Goal: Task Accomplishment & Management: Manage account settings

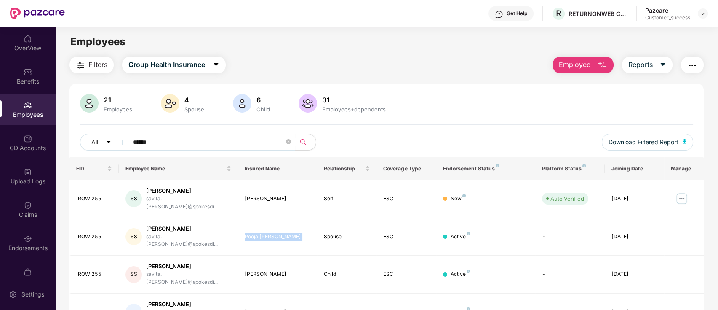
scroll to position [27, 0]
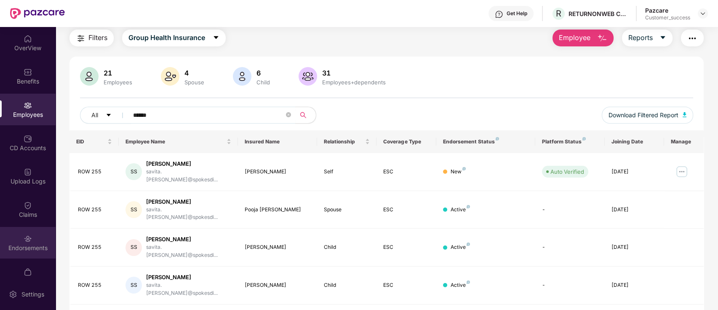
click at [39, 235] on div "Endorsements" at bounding box center [28, 243] width 56 height 32
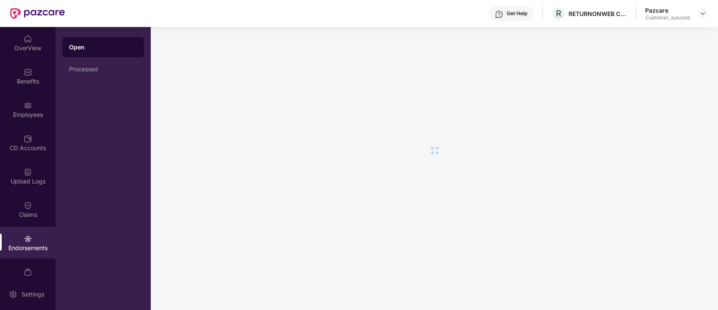
scroll to position [0, 0]
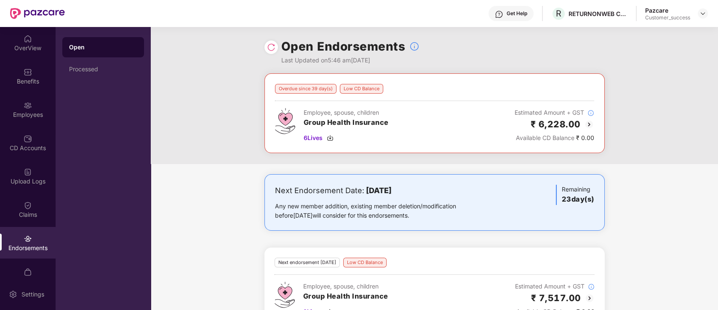
click at [269, 49] on img at bounding box center [271, 47] width 8 height 8
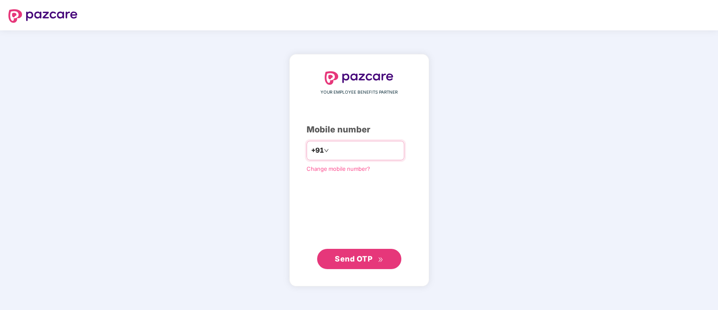
type input "**********"
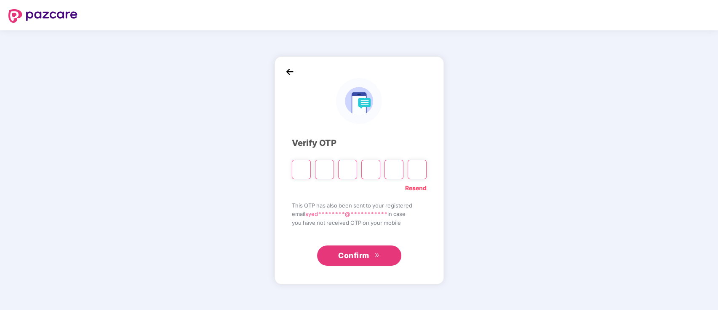
type input "*"
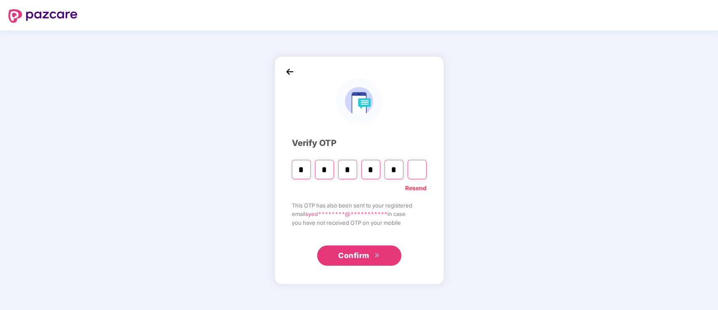
type input "*"
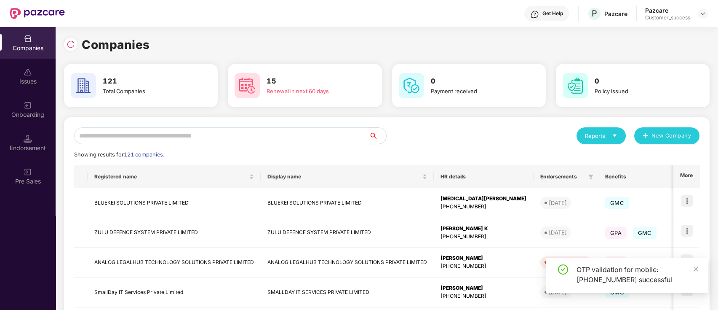
click at [274, 139] on input "text" at bounding box center [221, 135] width 295 height 17
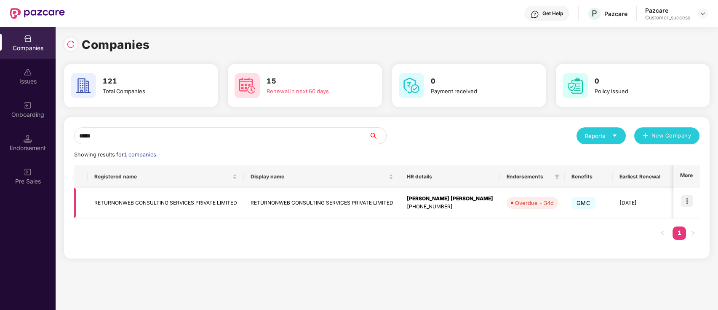
type input "*****"
click at [686, 199] on img at bounding box center [687, 201] width 12 height 12
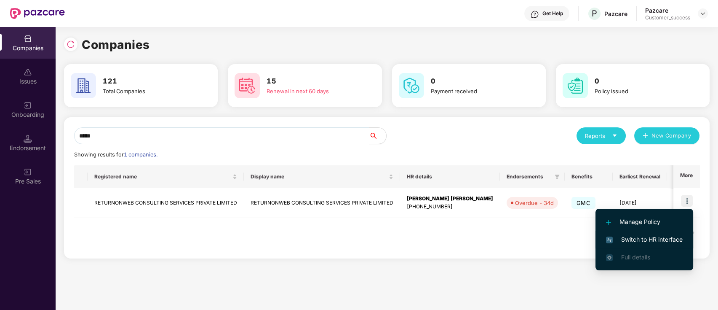
click at [668, 241] on span "Switch to HR interface" at bounding box center [644, 239] width 77 height 9
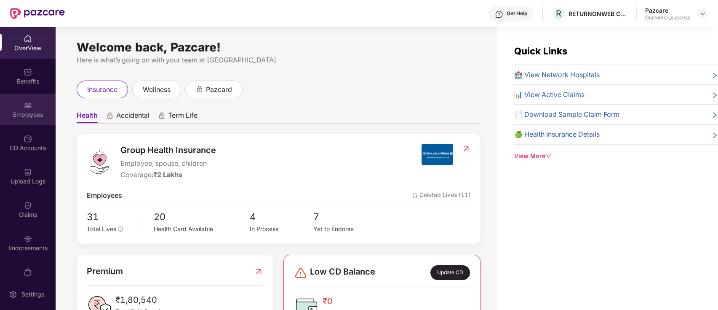
click at [34, 121] on div "Employees" at bounding box center [28, 109] width 56 height 32
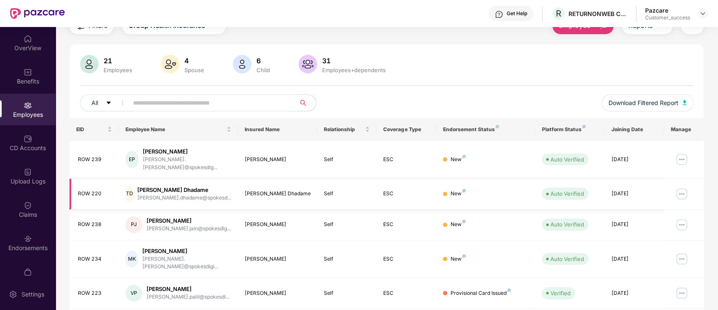
scroll to position [43, 0]
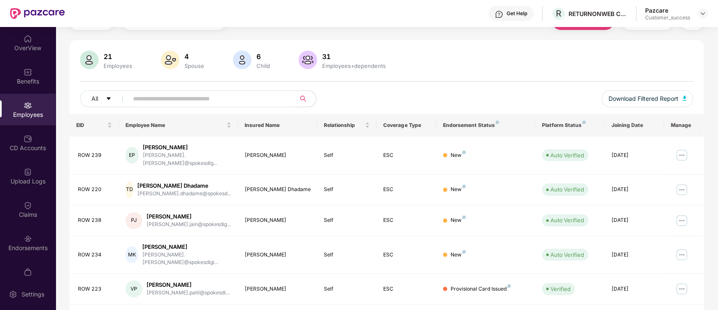
click at [247, 97] on input "text" at bounding box center [208, 98] width 151 height 13
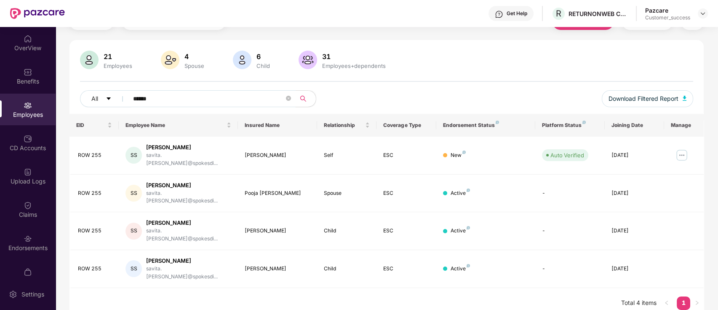
scroll to position [27, 0]
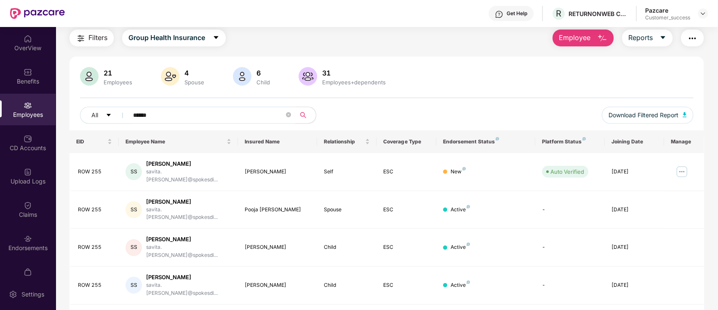
type input "******"
click at [438, 113] on div "All ****** Download Filtered Report" at bounding box center [387, 119] width 614 height 24
click at [659, 118] on span "Download Filtered Report" at bounding box center [644, 114] width 70 height 9
click at [681, 167] on img at bounding box center [681, 171] width 13 height 13
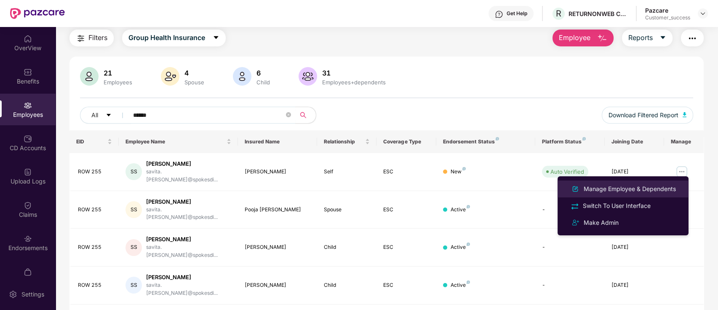
click at [643, 190] on div "Manage Employee & Dependents" at bounding box center [630, 188] width 96 height 9
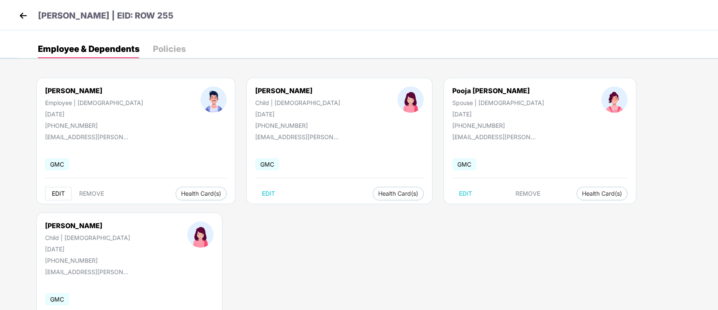
click at [57, 194] on span "EDIT" at bounding box center [58, 193] width 13 height 7
select select "****"
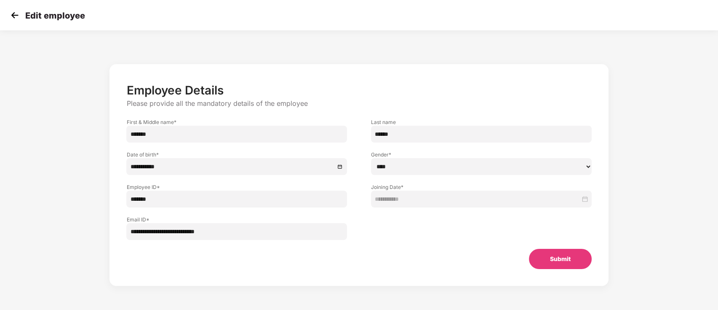
click at [190, 133] on input "******" at bounding box center [236, 133] width 221 height 17
paste input "*****"
click at [160, 135] on input "**********" at bounding box center [236, 133] width 221 height 17
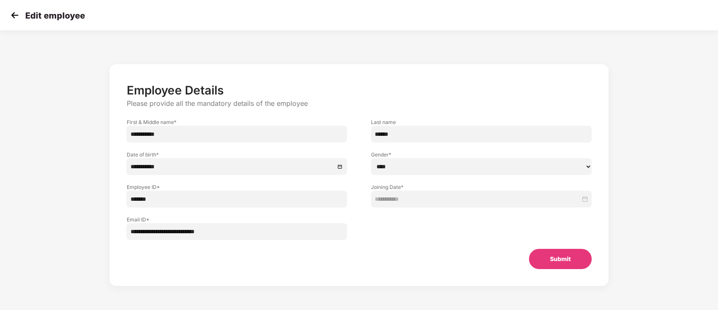
click at [160, 135] on input "**********" at bounding box center [236, 133] width 221 height 17
type input "**********"
click at [390, 133] on input "******" at bounding box center [481, 133] width 221 height 17
paste input "text"
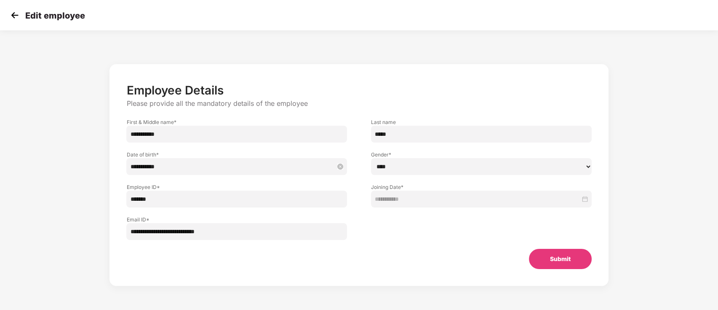
type input "*****"
click at [195, 167] on input "**********" at bounding box center [232, 166] width 205 height 9
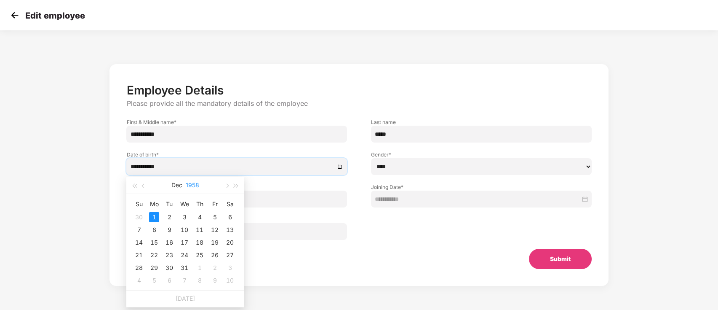
click at [194, 182] on button "1958" at bounding box center [192, 184] width 13 height 17
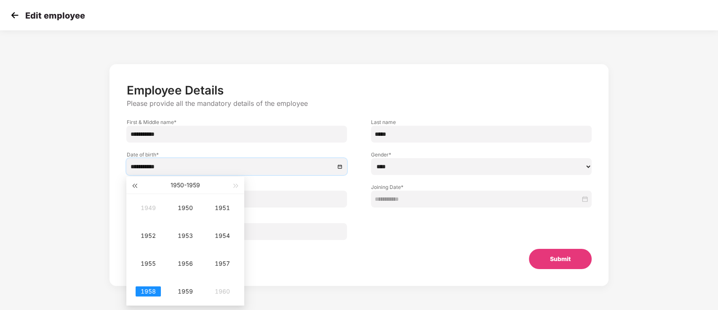
click at [136, 186] on span "button" at bounding box center [134, 186] width 4 height 4
click at [234, 187] on span "button" at bounding box center [236, 186] width 4 height 4
click at [235, 186] on span "button" at bounding box center [236, 186] width 4 height 4
click at [232, 183] on button "button" at bounding box center [236, 184] width 9 height 17
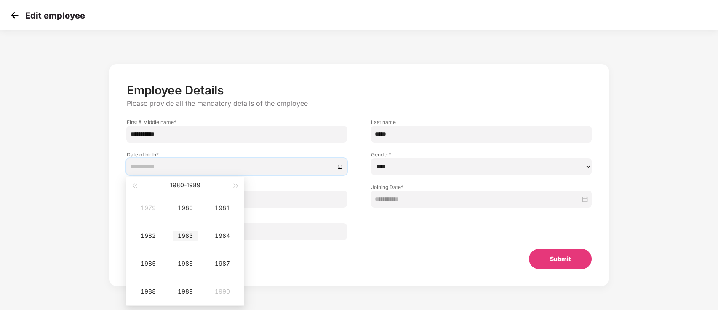
click at [185, 233] on div "1983" at bounding box center [185, 235] width 25 height 10
click at [182, 207] on div "Feb" at bounding box center [185, 208] width 25 height 10
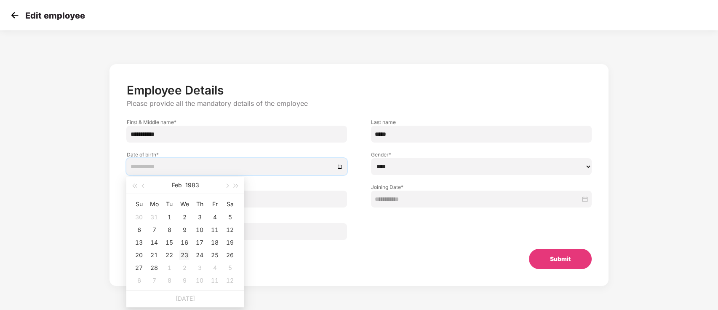
type input "**********"
click at [185, 255] on div "23" at bounding box center [184, 255] width 10 height 10
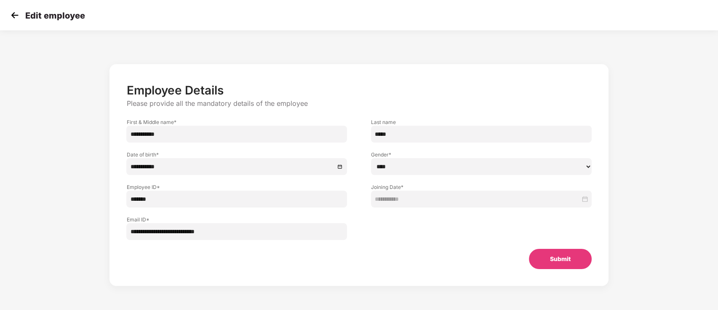
click at [101, 200] on div "**********" at bounding box center [359, 183] width 598 height 247
click at [174, 199] on input "*******" at bounding box center [236, 198] width 221 height 17
paste input "text"
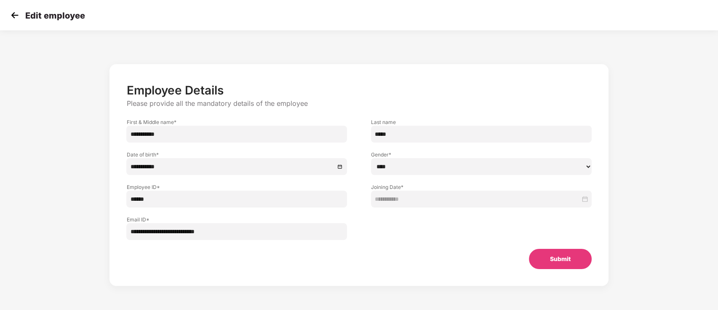
type input "******"
click at [232, 233] on input "**********" at bounding box center [236, 231] width 221 height 17
click at [171, 235] on input "**********" at bounding box center [236, 231] width 221 height 17
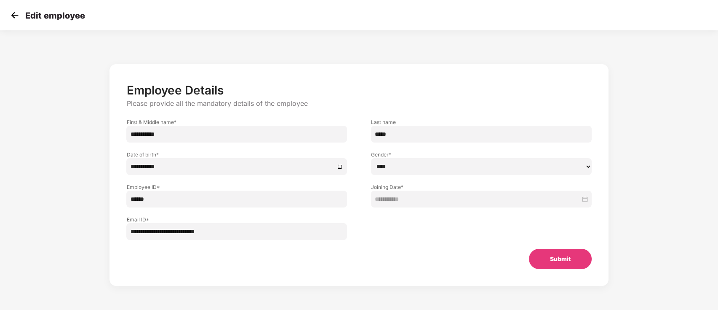
drag, startPoint x: 169, startPoint y: 233, endPoint x: 119, endPoint y: 230, distance: 50.3
click at [119, 230] on div "**********" at bounding box center [237, 223] width 244 height 32
type input "**********"
click at [157, 134] on input "**********" at bounding box center [236, 133] width 221 height 17
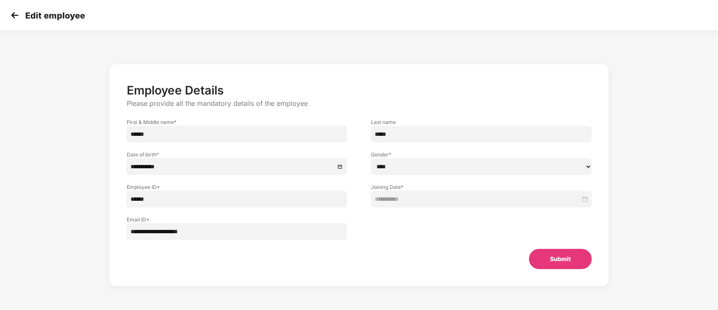
type input "*****"
click at [147, 228] on input "**********" at bounding box center [236, 231] width 221 height 17
type input "**********"
click at [575, 258] on button "Submit" at bounding box center [560, 258] width 63 height 20
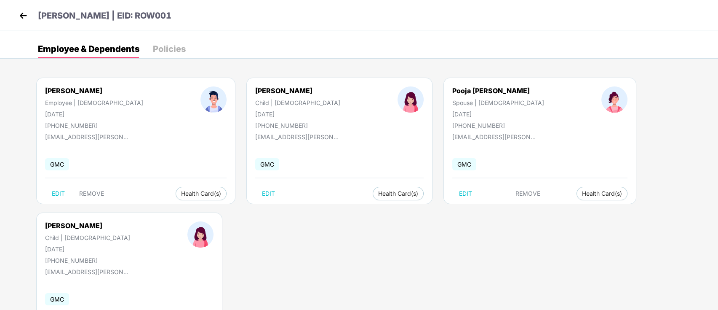
click at [21, 13] on img at bounding box center [23, 15] width 13 height 13
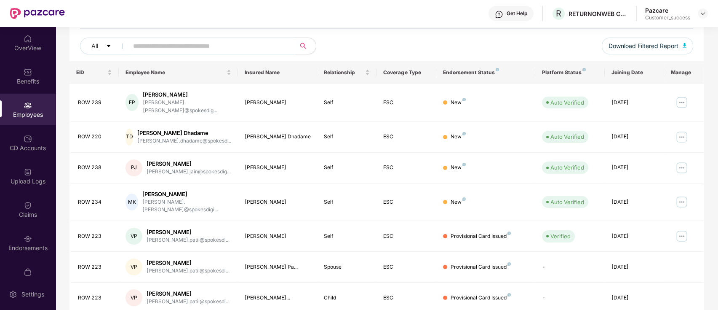
scroll to position [0, 0]
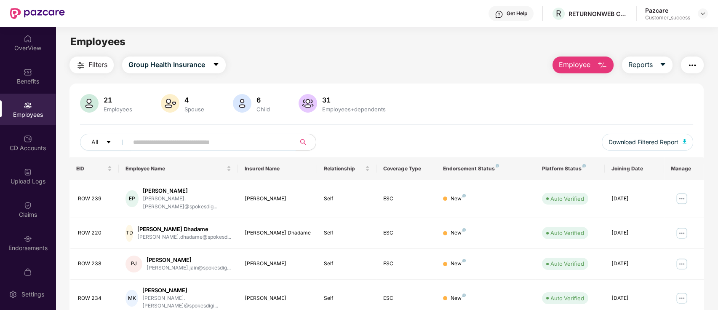
click at [202, 141] on input "text" at bounding box center [208, 142] width 151 height 13
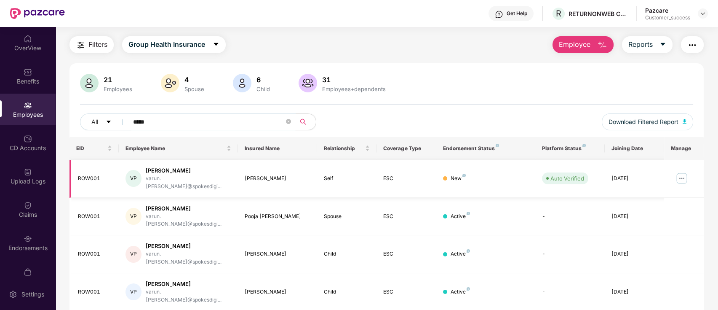
scroll to position [21, 0]
type input "*****"
click at [686, 39] on button "button" at bounding box center [692, 43] width 23 height 17
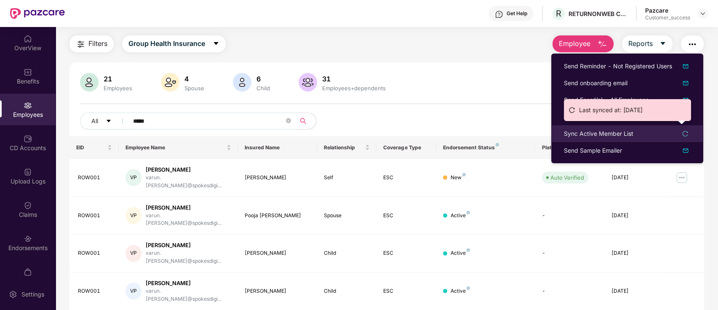
click at [685, 135] on icon "reload" at bounding box center [685, 134] width 6 height 6
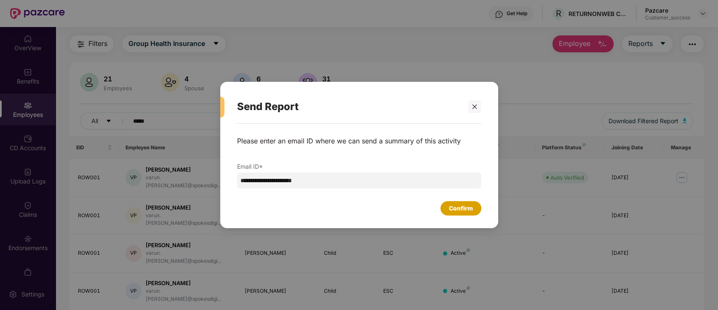
click at [451, 201] on div "Confirm" at bounding box center [461, 208] width 41 height 14
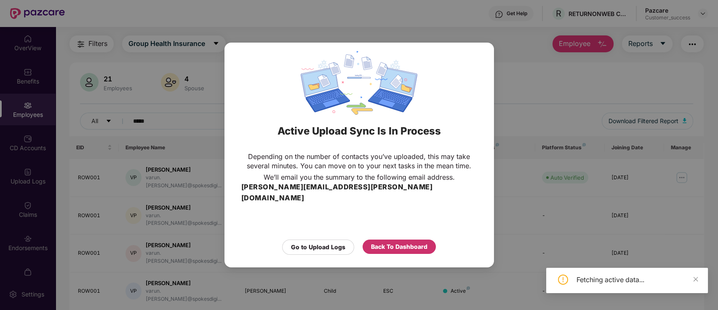
click at [397, 242] on div "Back To Dashboard" at bounding box center [399, 246] width 56 height 9
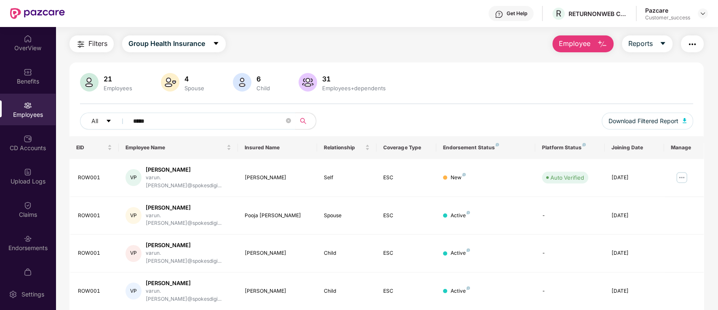
click at [598, 48] on img "button" at bounding box center [602, 44] width 10 height 10
click at [379, 49] on div "Filters Group Health Insurance Employee Reports" at bounding box center [386, 43] width 635 height 17
click at [681, 173] on img at bounding box center [681, 177] width 13 height 13
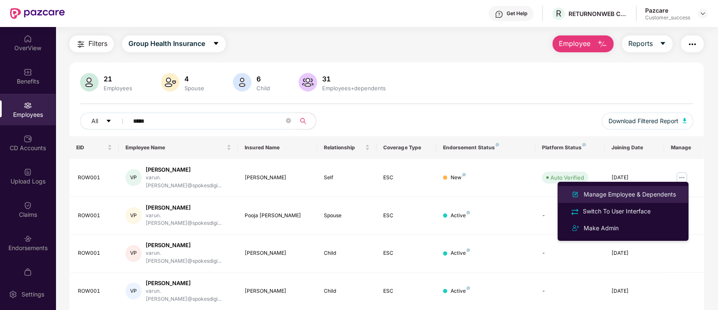
click at [636, 194] on div "Manage Employee & Dependents" at bounding box center [630, 194] width 96 height 9
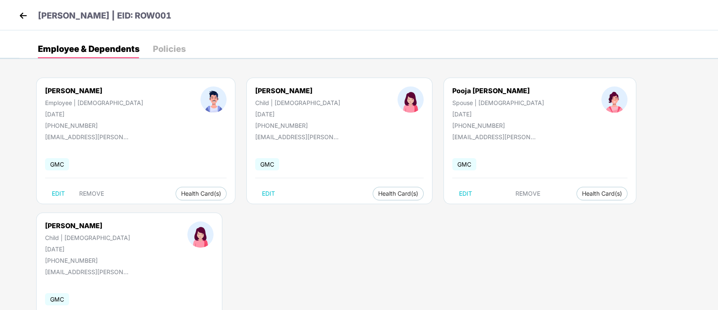
click at [24, 14] on img at bounding box center [23, 15] width 13 height 13
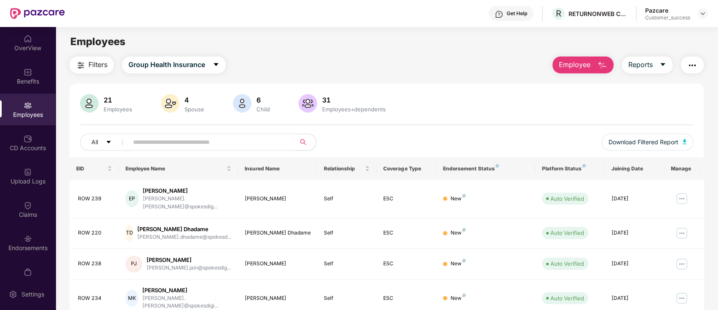
drag, startPoint x: 583, startPoint y: 66, endPoint x: 583, endPoint y: 71, distance: 5.1
click at [583, 66] on span "Employee" at bounding box center [575, 64] width 32 height 11
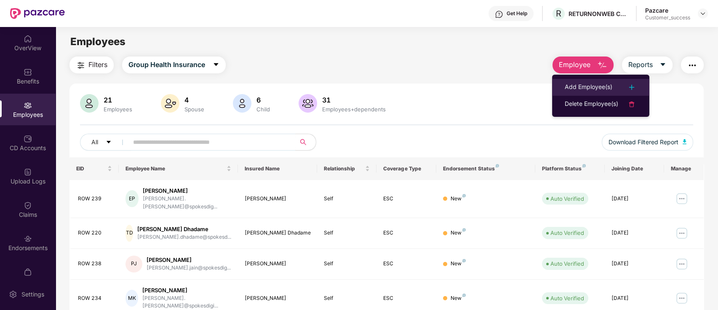
click at [588, 80] on li "Add Employee(s)" at bounding box center [600, 87] width 97 height 17
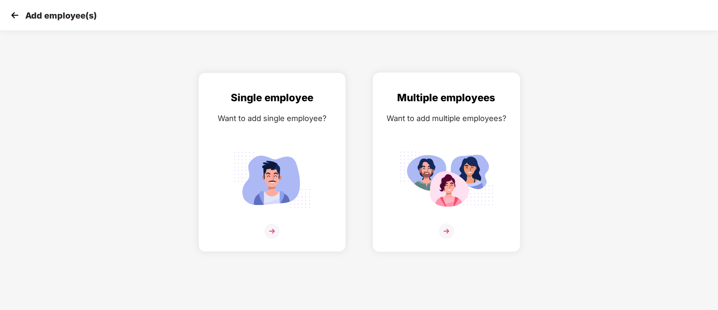
click at [400, 162] on img at bounding box center [446, 180] width 94 height 66
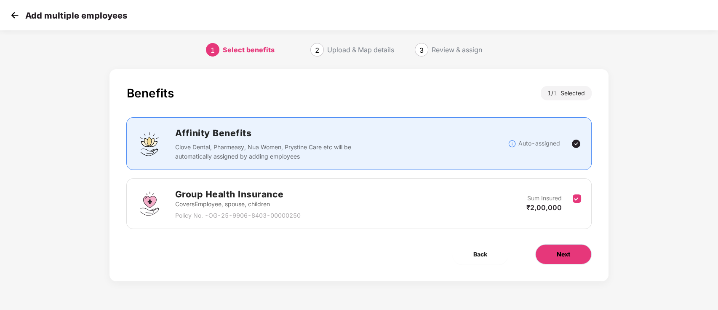
click at [549, 261] on button "Next" at bounding box center [563, 254] width 56 height 20
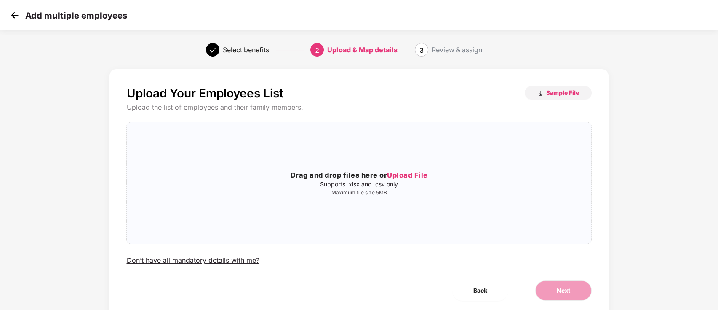
click at [11, 15] on img at bounding box center [14, 15] width 13 height 13
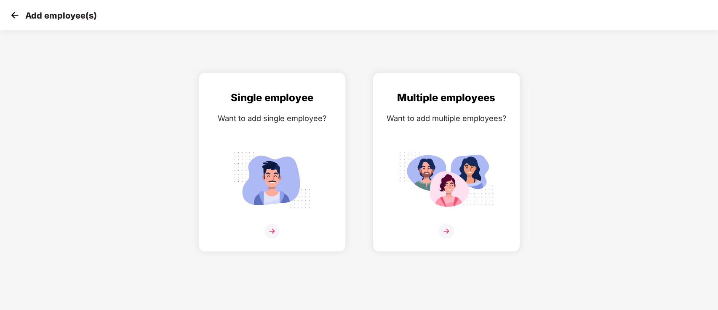
click at [15, 21] on img at bounding box center [14, 15] width 13 height 13
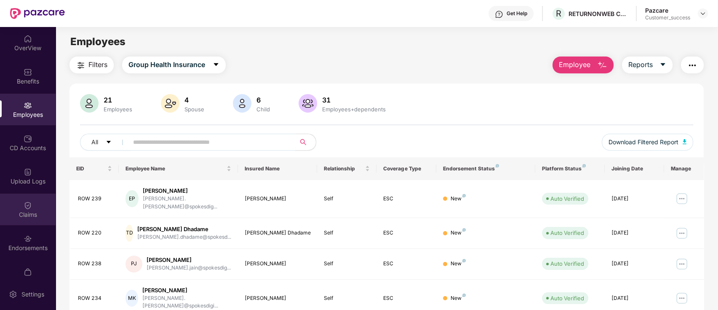
click at [14, 217] on div "Claims" at bounding box center [28, 214] width 56 height 8
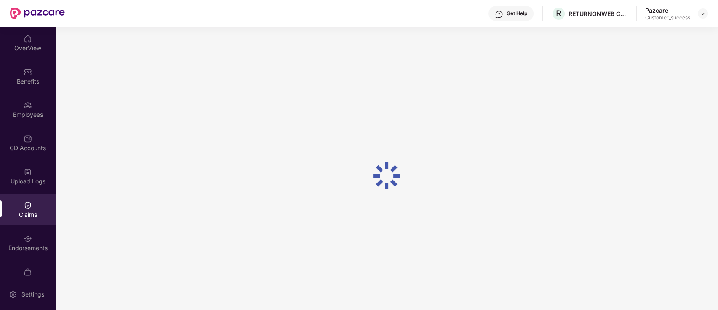
click at [13, 231] on div "Endorsements" at bounding box center [28, 243] width 56 height 32
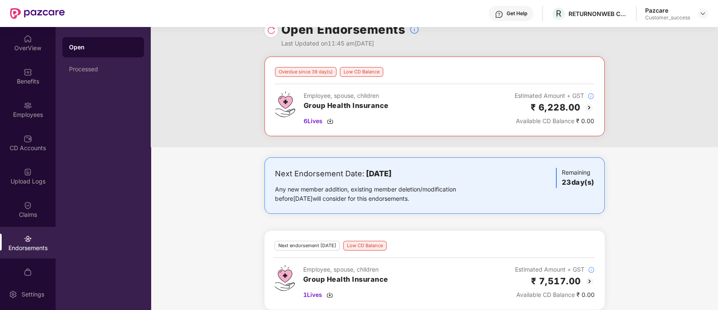
scroll to position [26, 0]
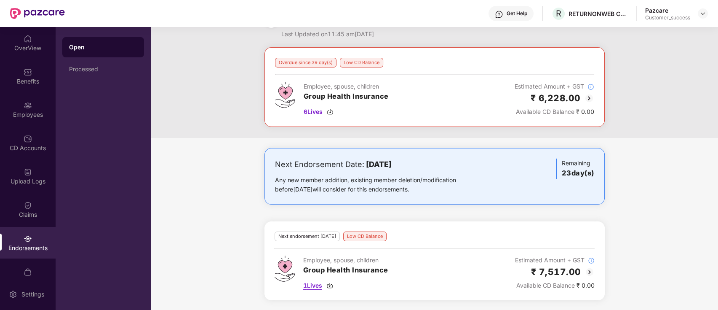
click at [317, 288] on span "1 Lives" at bounding box center [312, 284] width 19 height 9
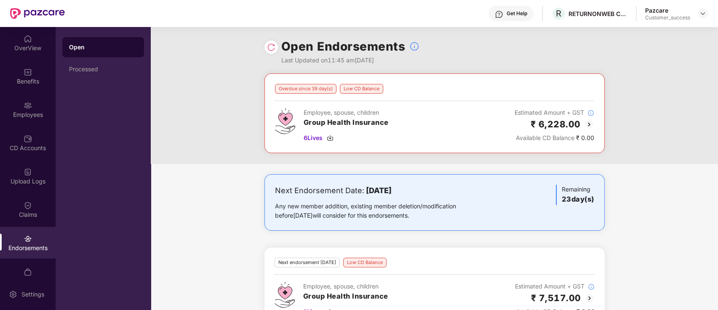
click at [265, 45] on div at bounding box center [270, 46] width 13 height 13
drag, startPoint x: 21, startPoint y: 112, endPoint x: 89, endPoint y: 115, distance: 67.8
click at [21, 112] on div "Employees" at bounding box center [28, 114] width 56 height 8
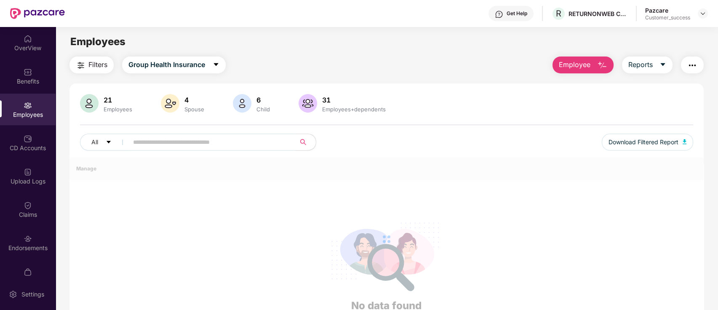
click at [178, 146] on input "text" at bounding box center [208, 142] width 151 height 13
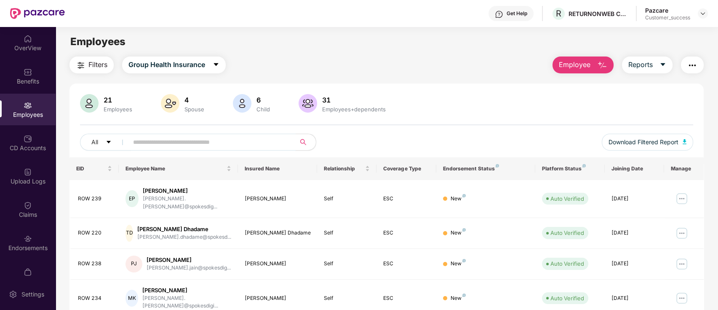
type input "*"
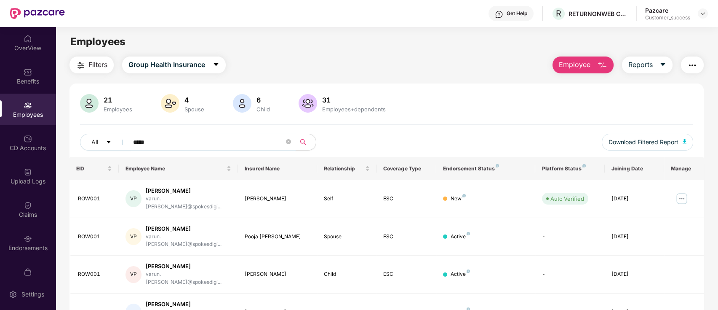
type input "*****"
click at [594, 65] on button "Employee" at bounding box center [583, 64] width 61 height 17
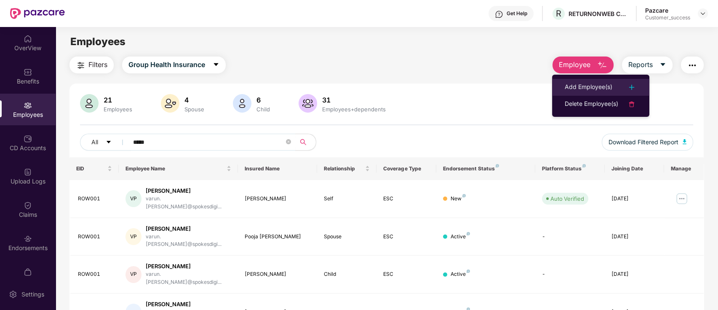
click at [596, 87] on div "Add Employee(s)" at bounding box center [589, 87] width 48 height 10
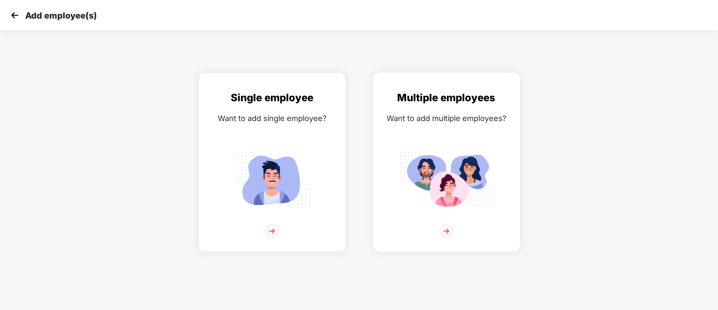
click at [464, 130] on div "Multiple employees Want to add multiple employees?" at bounding box center [447, 169] width 130 height 159
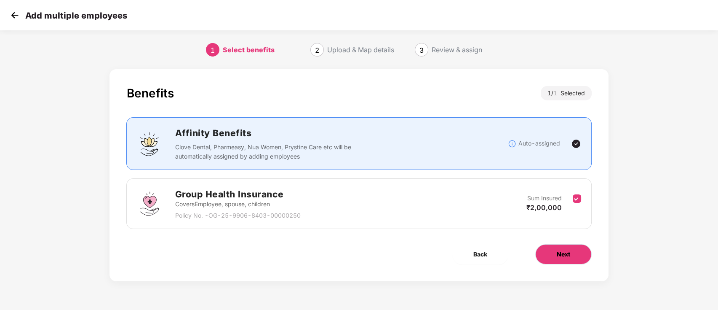
click at [554, 253] on button "Next" at bounding box center [563, 254] width 56 height 20
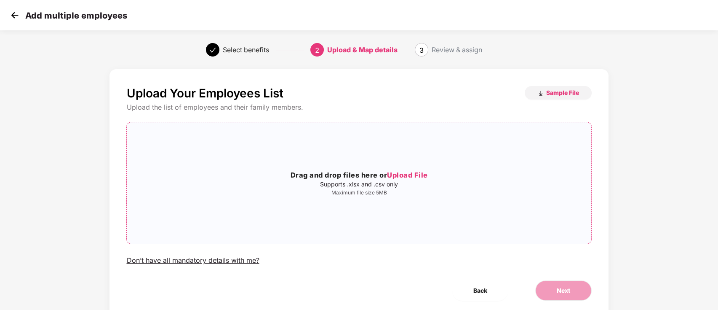
click at [435, 171] on h3 "Drag and drop files here or Upload File" at bounding box center [359, 175] width 464 height 11
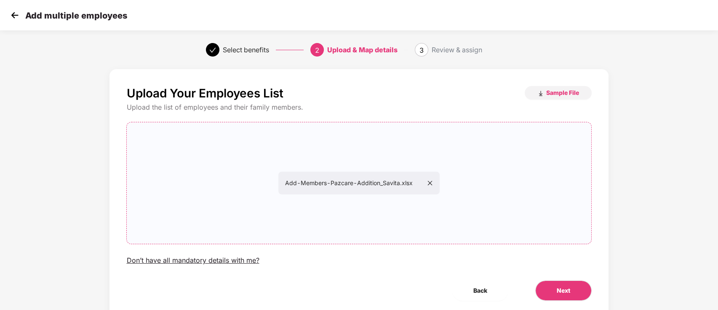
scroll to position [29, 0]
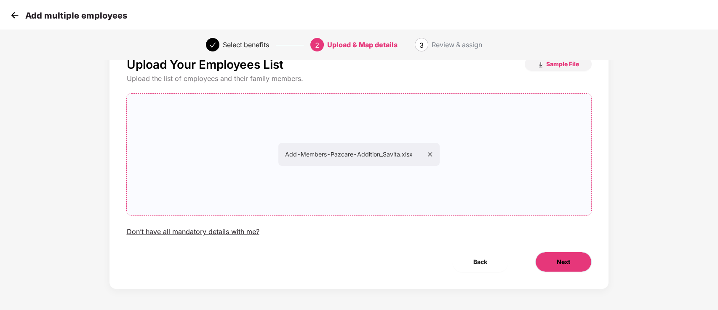
click at [560, 267] on button "Next" at bounding box center [563, 261] width 56 height 20
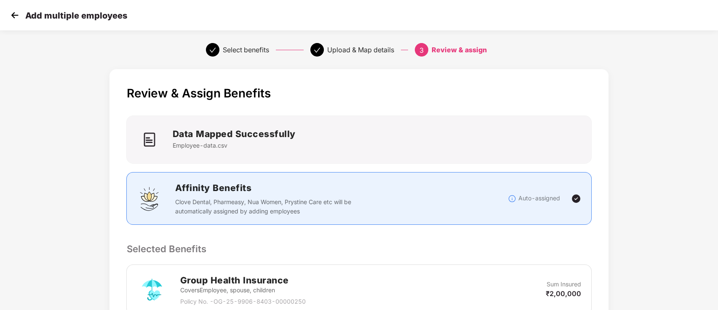
scroll to position [159, 0]
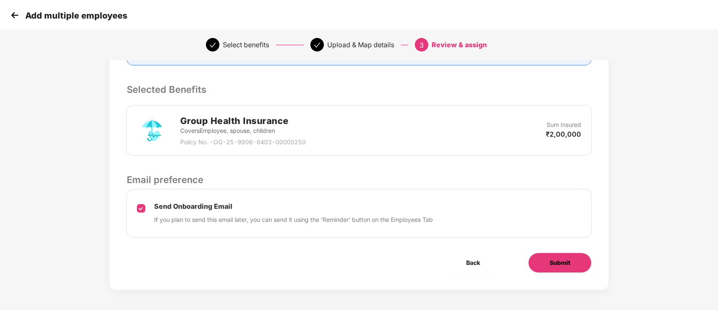
click at [569, 271] on button "Submit" at bounding box center [560, 262] width 64 height 20
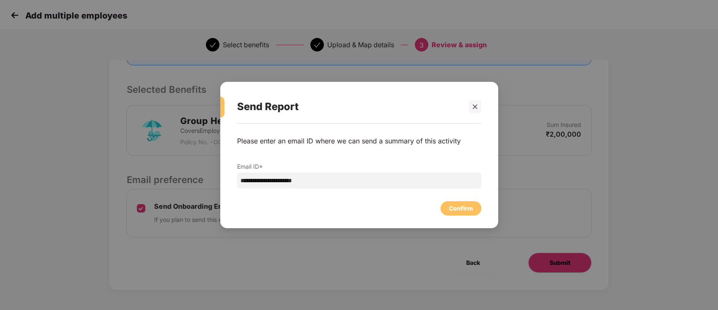
scroll to position [0, 0]
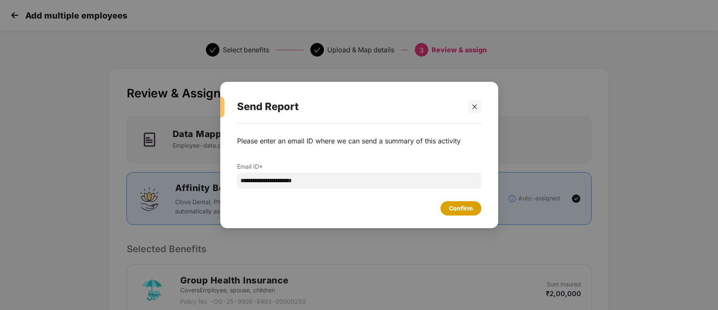
click at [459, 210] on div "Confirm" at bounding box center [461, 207] width 24 height 9
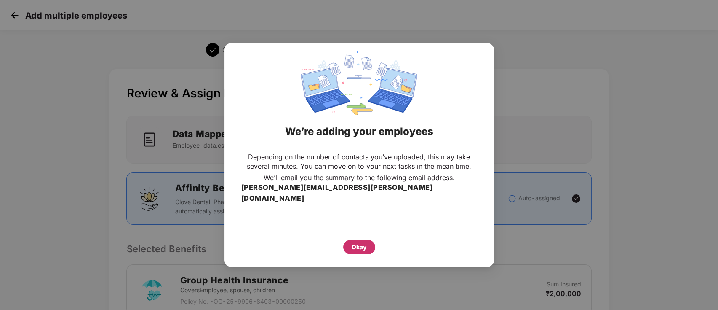
click at [361, 240] on div "Okay" at bounding box center [359, 247] width 32 height 14
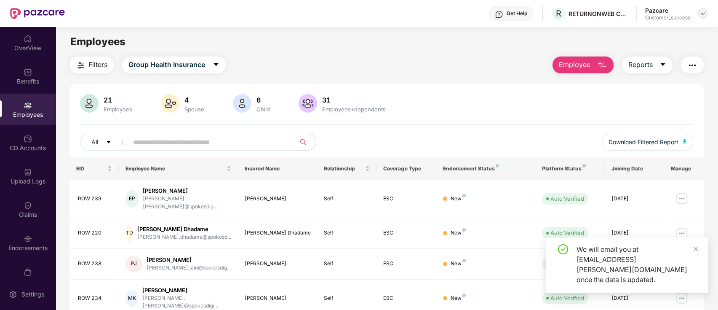
drag, startPoint x: 702, startPoint y: 14, endPoint x: 686, endPoint y: 27, distance: 20.1
click at [701, 14] on img at bounding box center [703, 13] width 7 height 7
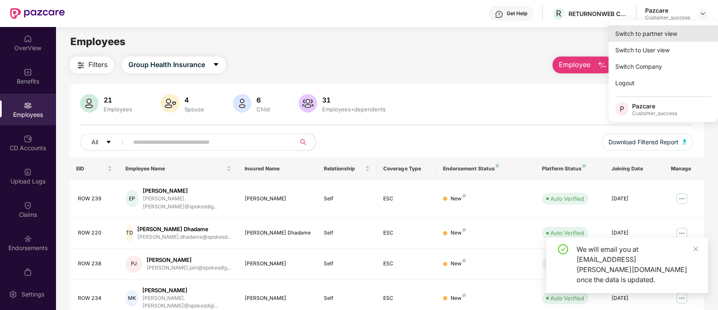
click at [666, 39] on div "Switch to partner view" at bounding box center [663, 33] width 109 height 16
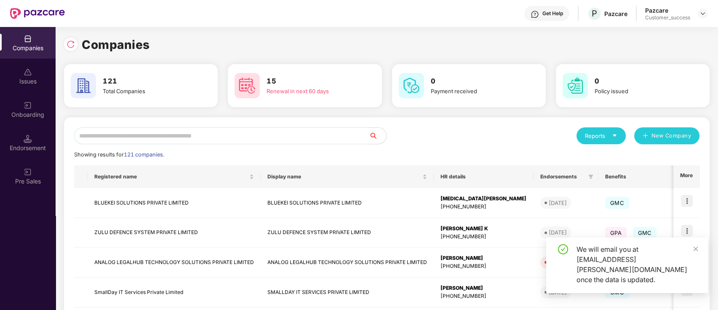
click at [230, 130] on input "text" at bounding box center [221, 135] width 295 height 17
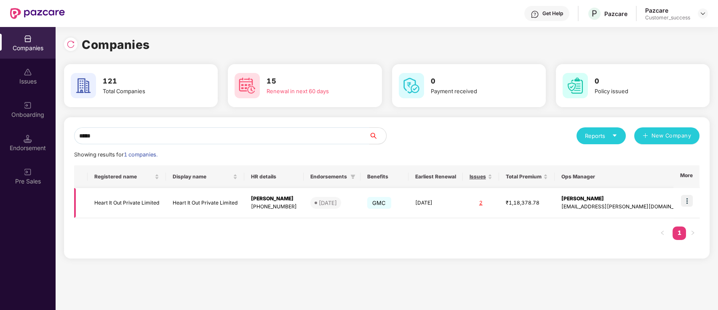
type input "*****"
click at [687, 196] on img at bounding box center [687, 201] width 12 height 12
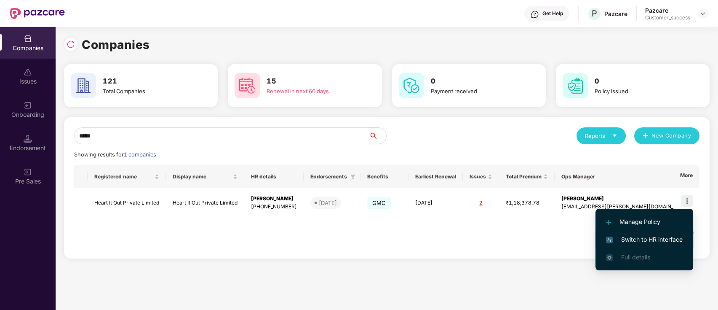
click at [638, 243] on span "Switch to HR interface" at bounding box center [644, 239] width 77 height 9
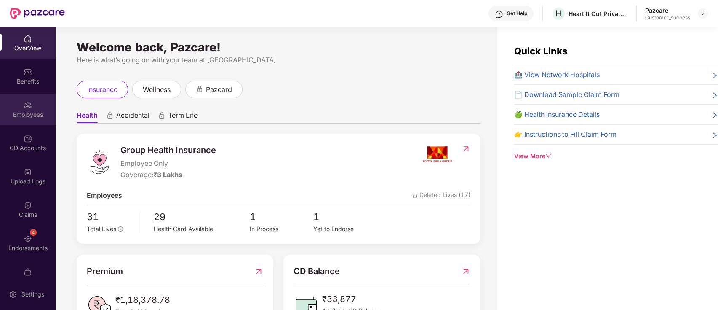
click at [32, 113] on div "Employees" at bounding box center [28, 114] width 56 height 8
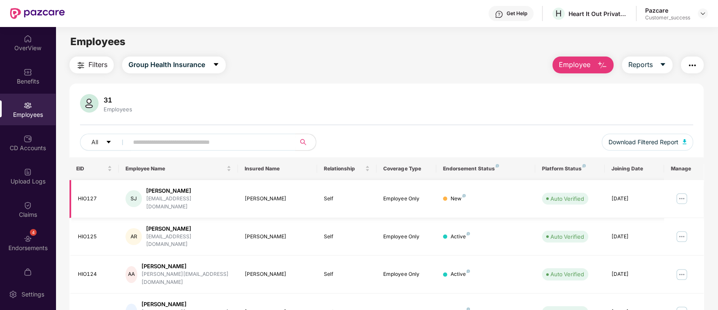
click at [681, 192] on img at bounding box center [681, 198] width 13 height 13
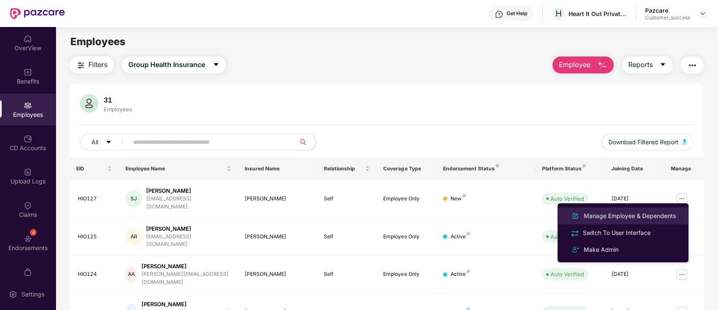
click at [628, 216] on div "Manage Employee & Dependents" at bounding box center [630, 215] width 96 height 9
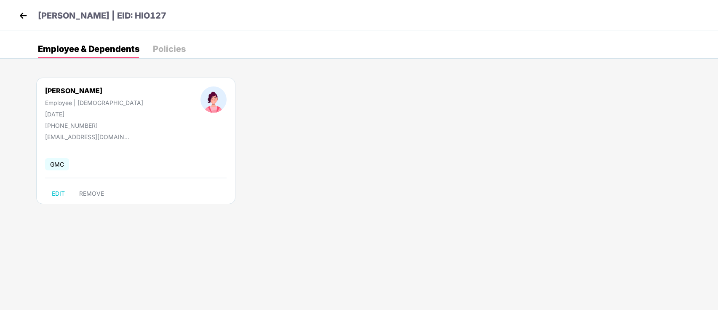
click at [24, 17] on img at bounding box center [23, 15] width 13 height 13
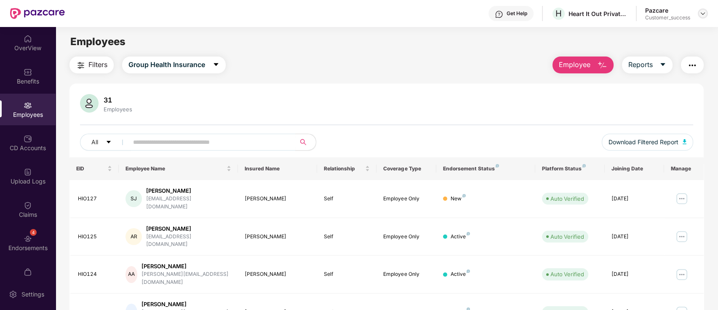
click at [701, 14] on img at bounding box center [703, 13] width 7 height 7
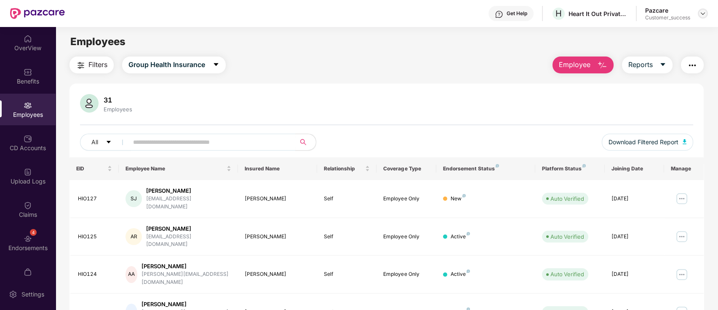
click at [703, 14] on img at bounding box center [703, 13] width 7 height 7
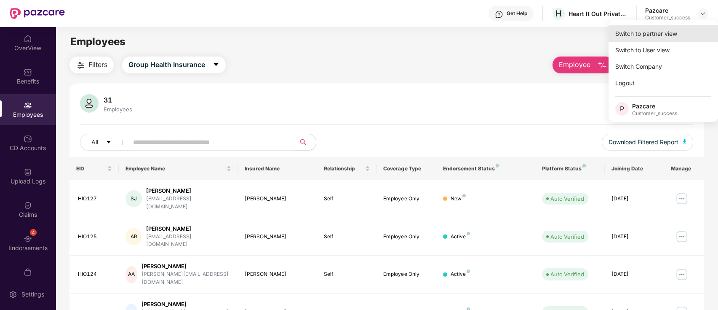
click at [655, 34] on div "Switch to partner view" at bounding box center [663, 33] width 109 height 16
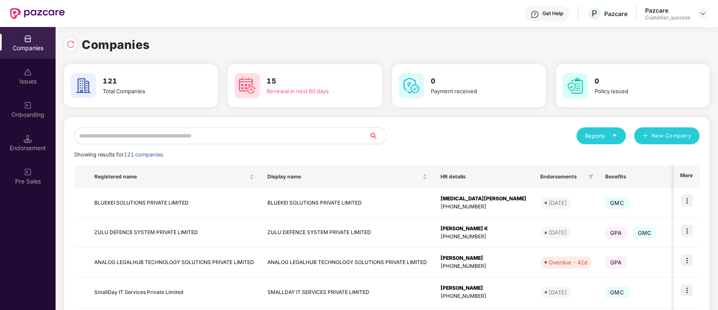
click at [193, 139] on input "text" at bounding box center [221, 135] width 295 height 17
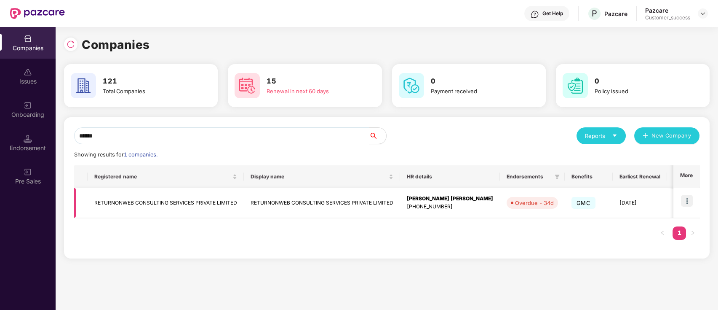
type input "******"
click at [691, 196] on img at bounding box center [687, 201] width 12 height 12
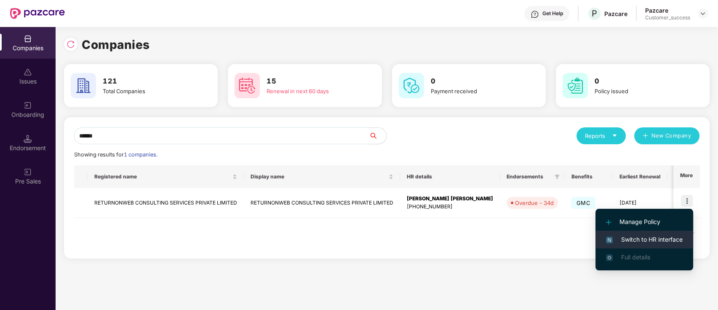
click at [657, 235] on span "Switch to HR interface" at bounding box center [644, 239] width 77 height 9
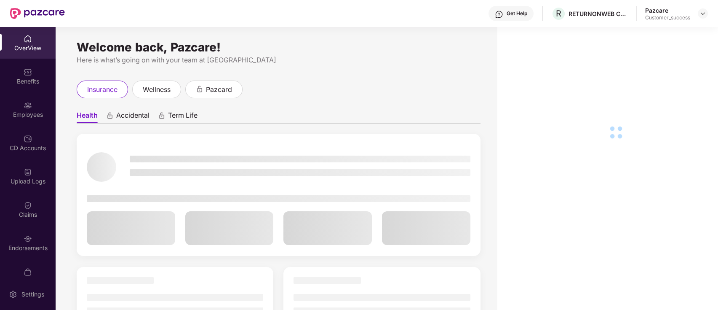
click at [42, 114] on div "Employees" at bounding box center [28, 114] width 56 height 8
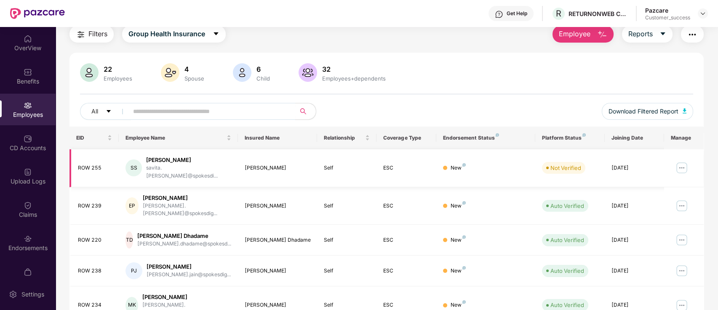
scroll to position [31, 0]
click at [6, 237] on div "Endorsements" at bounding box center [28, 243] width 56 height 32
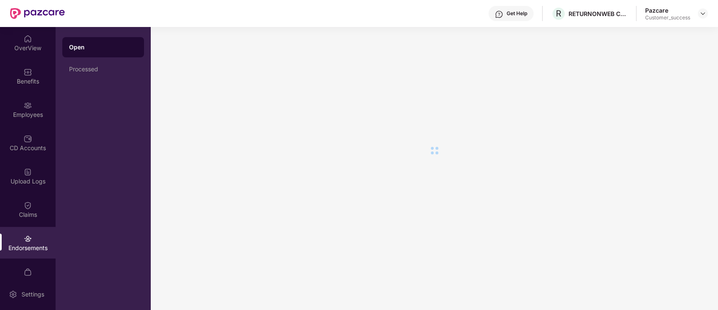
scroll to position [0, 0]
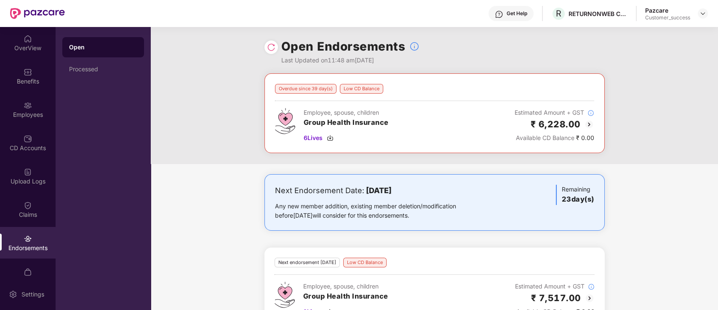
click at [275, 52] on div at bounding box center [270, 46] width 13 height 13
click at [270, 48] on img at bounding box center [271, 47] width 8 height 8
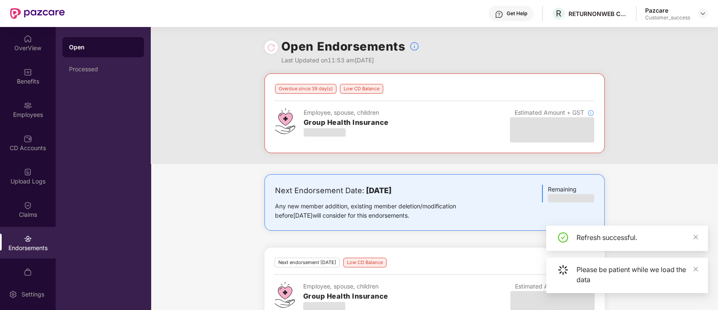
click at [197, 174] on div "Next Endorsement Date: 05 September 2025 Any new member addition, existing memb…" at bounding box center [434, 278] width 567 height 208
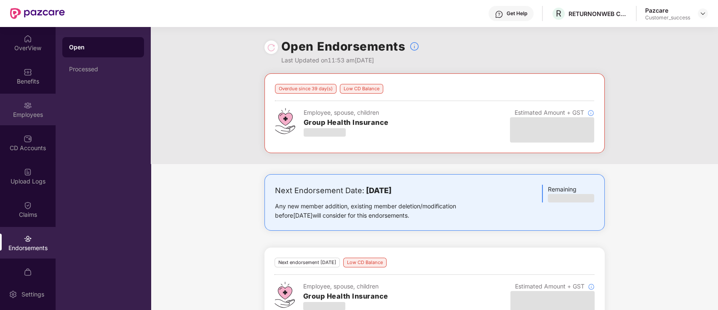
click at [0, 93] on div "Employees" at bounding box center [28, 109] width 56 height 32
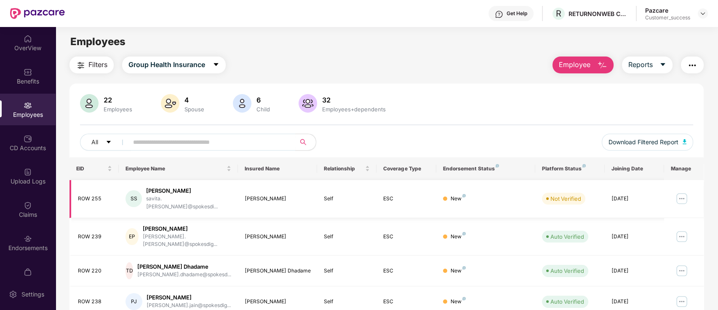
click at [686, 195] on img at bounding box center [681, 198] width 13 height 13
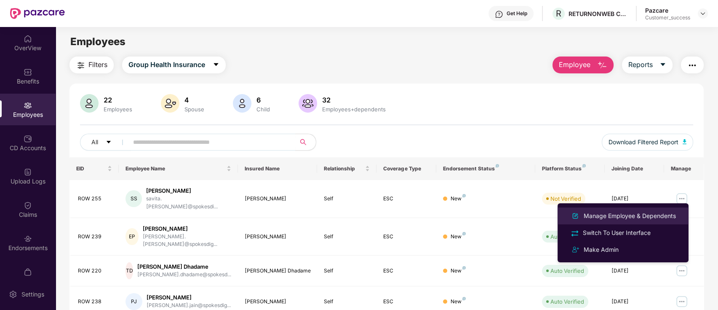
click at [621, 215] on div "Manage Employee & Dependents" at bounding box center [630, 215] width 96 height 9
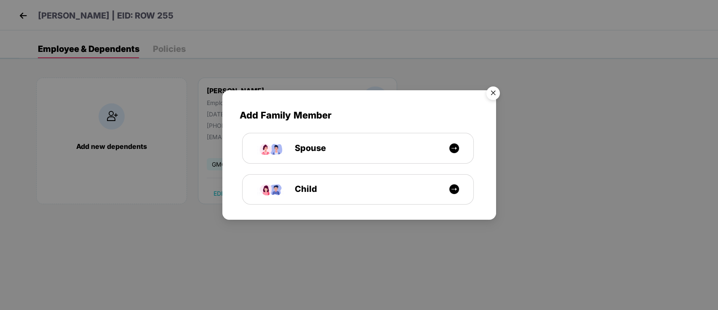
click at [11, 11] on div "Add Family Member Spouse Child" at bounding box center [359, 155] width 718 height 310
drag, startPoint x: 497, startPoint y: 91, endPoint x: 431, endPoint y: 76, distance: 68.2
click at [497, 91] on img "Close" at bounding box center [493, 95] width 24 height 24
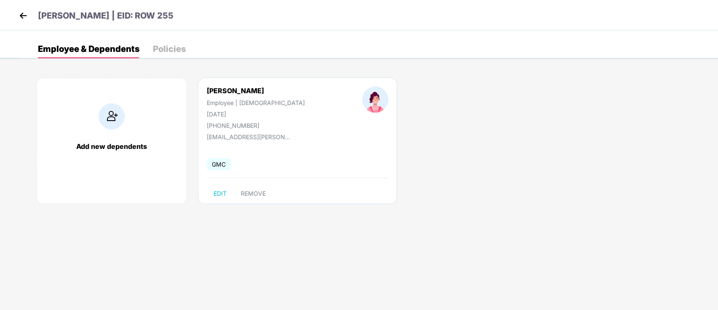
click at [21, 13] on img at bounding box center [23, 15] width 13 height 13
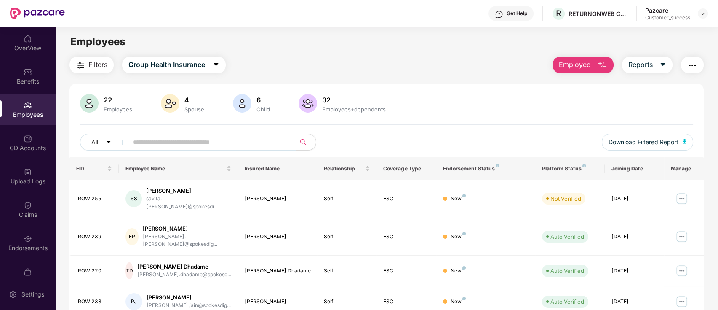
click at [213, 141] on input "text" at bounding box center [208, 142] width 151 height 13
click at [677, 197] on img at bounding box center [681, 198] width 13 height 13
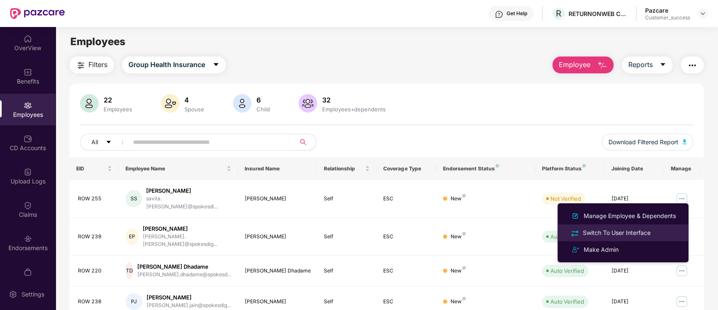
click at [617, 228] on div "Switch To User Interface" at bounding box center [616, 232] width 71 height 9
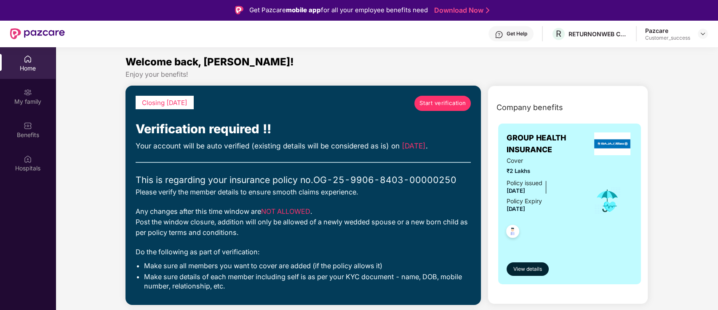
click at [449, 99] on span "Start verification" at bounding box center [442, 103] width 47 height 9
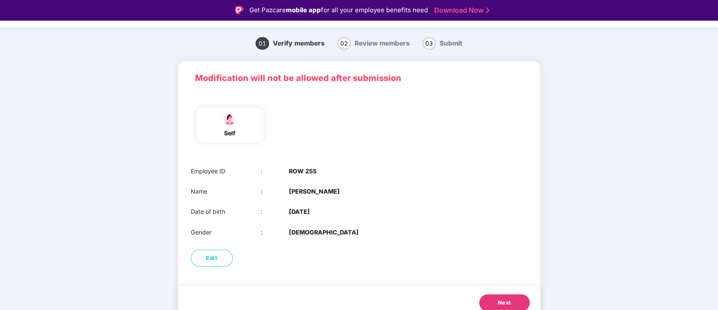
scroll to position [29, 0]
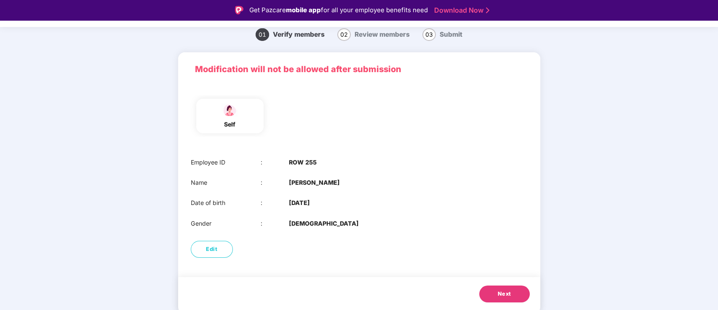
click at [508, 295] on span "Next" at bounding box center [504, 293] width 13 height 8
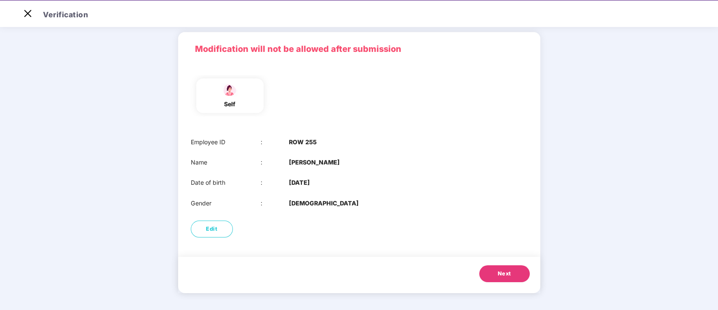
scroll to position [0, 0]
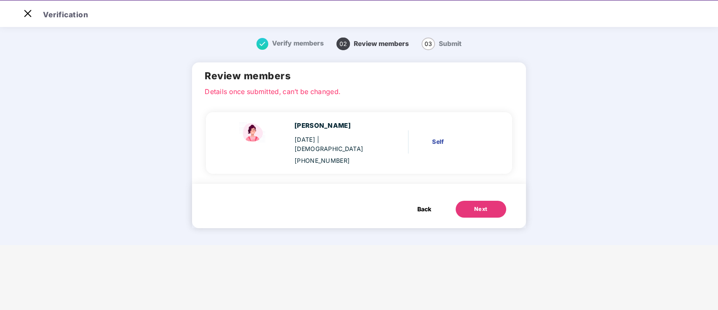
click at [489, 200] on button "Next" at bounding box center [481, 208] width 51 height 17
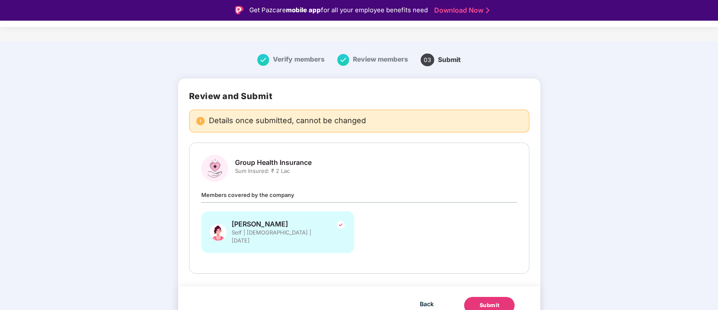
scroll to position [7, 0]
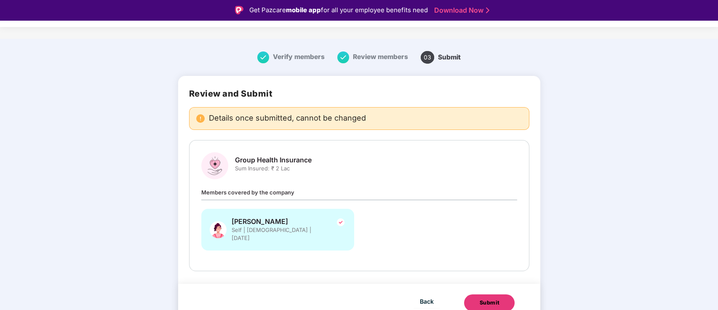
drag, startPoint x: 479, startPoint y: 294, endPoint x: 418, endPoint y: 227, distance: 90.0
click at [479, 298] on div "Submit" at bounding box center [489, 302] width 20 height 8
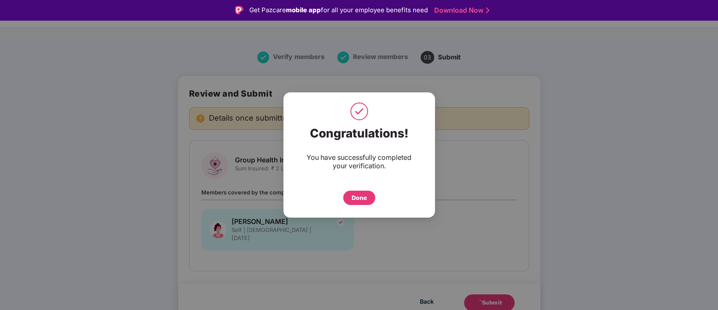
click at [367, 196] on div "Done" at bounding box center [359, 197] width 32 height 14
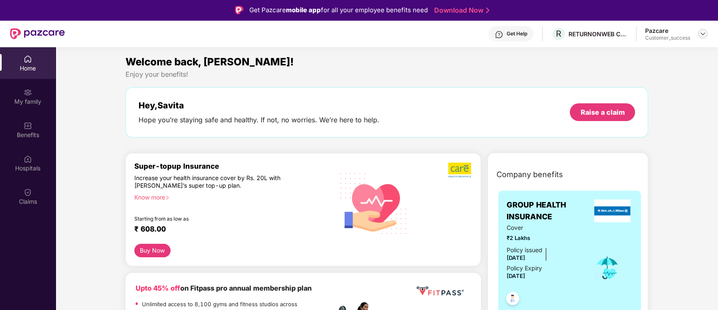
click at [705, 31] on img at bounding box center [703, 33] width 7 height 7
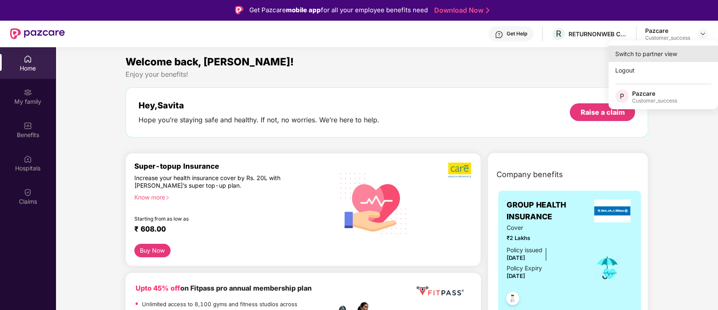
click at [681, 49] on div "Switch to partner view" at bounding box center [663, 53] width 109 height 16
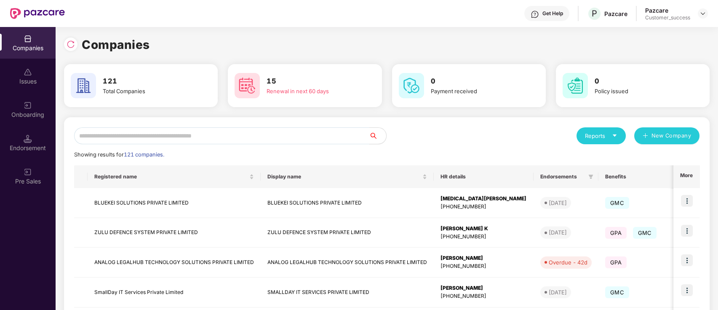
click at [250, 136] on input "text" at bounding box center [221, 135] width 295 height 17
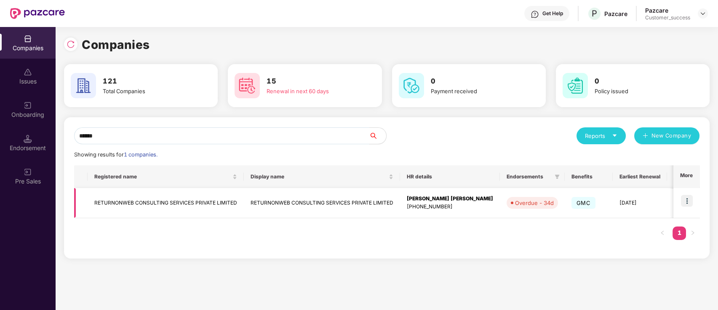
type input "******"
click at [689, 201] on img at bounding box center [687, 201] width 12 height 12
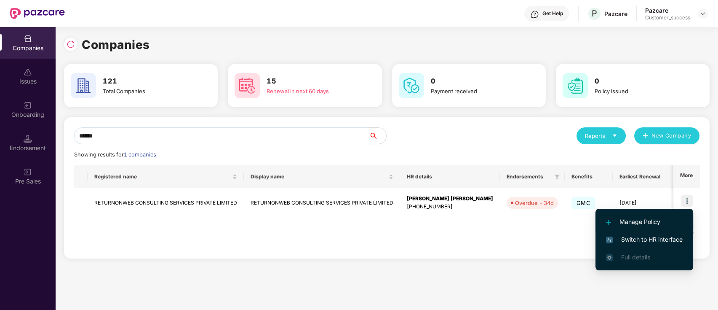
click at [656, 229] on li "Manage Policy" at bounding box center [644, 222] width 98 height 18
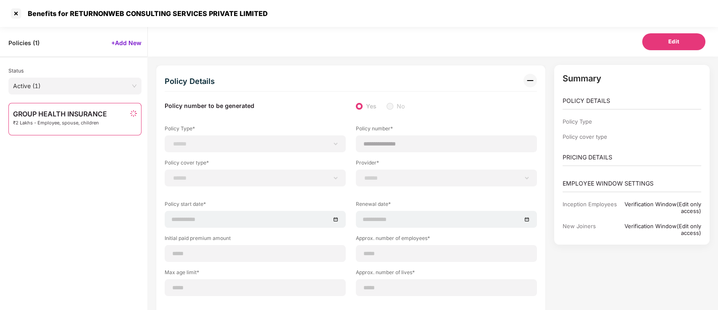
scroll to position [17, 0]
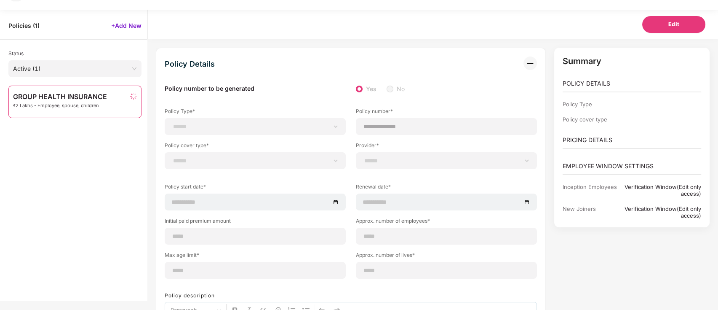
select select "**********"
select select "*"
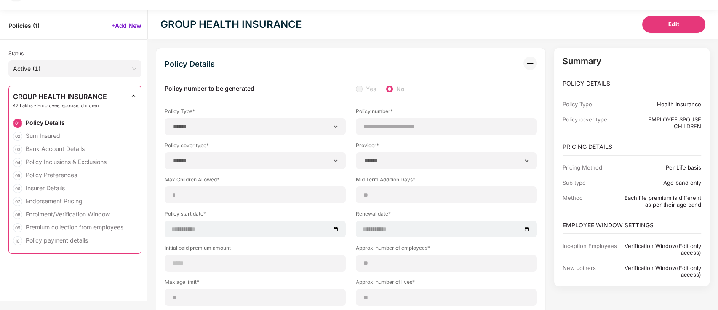
select select "**********"
type input "**********"
select select "**********"
type input "**********"
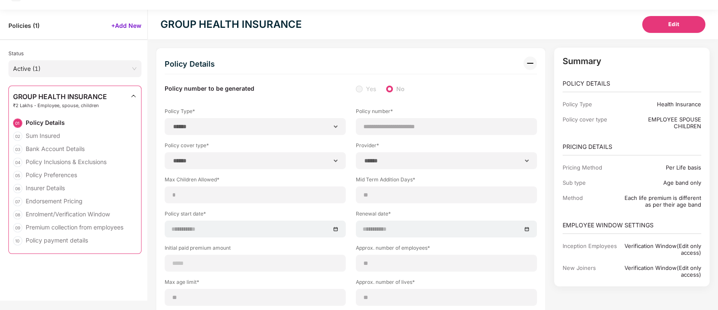
type input "**"
type input "*"
type input "**"
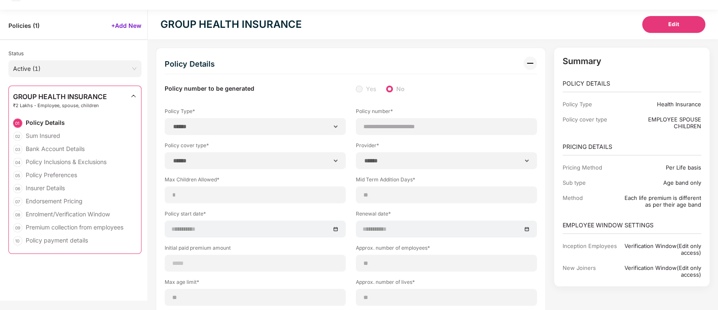
select select "*****"
type input "******"
type input "**********"
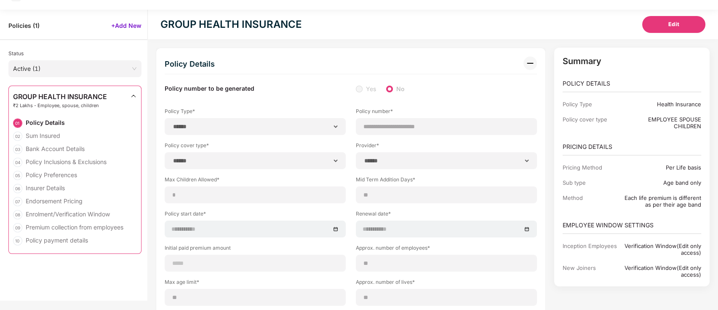
select select "******"
type input "*****"
select select "********"
select select "*****"
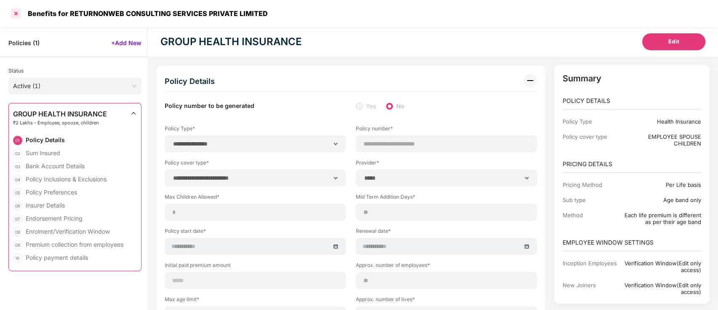
click at [11, 9] on div at bounding box center [15, 13] width 13 height 13
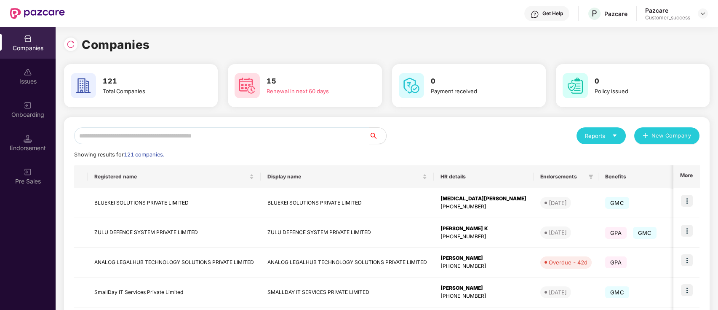
click at [170, 136] on input "text" at bounding box center [221, 135] width 295 height 17
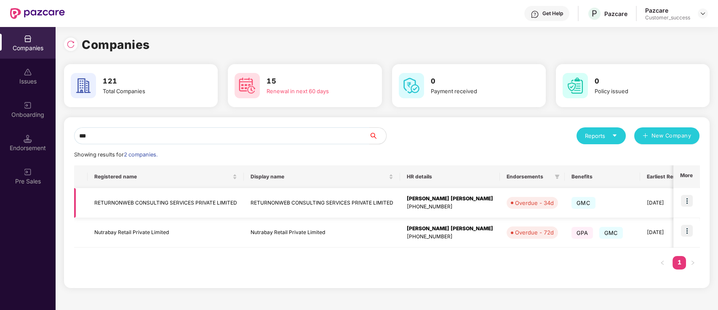
scroll to position [0, 175]
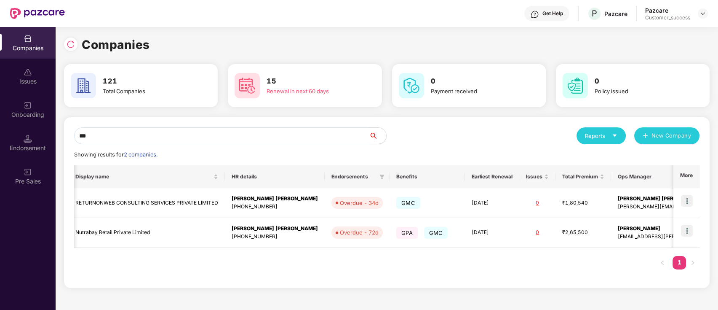
type input "***"
click at [642, 231] on div "[PERSON_NAME]" at bounding box center [703, 228] width 171 height 8
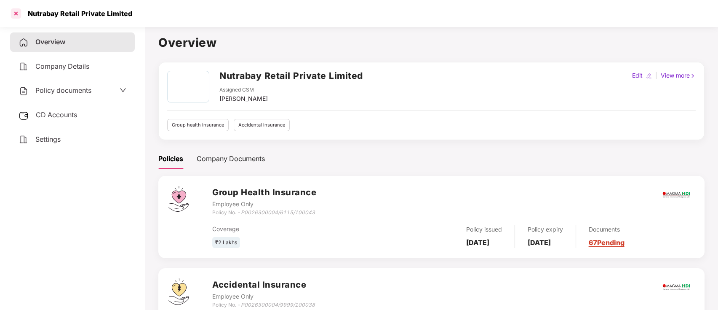
click at [14, 15] on div at bounding box center [15, 13] width 13 height 13
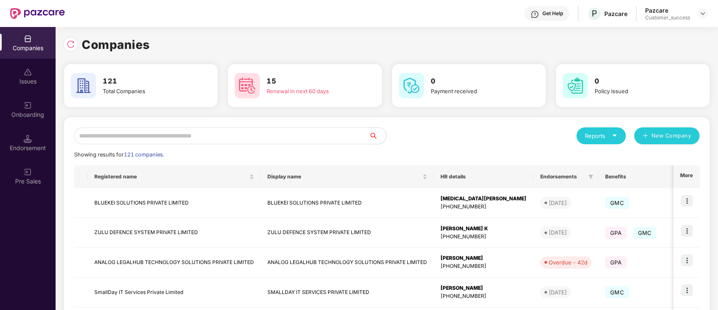
click at [193, 129] on input "text" at bounding box center [221, 135] width 295 height 17
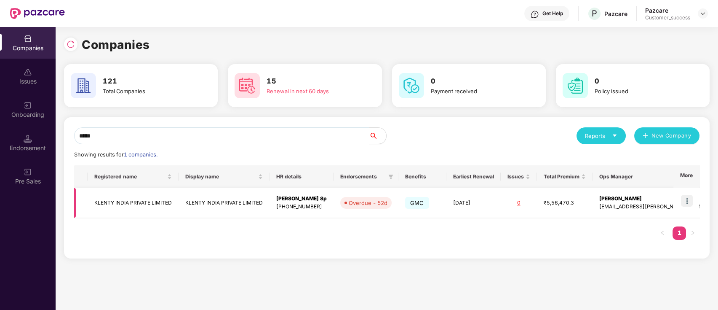
type input "*****"
click at [693, 199] on img at bounding box center [687, 201] width 12 height 12
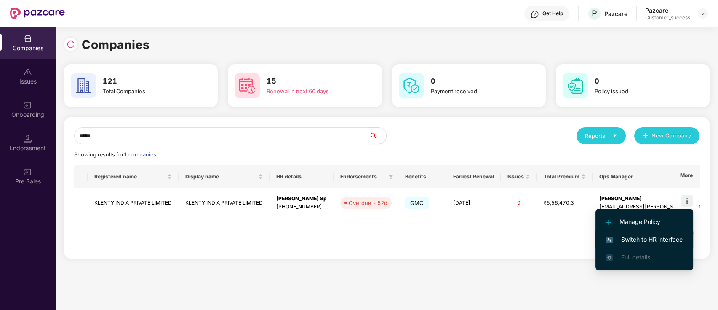
click at [670, 241] on span "Switch to HR interface" at bounding box center [644, 239] width 77 height 9
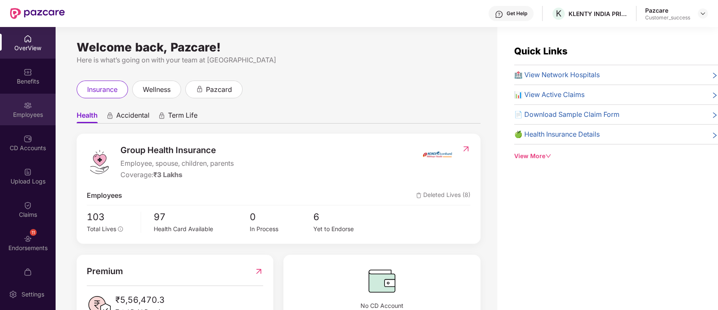
click at [8, 104] on div "Employees" at bounding box center [28, 109] width 56 height 32
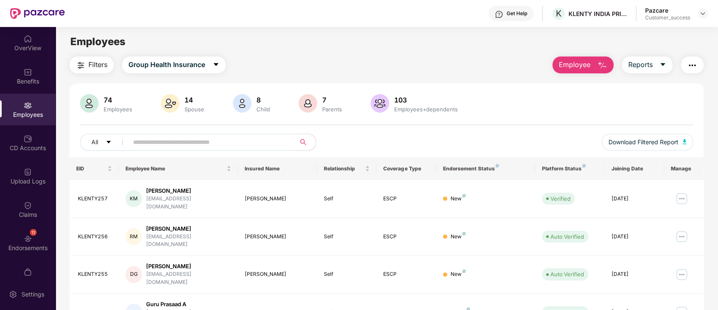
click at [249, 136] on input "text" at bounding box center [208, 142] width 151 height 13
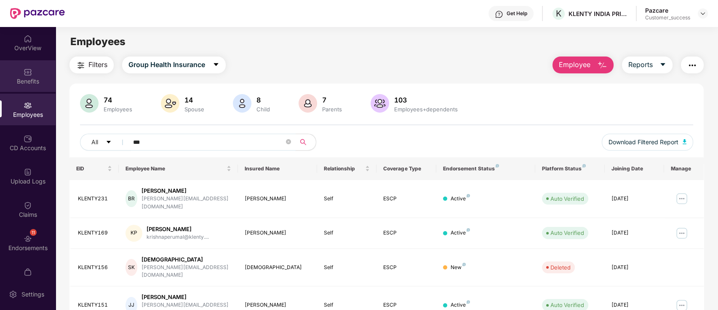
type input "***"
click at [29, 76] on div "Benefits" at bounding box center [28, 76] width 56 height 32
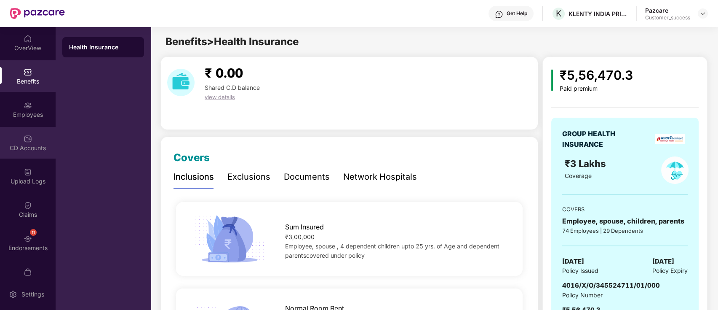
click at [0, 138] on div "CD Accounts" at bounding box center [28, 143] width 56 height 32
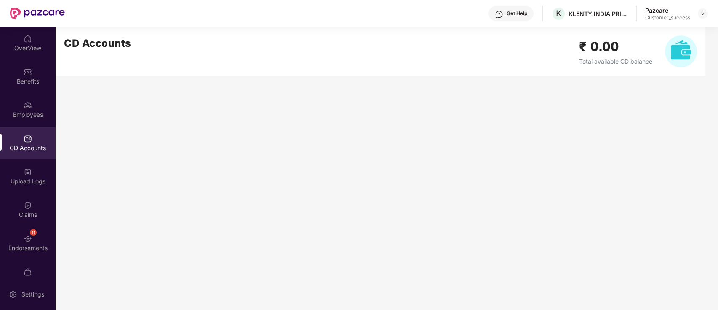
click at [0, 125] on div "OverView Benefits Employees CD Accounts Upload Logs Claims 11 Endorsements My O…" at bounding box center [28, 152] width 56 height 251
click at [0, 110] on div "Employees" at bounding box center [28, 114] width 56 height 8
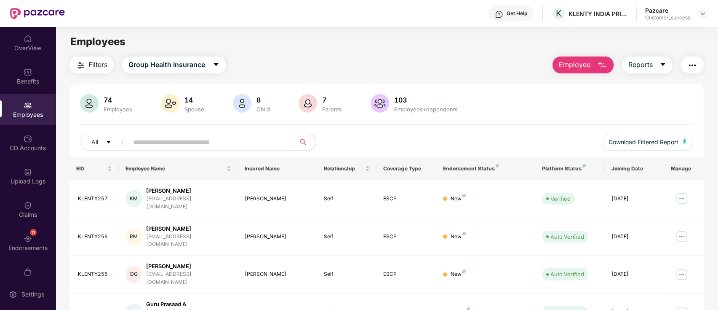
click at [471, 129] on div "74 Employees 14 Spouse 8 Child [DEMOGRAPHIC_DATA] Parents 103 Employees+depende…" at bounding box center [386, 125] width 635 height 63
click at [414, 45] on div "Employees" at bounding box center [387, 42] width 662 height 16
click at [319, 53] on main "Employees Filters Group Health Insurance Employee Reports 74 Employees 14 Spous…" at bounding box center [387, 182] width 662 height 310
click at [704, 10] on img at bounding box center [703, 13] width 7 height 7
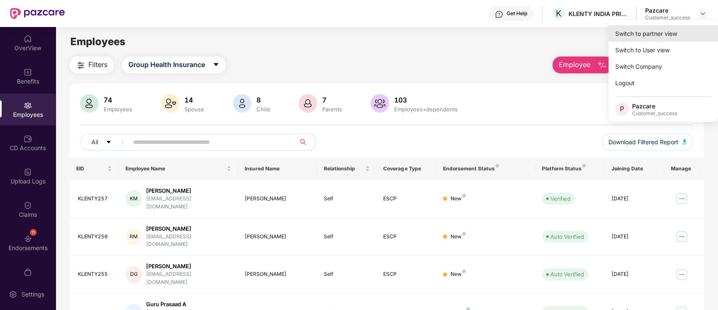
click at [689, 25] on div "Switch to partner view" at bounding box center [663, 33] width 109 height 16
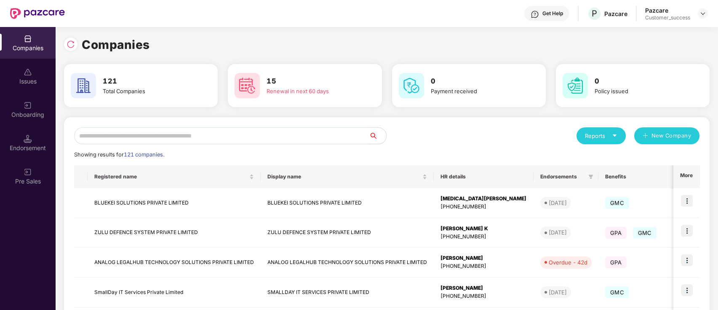
click at [150, 139] on input "text" at bounding box center [221, 135] width 295 height 17
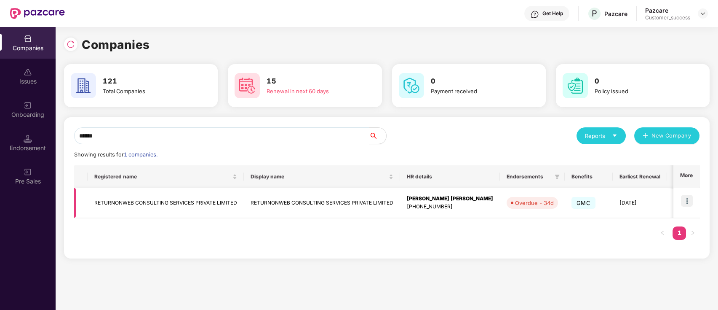
type input "******"
click at [692, 200] on img at bounding box center [687, 201] width 12 height 12
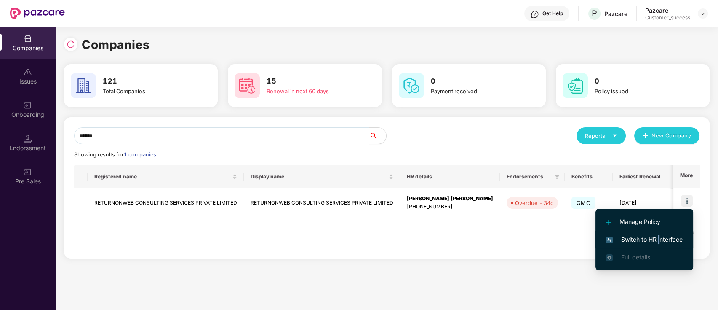
click at [657, 237] on span "Switch to HR interface" at bounding box center [644, 239] width 77 height 9
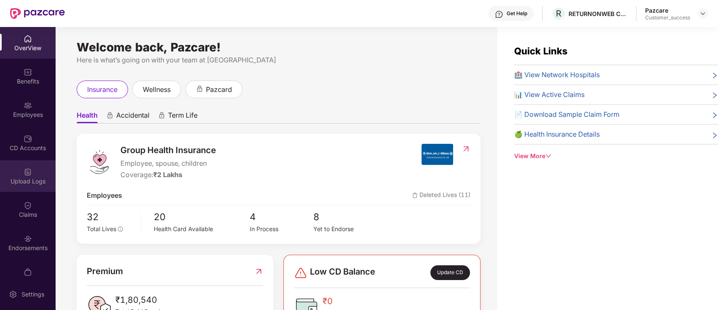
click at [15, 169] on div "Upload Logs" at bounding box center [28, 176] width 56 height 32
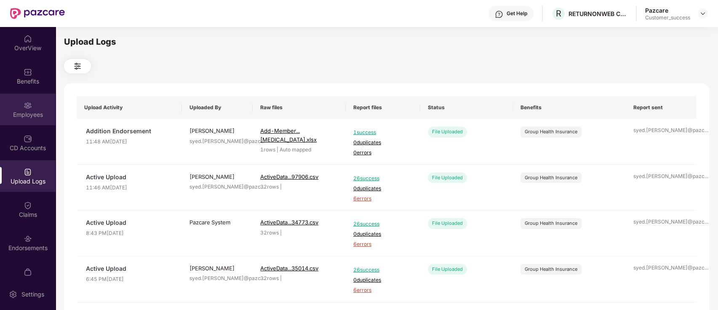
click at [26, 116] on div "Employees" at bounding box center [28, 114] width 56 height 8
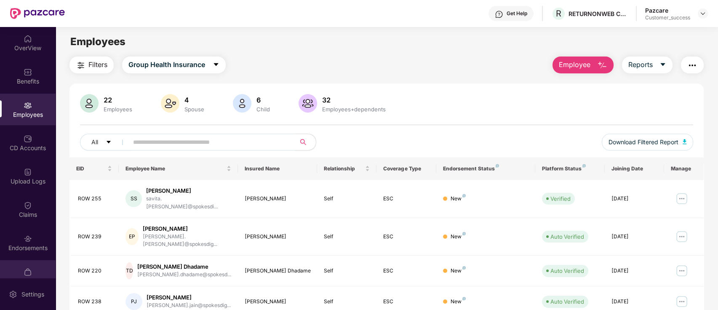
click at [22, 264] on div "My Orders" at bounding box center [28, 276] width 56 height 32
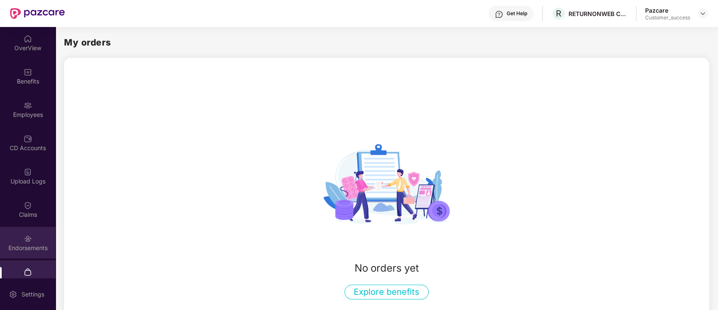
click at [27, 243] on div "Endorsements" at bounding box center [28, 243] width 56 height 32
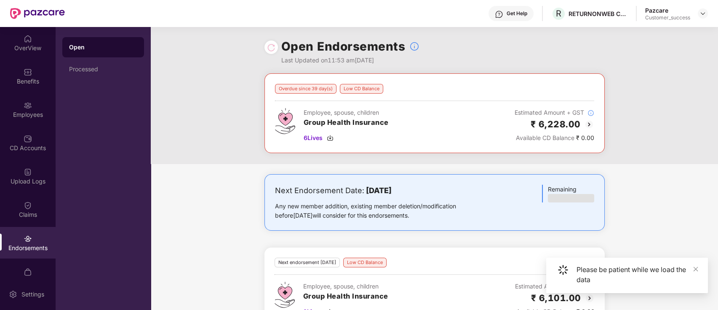
click at [270, 52] on div at bounding box center [270, 46] width 13 height 13
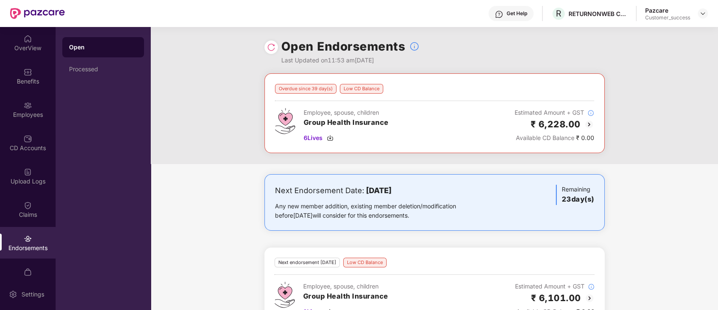
click at [281, 50] on h1 "Open Endorsements" at bounding box center [343, 46] width 124 height 19
click at [270, 44] on img at bounding box center [271, 47] width 8 height 8
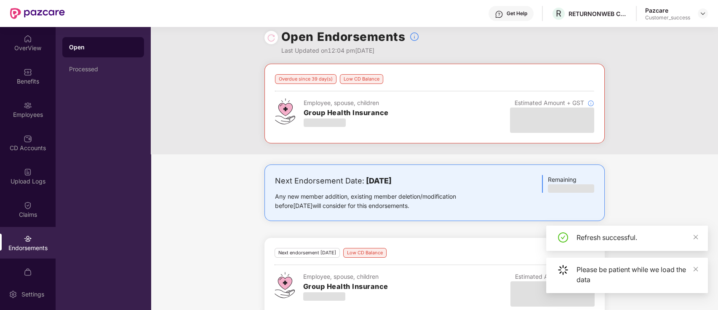
scroll to position [26, 0]
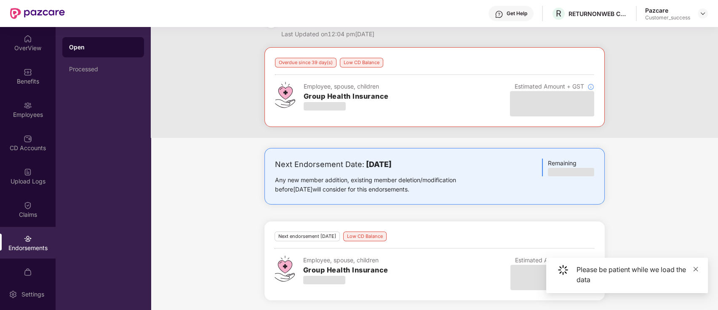
click at [695, 268] on icon "close" at bounding box center [696, 268] width 5 height 5
click at [179, 166] on div "Next Endorsement Date: [DATE] Any new member addition, existing member deletion…" at bounding box center [434, 229] width 567 height 162
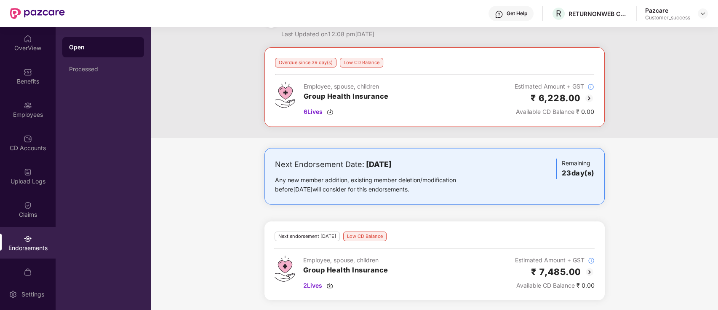
drag, startPoint x: 150, startPoint y: 155, endPoint x: 142, endPoint y: 125, distance: 31.5
click at [150, 153] on div "OverView Benefits Employees CD Accounts Upload Logs Claims Endorsements My Orde…" at bounding box center [359, 168] width 718 height 283
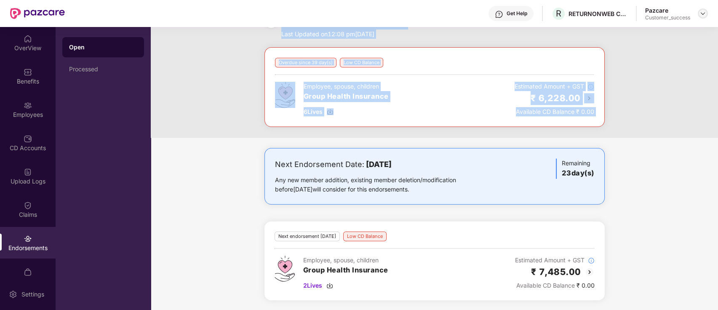
click at [701, 12] on img at bounding box center [703, 13] width 7 height 7
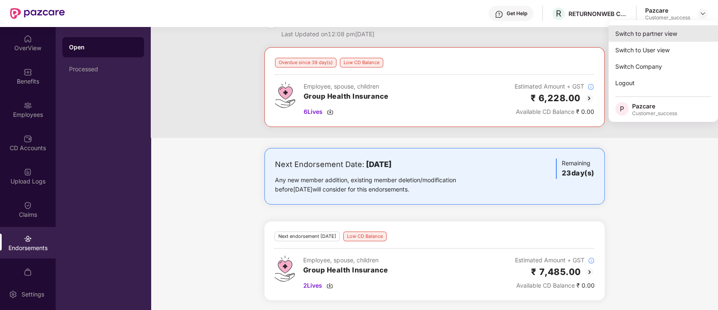
click at [686, 30] on div "Switch to partner view" at bounding box center [663, 33] width 109 height 16
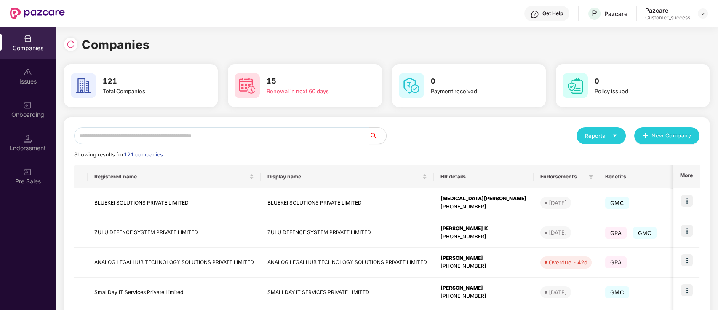
click at [216, 135] on input "text" at bounding box center [221, 135] width 295 height 17
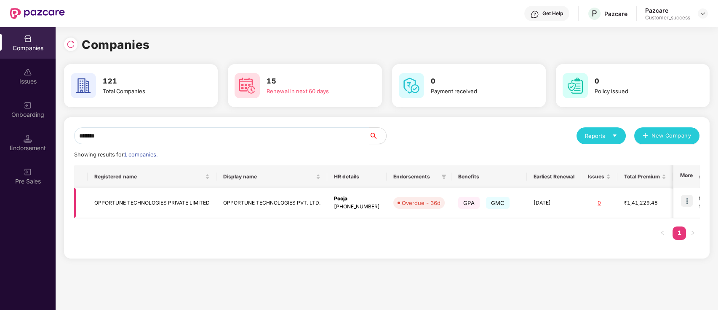
type input "*******"
click at [692, 207] on td at bounding box center [686, 203] width 26 height 30
click at [688, 199] on img at bounding box center [687, 201] width 12 height 12
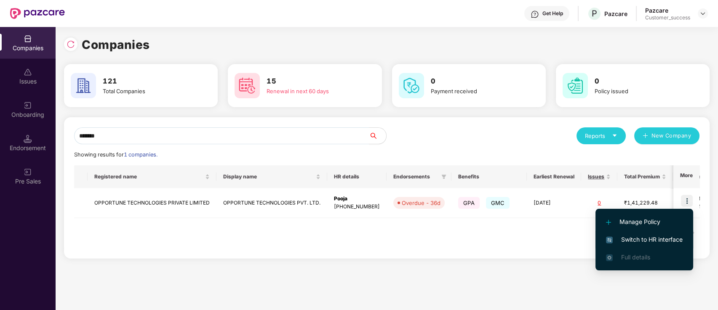
click at [651, 238] on span "Switch to HR interface" at bounding box center [644, 239] width 77 height 9
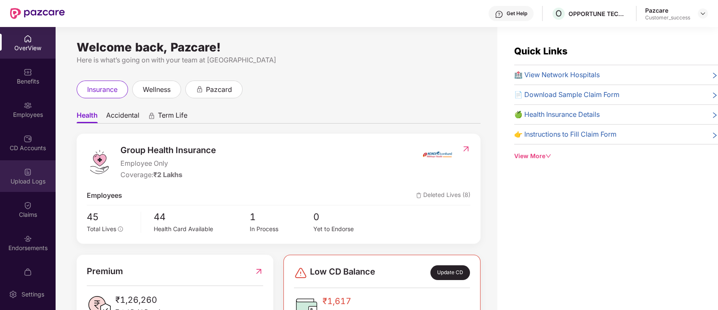
click at [39, 172] on div "Upload Logs" at bounding box center [28, 176] width 56 height 32
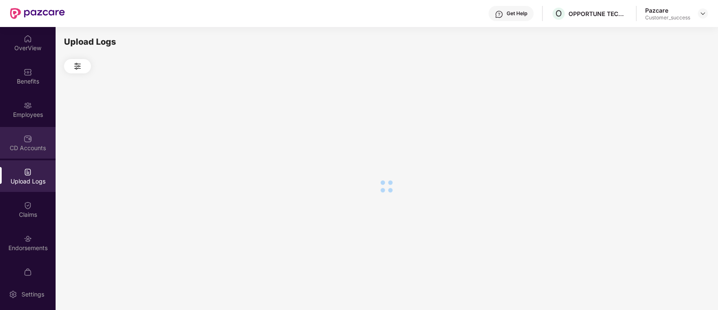
click at [31, 127] on div "CD Accounts" at bounding box center [28, 143] width 56 height 32
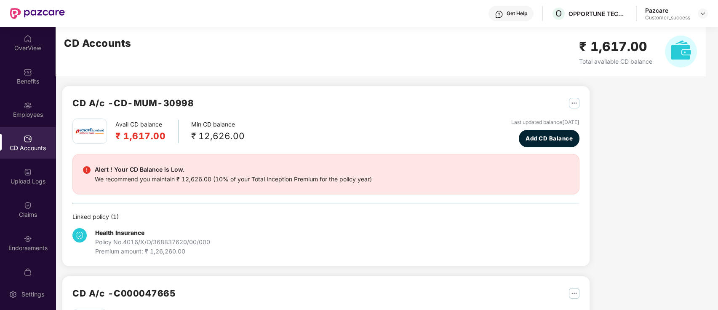
click at [24, 110] on div "Employees" at bounding box center [28, 114] width 56 height 8
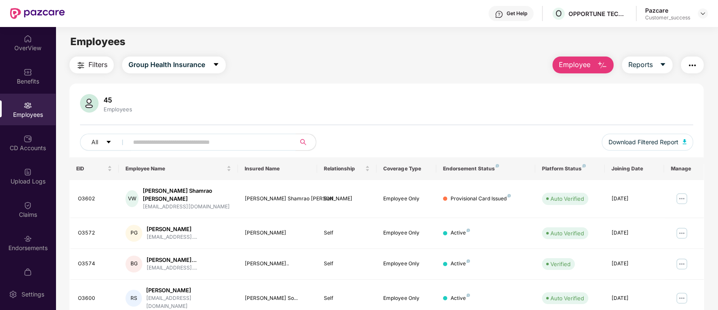
click at [192, 142] on input "text" at bounding box center [208, 142] width 151 height 13
paste input "*****"
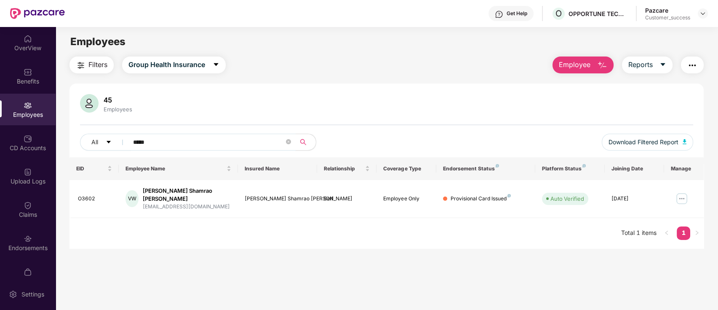
type input "*****"
click at [688, 59] on button "button" at bounding box center [692, 64] width 23 height 17
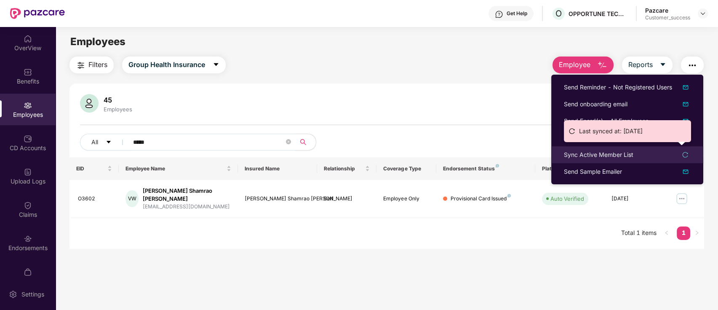
click at [687, 150] on div "Sync Active Member List" at bounding box center [627, 154] width 127 height 9
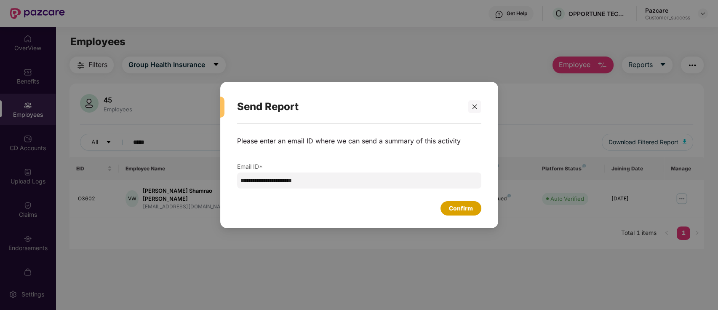
click at [461, 206] on div "Confirm" at bounding box center [461, 207] width 24 height 9
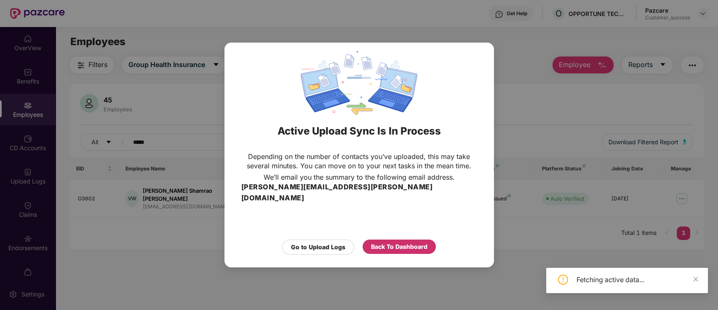
click at [406, 239] on div "Back To Dashboard" at bounding box center [399, 246] width 73 height 14
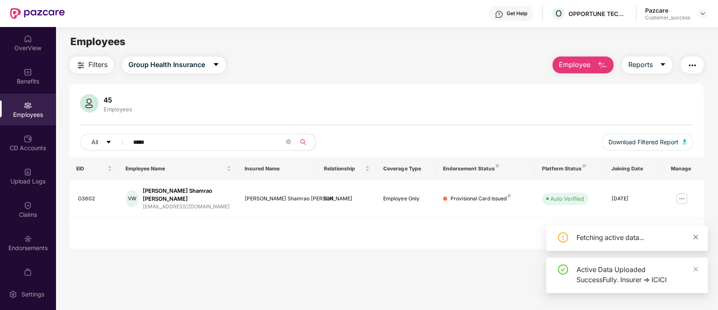
click at [697, 235] on icon "close" at bounding box center [696, 237] width 6 height 6
click at [697, 270] on icon "close" at bounding box center [696, 268] width 5 height 5
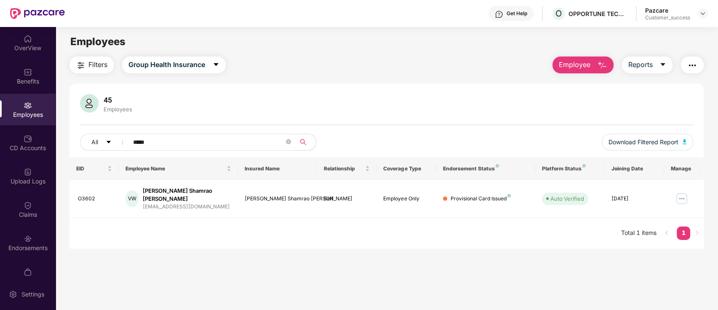
drag, startPoint x: 43, startPoint y: 136, endPoint x: 40, endPoint y: 125, distance: 11.1
click at [41, 134] on div "CD Accounts" at bounding box center [28, 143] width 56 height 32
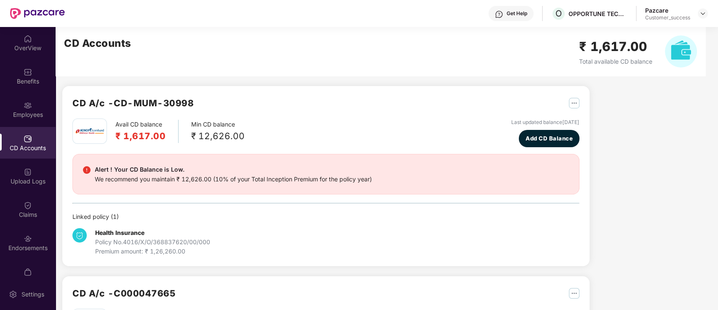
click at [36, 112] on div "Employees" at bounding box center [28, 114] width 56 height 8
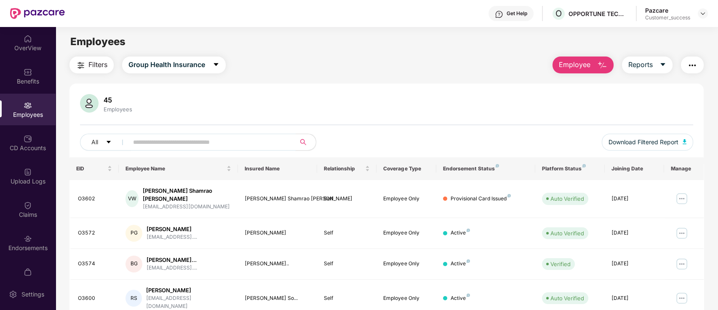
click at [198, 137] on input "text" at bounding box center [208, 142] width 151 height 13
click at [34, 188] on div "Upload Logs" at bounding box center [28, 176] width 56 height 32
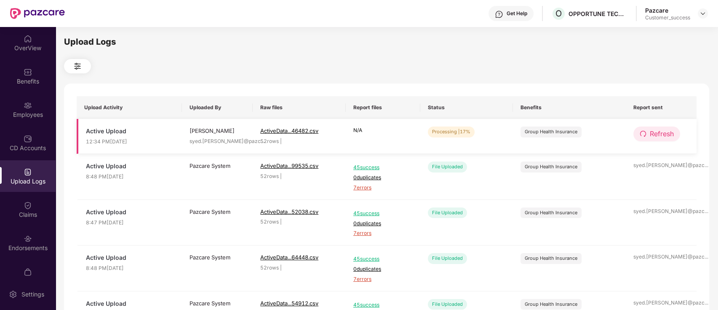
click at [652, 131] on span "Refresh" at bounding box center [662, 133] width 24 height 11
click at [700, 15] on img at bounding box center [703, 13] width 7 height 7
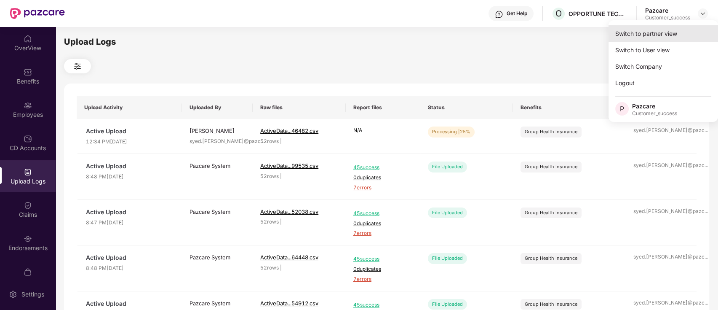
click at [661, 35] on div "Switch to partner view" at bounding box center [663, 33] width 109 height 16
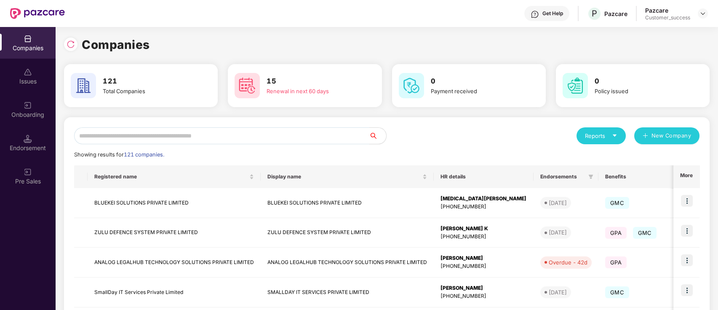
click at [244, 128] on input "text" at bounding box center [221, 135] width 295 height 17
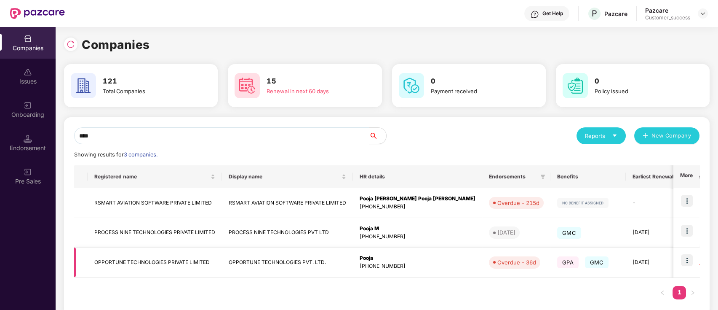
type input "****"
click at [690, 259] on img at bounding box center [687, 260] width 12 height 12
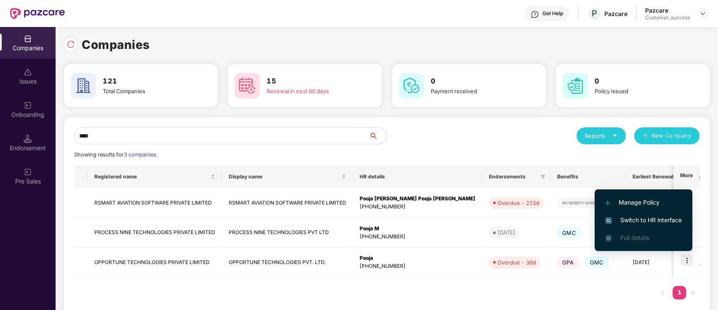
click at [657, 223] on span "Switch to HR interface" at bounding box center [643, 219] width 77 height 9
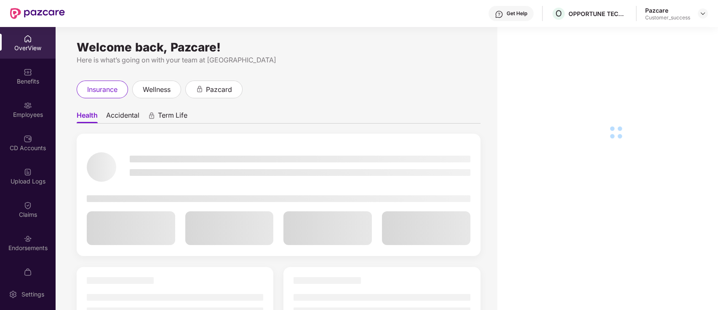
drag, startPoint x: 704, startPoint y: 13, endPoint x: 697, endPoint y: 15, distance: 7.2
click at [703, 12] on img at bounding box center [703, 13] width 7 height 7
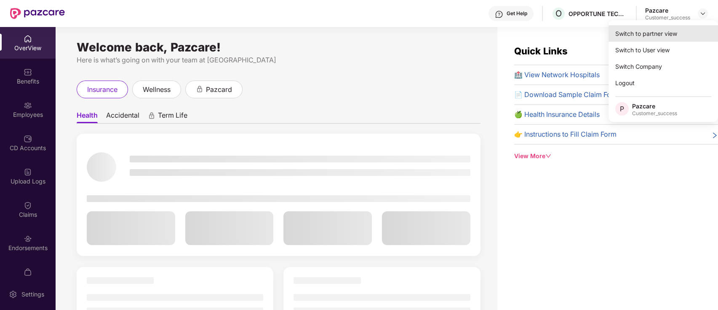
click at [653, 31] on div "Switch to partner view" at bounding box center [663, 33] width 109 height 16
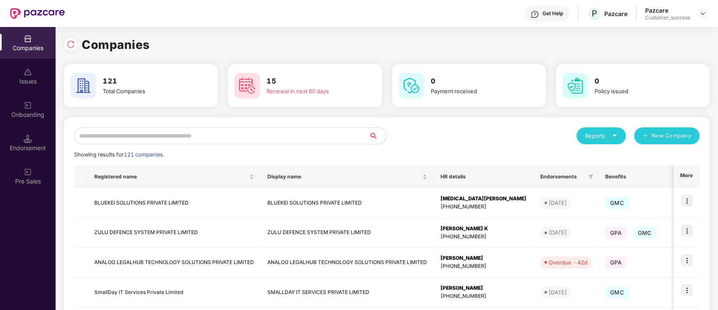
click at [267, 136] on input "text" at bounding box center [221, 135] width 295 height 17
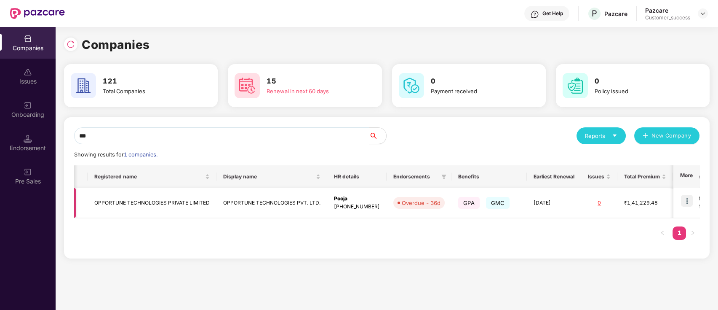
scroll to position [0, 84]
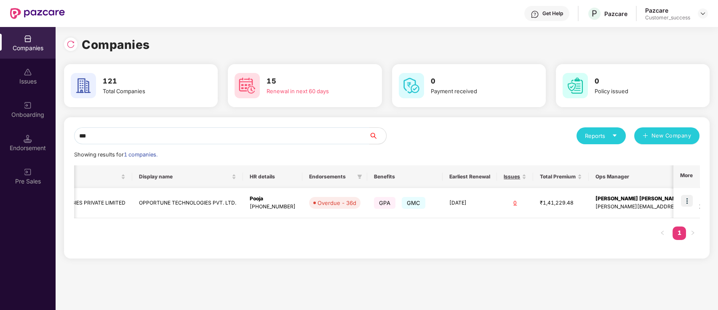
type input "***"
click at [687, 197] on img at bounding box center [687, 201] width 12 height 12
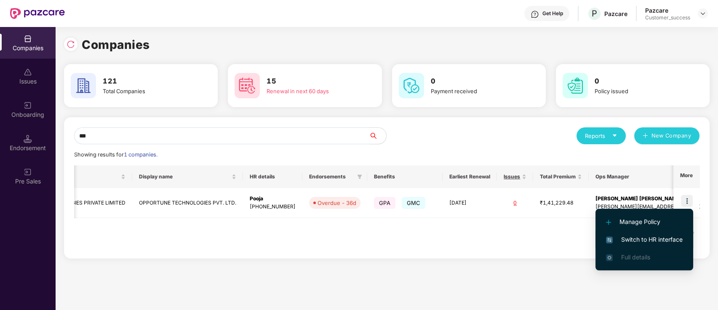
click at [638, 234] on li "Switch to HR interface" at bounding box center [644, 239] width 98 height 18
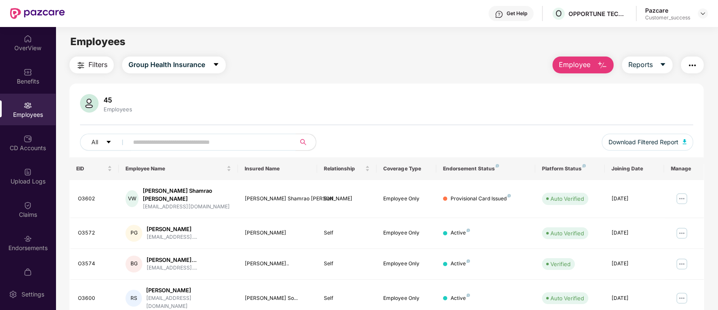
click at [186, 136] on input "text" at bounding box center [208, 142] width 151 height 13
click at [17, 183] on div "Upload Logs" at bounding box center [28, 181] width 56 height 8
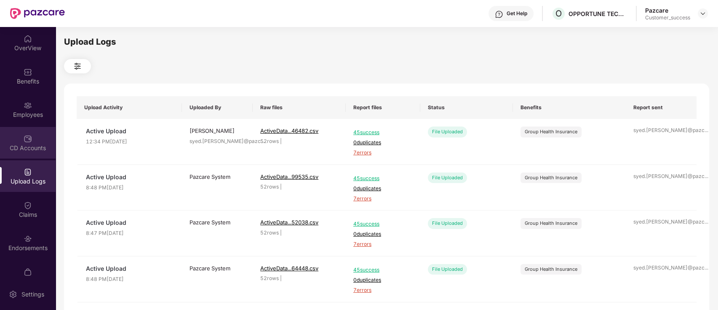
click at [25, 140] on img at bounding box center [28, 138] width 8 height 8
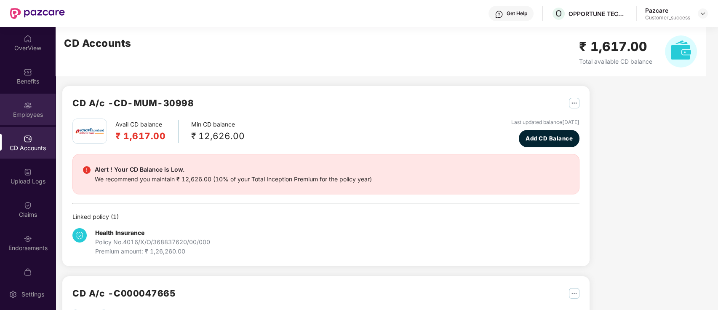
click at [27, 118] on div "Employees" at bounding box center [28, 114] width 56 height 8
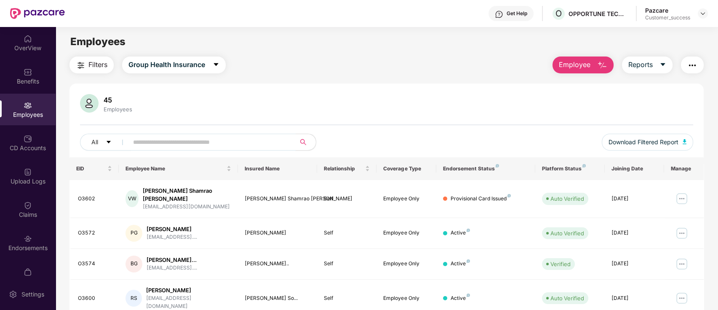
click at [161, 144] on input "text" at bounding box center [208, 142] width 151 height 13
paste input "*****"
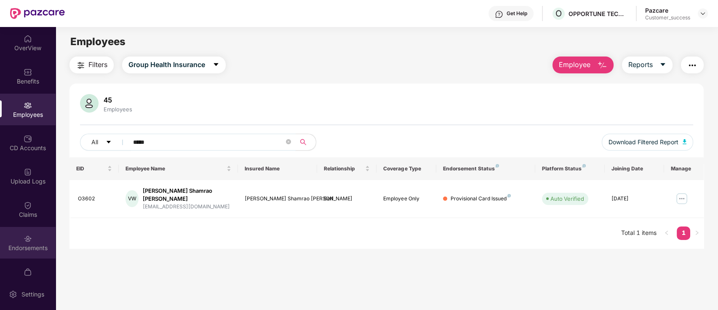
type input "*****"
click at [8, 235] on div "Endorsements" at bounding box center [28, 243] width 56 height 32
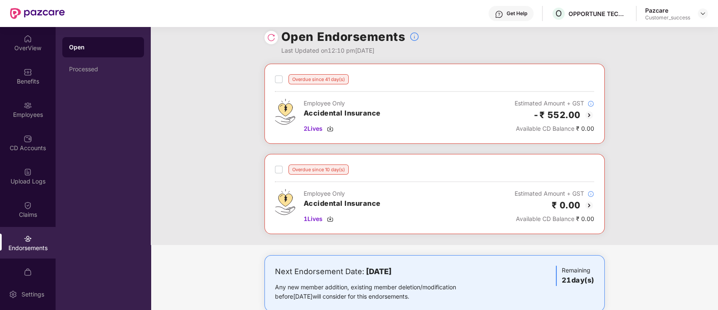
scroll to position [0, 0]
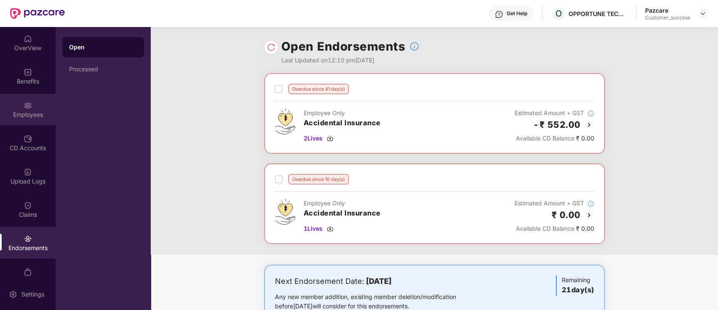
click at [32, 117] on div "Employees" at bounding box center [28, 114] width 56 height 8
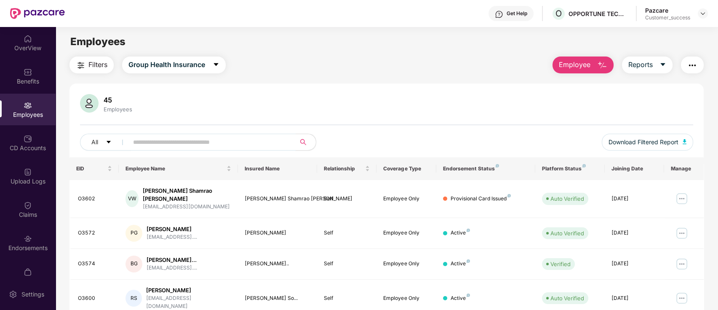
click at [192, 134] on span at bounding box center [209, 141] width 173 height 17
paste input "*****"
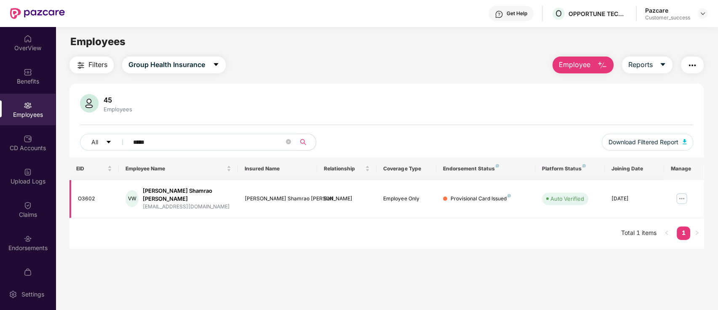
type input "*****"
click at [661, 105] on div "45 Employees" at bounding box center [387, 104] width 614 height 20
click at [704, 10] on img at bounding box center [703, 13] width 7 height 7
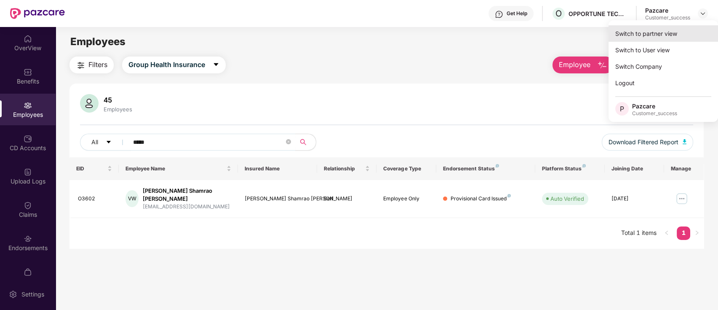
click at [676, 28] on div "Switch to partner view" at bounding box center [663, 33] width 109 height 16
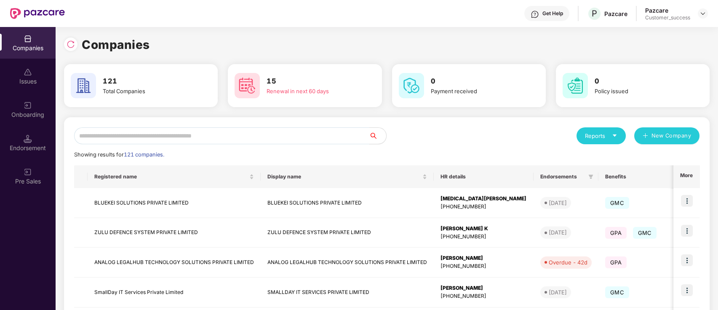
click at [168, 130] on input "text" at bounding box center [221, 135] width 295 height 17
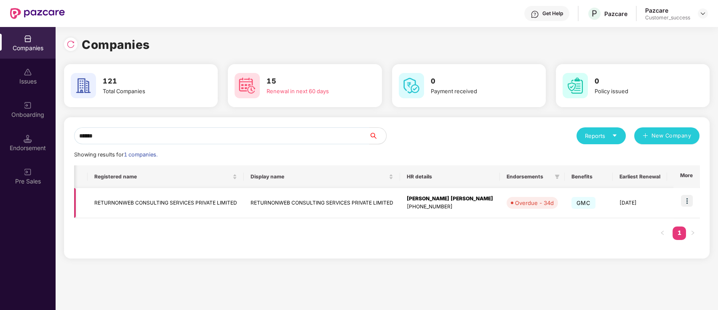
scroll to position [0, 148]
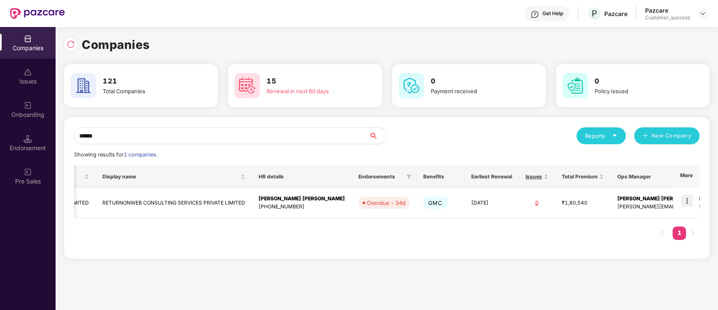
type input "******"
click at [691, 203] on img at bounding box center [687, 201] width 12 height 12
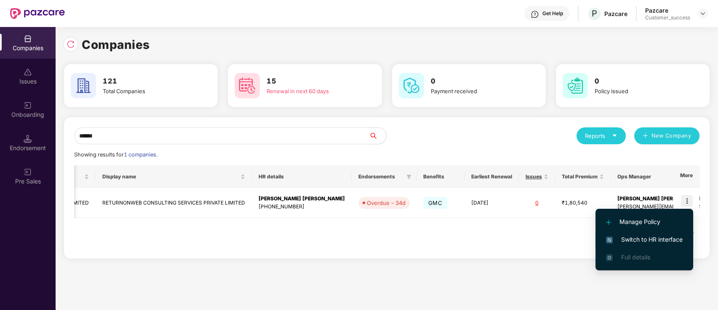
click at [637, 240] on span "Switch to HR interface" at bounding box center [644, 239] width 77 height 9
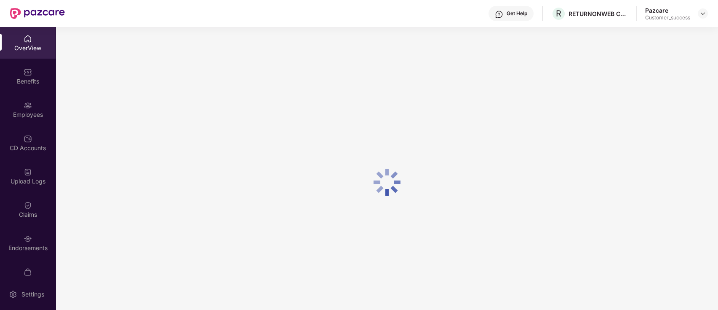
click at [38, 156] on div "CD Accounts" at bounding box center [28, 143] width 56 height 32
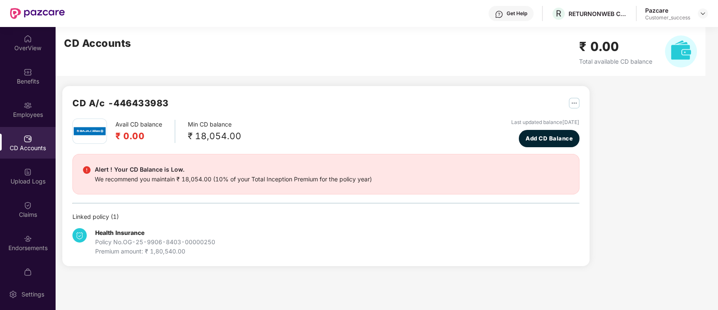
click at [24, 234] on img at bounding box center [28, 238] width 8 height 8
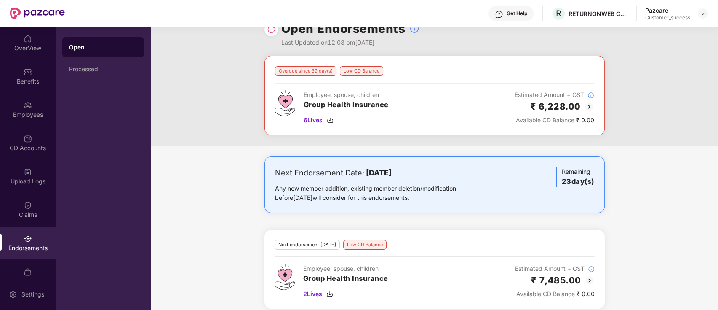
scroll to position [26, 0]
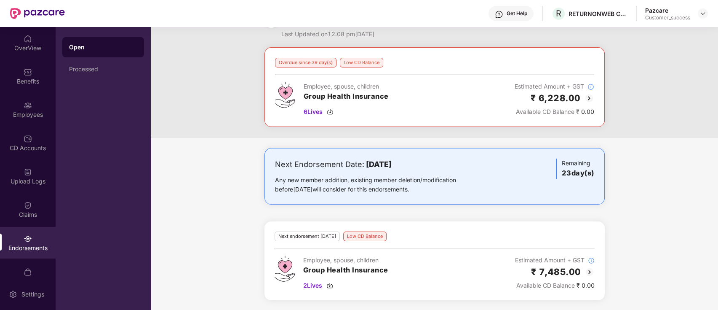
click at [586, 269] on img at bounding box center [590, 272] width 10 height 10
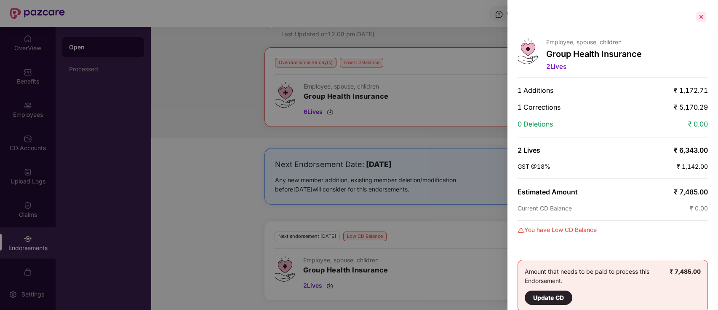
click at [697, 19] on div at bounding box center [700, 16] width 13 height 13
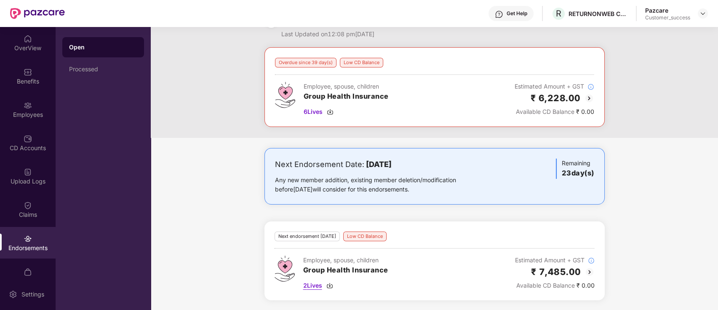
click at [321, 283] on span "2 Lives" at bounding box center [312, 284] width 19 height 9
click at [586, 269] on img at bounding box center [590, 272] width 10 height 10
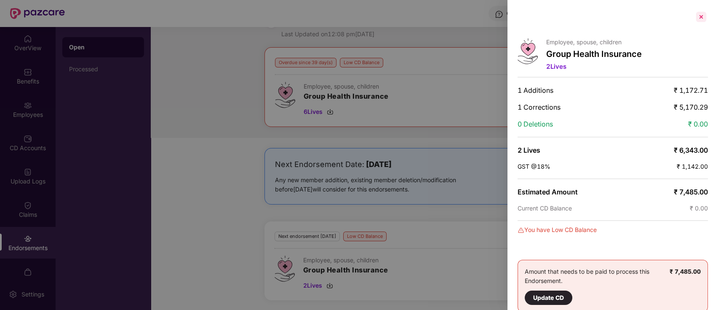
click at [702, 16] on div at bounding box center [700, 16] width 13 height 13
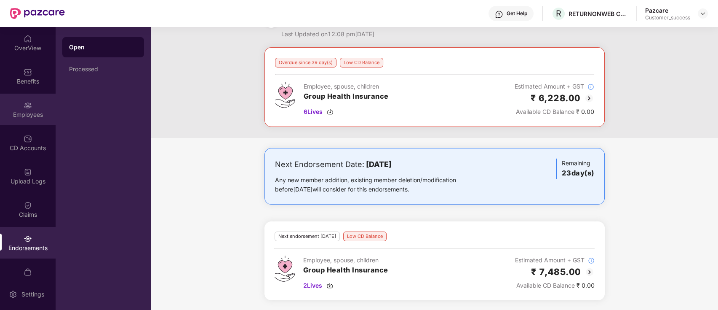
click at [16, 120] on div "Employees" at bounding box center [28, 109] width 56 height 32
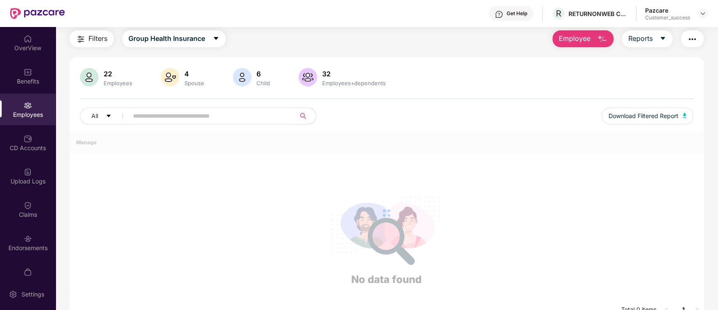
click at [175, 121] on input "text" at bounding box center [208, 115] width 151 height 13
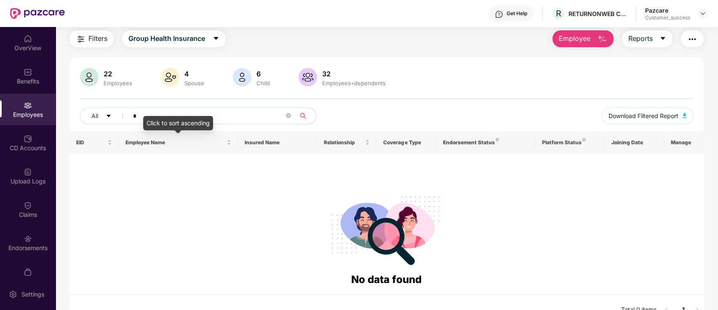
click at [232, 117] on input "*" at bounding box center [208, 115] width 151 height 13
paste input "**********"
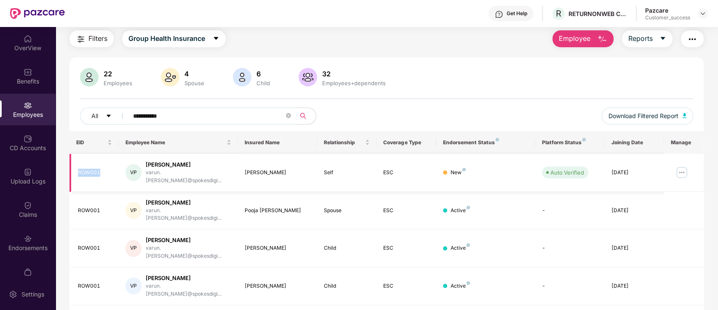
drag, startPoint x: 103, startPoint y: 168, endPoint x: 70, endPoint y: 170, distance: 32.9
click at [70, 170] on td "ROW001" at bounding box center [94, 173] width 50 height 38
click at [141, 164] on div "VP [PERSON_NAME] varun.[PERSON_NAME]@spokesdigi..." at bounding box center [177, 172] width 105 height 24
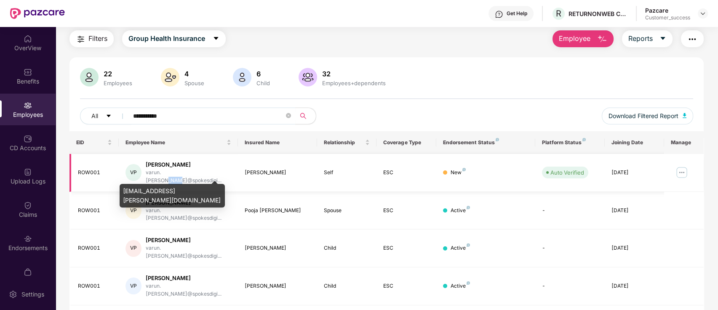
drag, startPoint x: 192, startPoint y: 173, endPoint x: 180, endPoint y: 175, distance: 11.9
click at [180, 175] on div "varun.[PERSON_NAME]@spokesdigi..." at bounding box center [188, 176] width 85 height 16
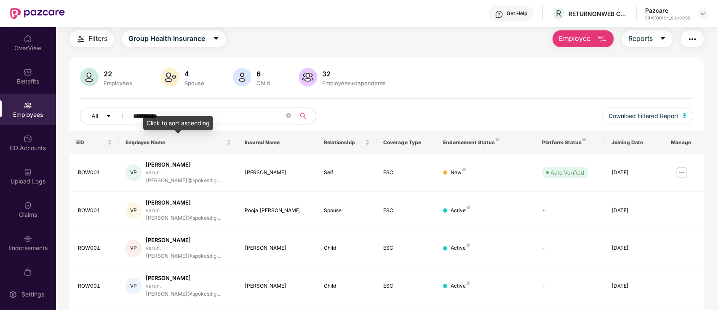
click at [193, 116] on div "Click to sort ascending" at bounding box center [178, 123] width 70 height 14
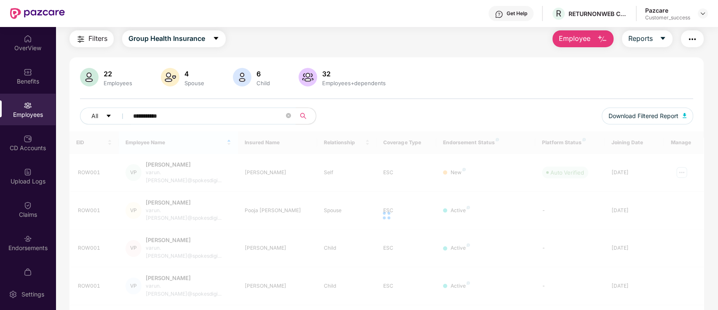
click at [219, 111] on input "**********" at bounding box center [208, 115] width 151 height 13
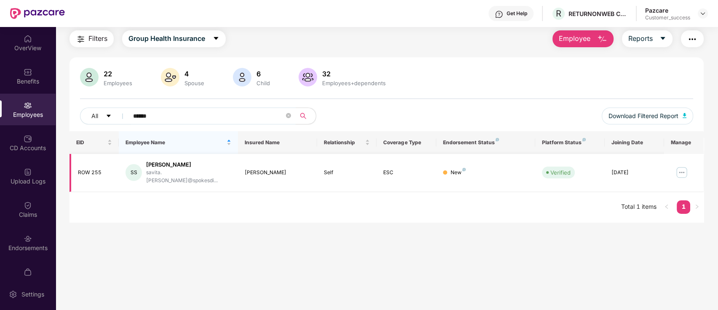
type input "******"
drag, startPoint x: 193, startPoint y: 162, endPoint x: 125, endPoint y: 162, distance: 68.6
click at [125, 162] on td "SS [PERSON_NAME] savita.[PERSON_NAME]@spokesdi..." at bounding box center [178, 173] width 119 height 38
drag, startPoint x: 78, startPoint y: 167, endPoint x: 69, endPoint y: 167, distance: 8.4
click at [69, 167] on td "ROW 255" at bounding box center [94, 173] width 50 height 38
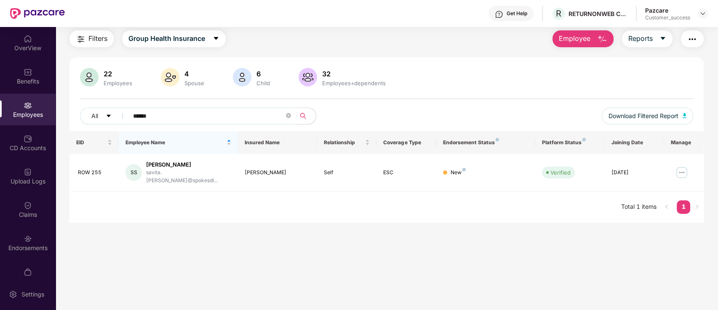
click at [112, 202] on div "EID Employee Name Insured Name Relationship Coverage Type Endorsement Status Pl…" at bounding box center [386, 176] width 635 height 91
click at [7, 241] on div "Endorsements" at bounding box center [28, 243] width 56 height 32
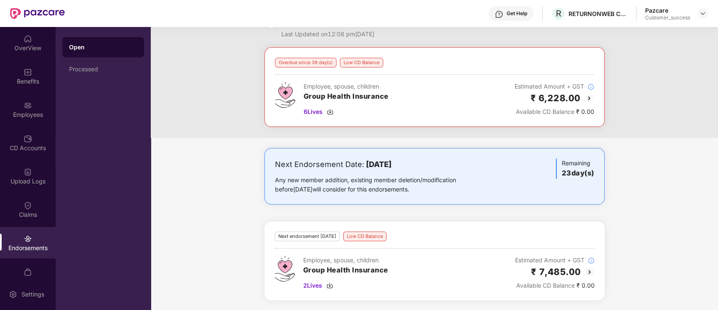
click at [592, 272] on img at bounding box center [590, 272] width 10 height 10
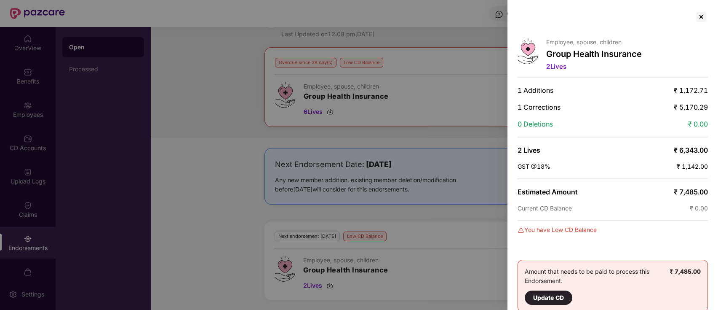
click at [590, 270] on div "Employee, spouse, children Group Health Insurance 2 Lives 1 Additions ₹ 1,172.7…" at bounding box center [359, 155] width 718 height 310
drag, startPoint x: 698, startPoint y: 14, endPoint x: 622, endPoint y: 77, distance: 98.1
click at [698, 14] on div at bounding box center [700, 16] width 13 height 13
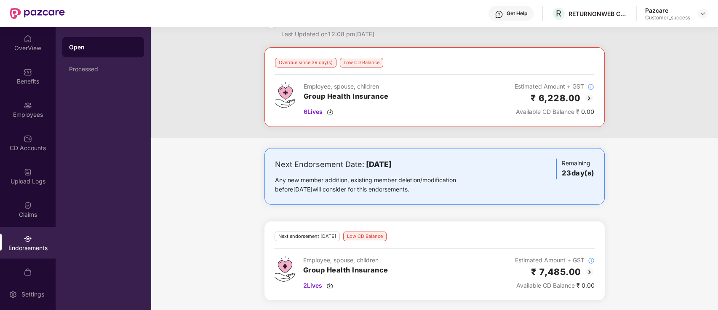
drag, startPoint x: 518, startPoint y: 97, endPoint x: 585, endPoint y: 94, distance: 66.2
click at [585, 94] on div "₹ 6,228.00" at bounding box center [555, 98] width 80 height 14
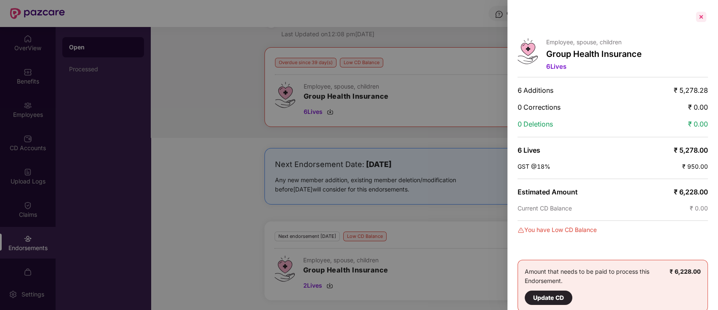
click at [700, 14] on div at bounding box center [700, 16] width 13 height 13
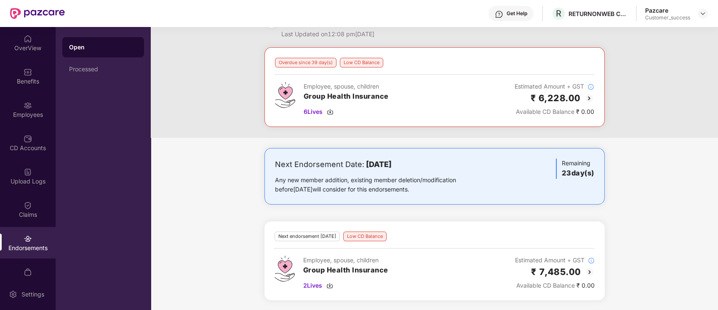
click at [585, 269] on img at bounding box center [590, 272] width 10 height 10
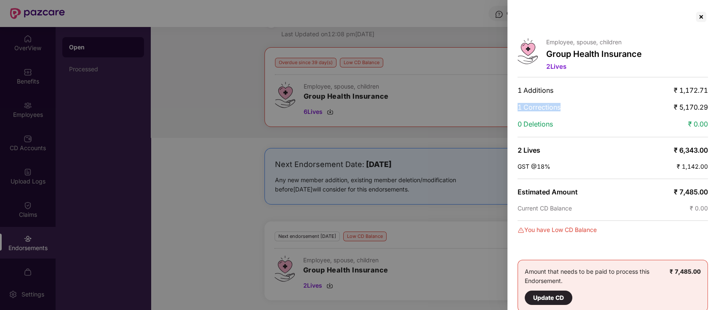
drag, startPoint x: 542, startPoint y: 102, endPoint x: 514, endPoint y: 104, distance: 28.7
click at [514, 104] on div "Employee, spouse, children Group Health Insurance 2 Lives 1 Additions ₹ 1,172.7…" at bounding box center [612, 155] width 211 height 310
click at [545, 109] on span "1 Corrections" at bounding box center [539, 107] width 43 height 8
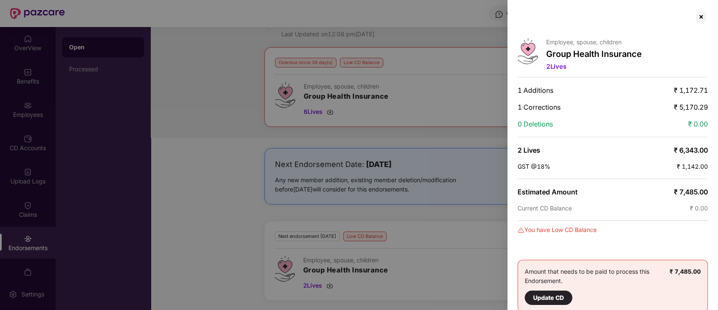
click at [690, 106] on span "₹ 5,170.29" at bounding box center [691, 107] width 34 height 8
drag, startPoint x: 510, startPoint y: 104, endPoint x: 715, endPoint y: 103, distance: 205.1
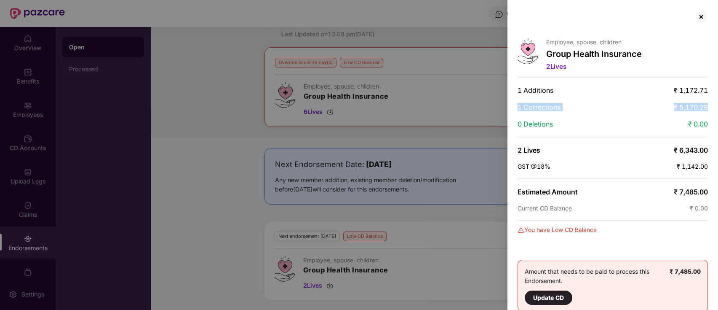
click at [715, 103] on div "Employee, spouse, children Group Health Insurance 2 Lives 1 Additions ₹ 1,172.7…" at bounding box center [612, 155] width 211 height 310
click at [553, 106] on span "1 Corrections" at bounding box center [539, 107] width 43 height 8
click at [536, 87] on span "1 Additions" at bounding box center [536, 90] width 36 height 8
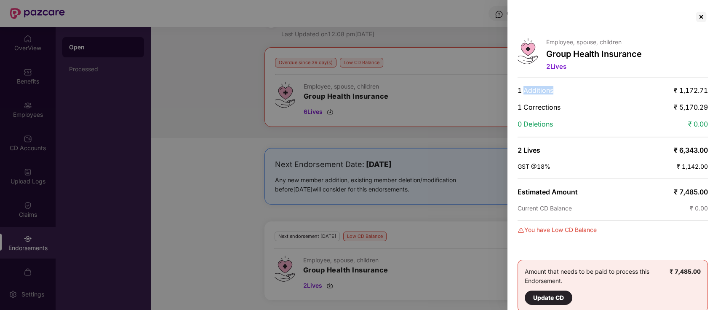
click at [536, 87] on span "1 Additions" at bounding box center [536, 90] width 36 height 8
click at [701, 14] on div at bounding box center [700, 16] width 13 height 13
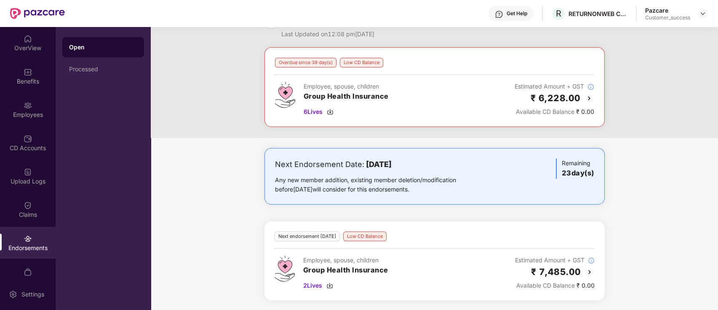
click at [473, 51] on div "Overdue since 39 day(s) Low CD Balance Employee, spouse, children Group Health …" at bounding box center [434, 87] width 340 height 80
click at [703, 12] on img at bounding box center [703, 13] width 7 height 7
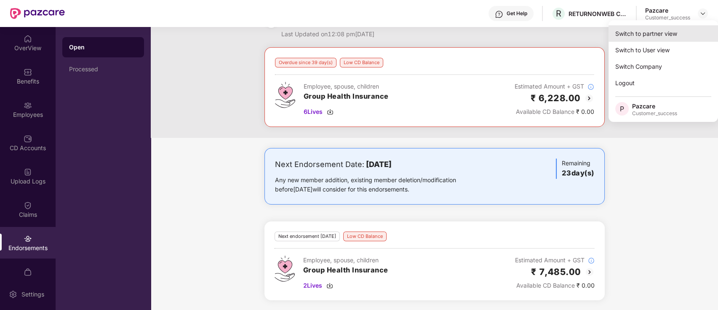
click at [678, 32] on div "Switch to partner view" at bounding box center [663, 33] width 109 height 16
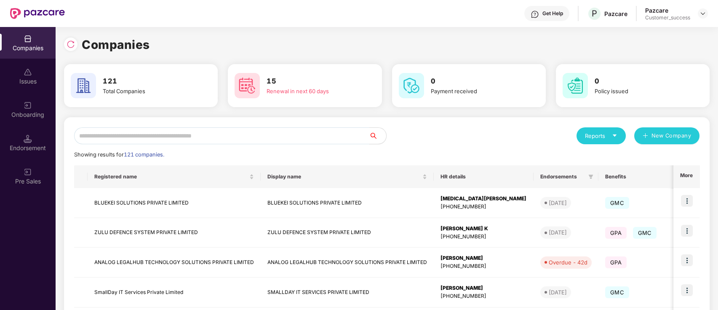
click at [172, 130] on input "text" at bounding box center [221, 135] width 295 height 17
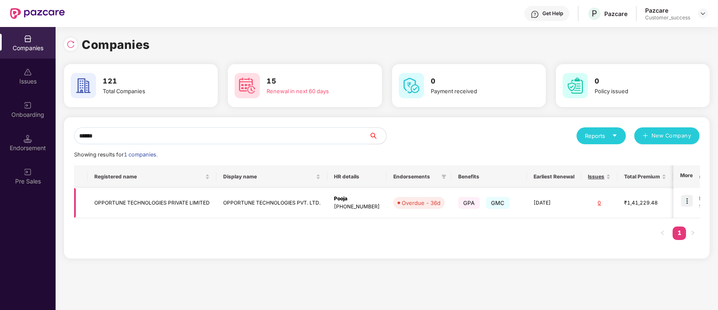
type input "******"
click at [687, 197] on img at bounding box center [687, 201] width 12 height 12
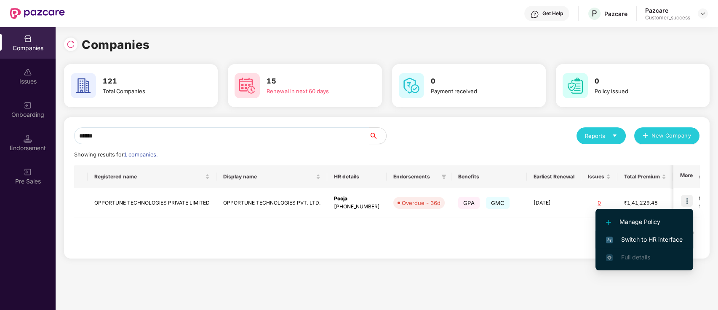
click at [631, 238] on span "Switch to HR interface" at bounding box center [644, 239] width 77 height 9
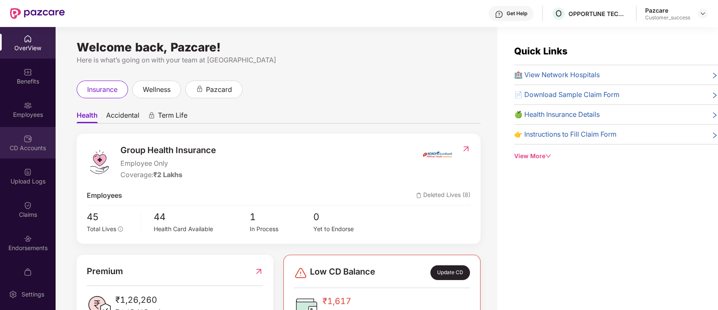
click at [12, 133] on div "CD Accounts" at bounding box center [28, 143] width 56 height 32
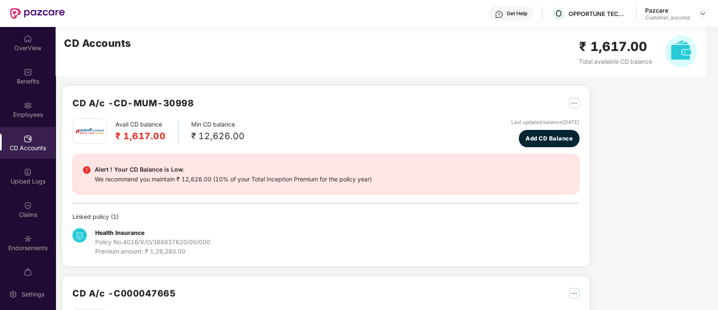
click at [17, 112] on div "Employees" at bounding box center [28, 114] width 56 height 8
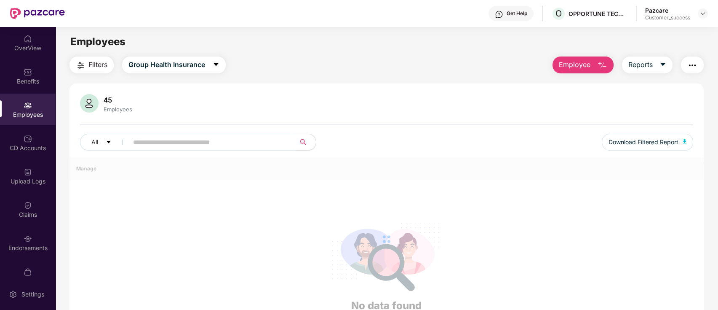
click at [147, 147] on input "text" at bounding box center [208, 142] width 151 height 13
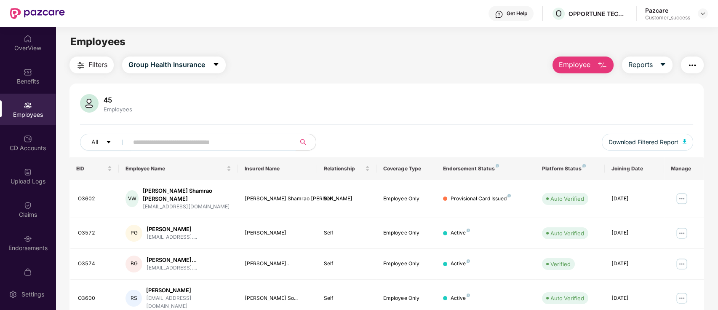
paste input "**********"
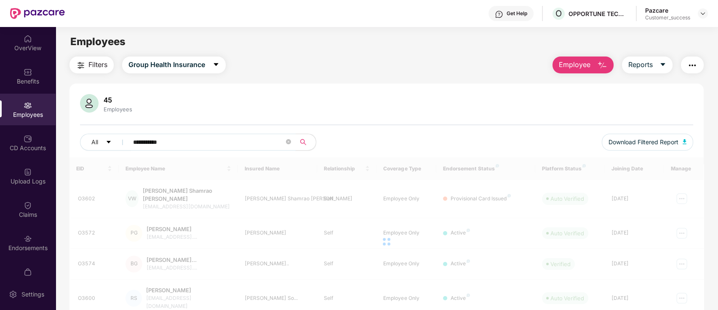
type input "**********"
click at [227, 150] on span "**********" at bounding box center [209, 141] width 173 height 17
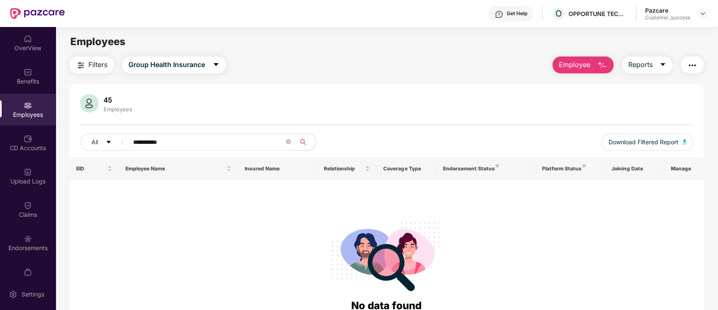
click at [227, 150] on span "**********" at bounding box center [209, 141] width 173 height 17
click at [224, 145] on input "**********" at bounding box center [208, 142] width 151 height 13
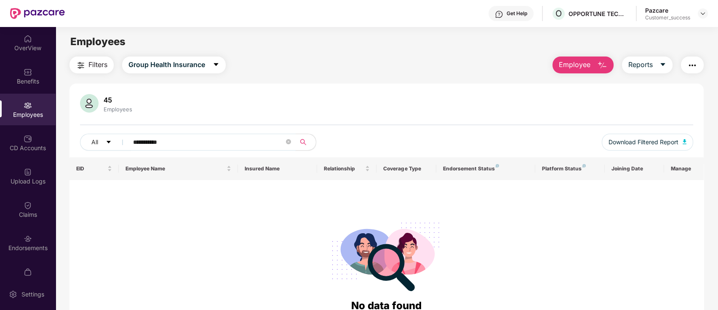
click at [224, 145] on input "**********" at bounding box center [208, 142] width 151 height 13
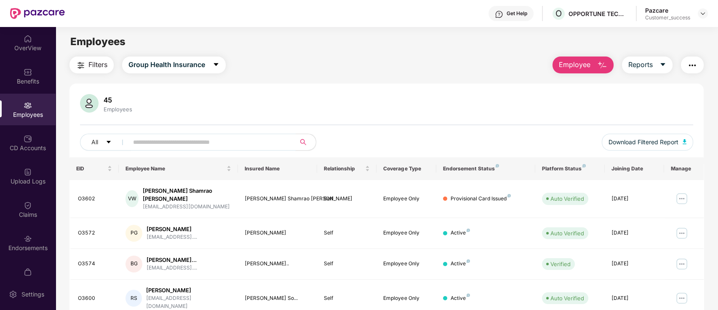
paste input "*****"
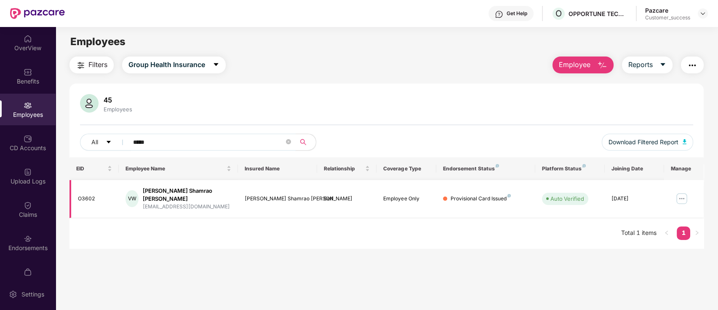
type input "*****"
click at [181, 187] on div "[PERSON_NAME] Shamrao [PERSON_NAME]" at bounding box center [187, 195] width 88 height 16
click at [13, 241] on div "Endorsements" at bounding box center [28, 243] width 56 height 32
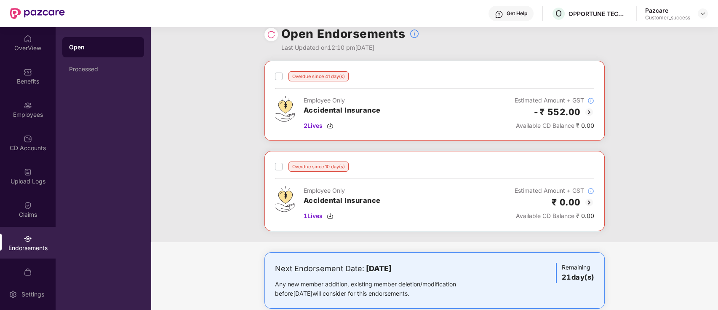
scroll to position [0, 0]
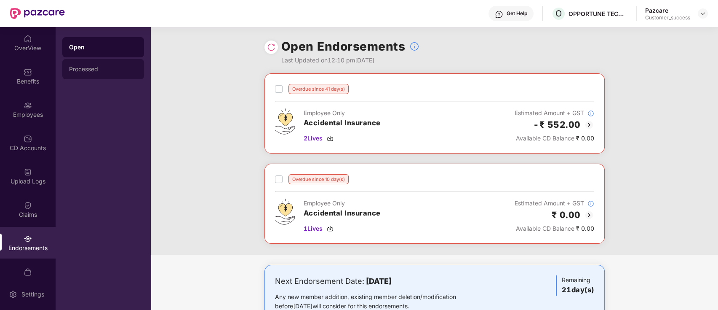
click at [91, 64] on div "Processed" at bounding box center [103, 69] width 82 height 20
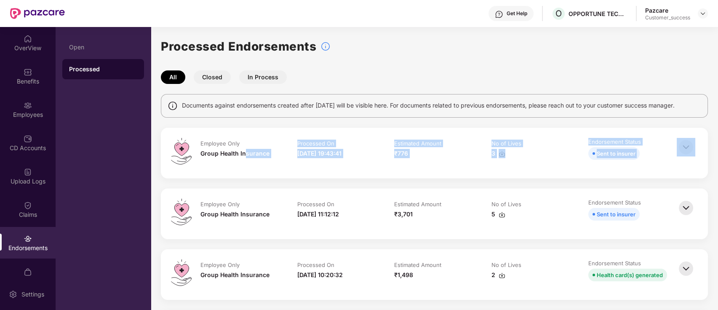
drag, startPoint x: 243, startPoint y: 161, endPoint x: 687, endPoint y: 150, distance: 444.0
click at [687, 150] on div "Employee Only Group Health Insurance Processed On [DATE] 19:43:41 Estimated Amo…" at bounding box center [434, 153] width 527 height 30
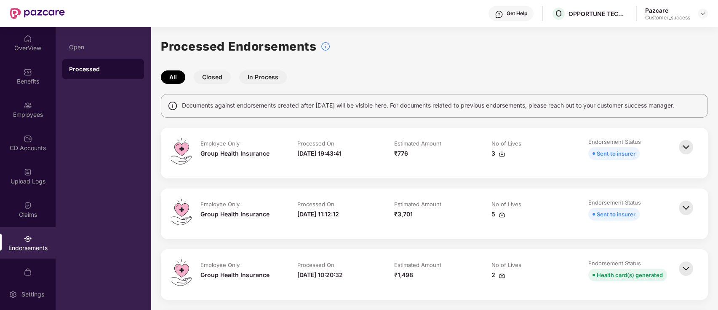
click at [499, 152] on img at bounding box center [502, 153] width 7 height 7
click at [701, 13] on img at bounding box center [703, 13] width 7 height 7
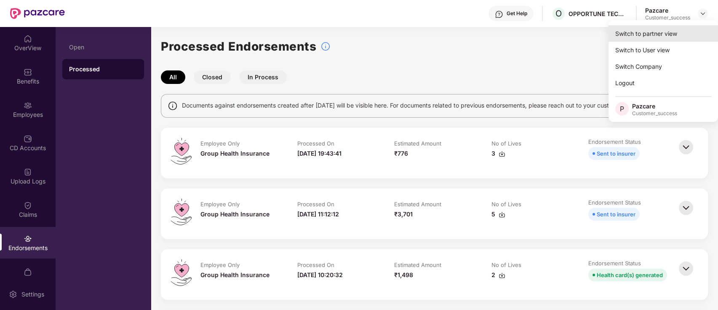
click at [667, 35] on div "Switch to partner view" at bounding box center [663, 33] width 109 height 16
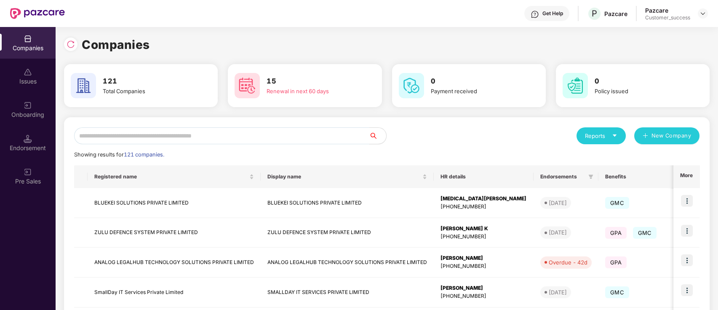
click at [181, 135] on input "text" at bounding box center [221, 135] width 295 height 17
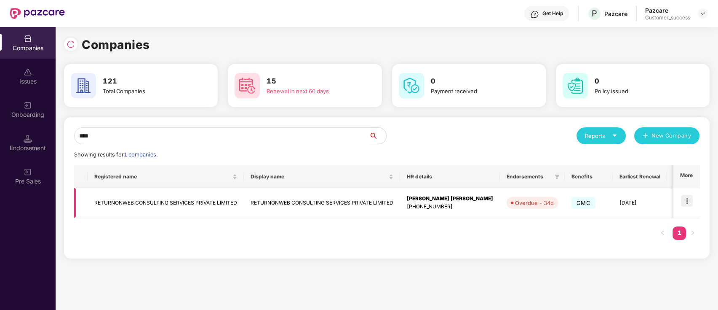
type input "****"
click at [686, 198] on img at bounding box center [687, 201] width 12 height 12
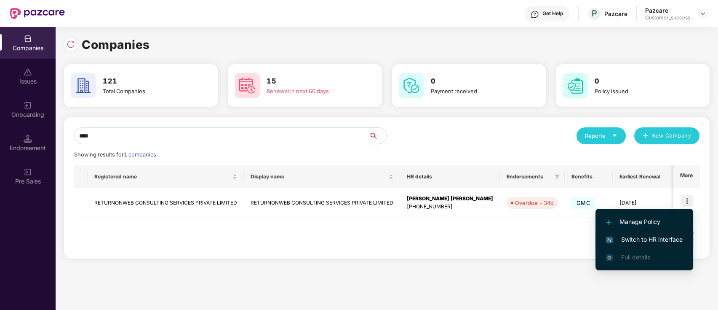
click at [627, 245] on li "Switch to HR interface" at bounding box center [644, 239] width 98 height 18
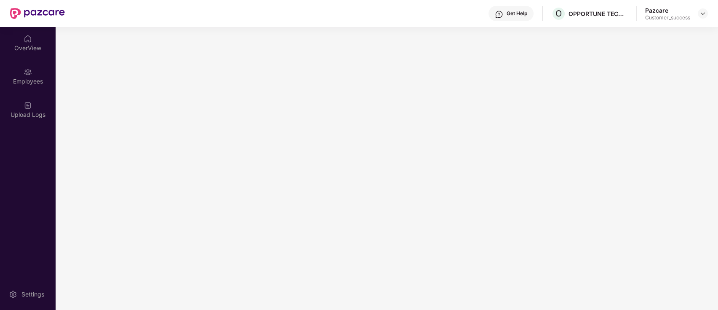
drag, startPoint x: 0, startPoint y: 176, endPoint x: 0, endPoint y: 158, distance: 17.3
click at [0, 175] on div "OverView Employees Upload Logs Settings" at bounding box center [28, 168] width 56 height 283
click at [11, 138] on div "OverView Employees Upload Logs Settings" at bounding box center [28, 168] width 56 height 283
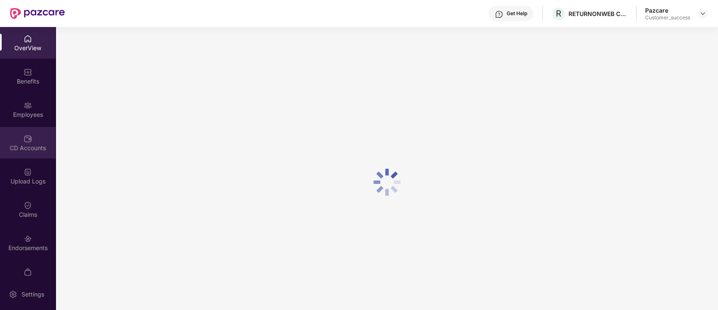
click at [21, 152] on div "CD Accounts" at bounding box center [28, 143] width 56 height 32
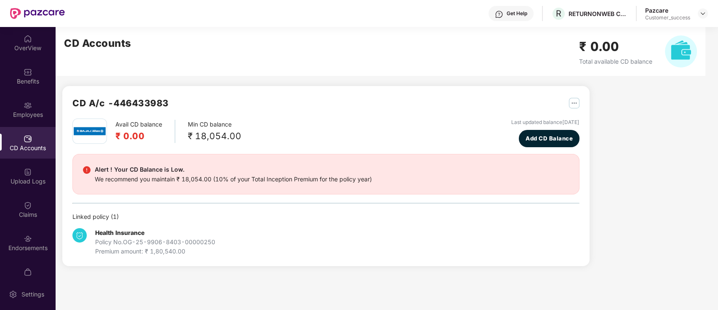
click at [17, 111] on div "Employees" at bounding box center [28, 114] width 56 height 8
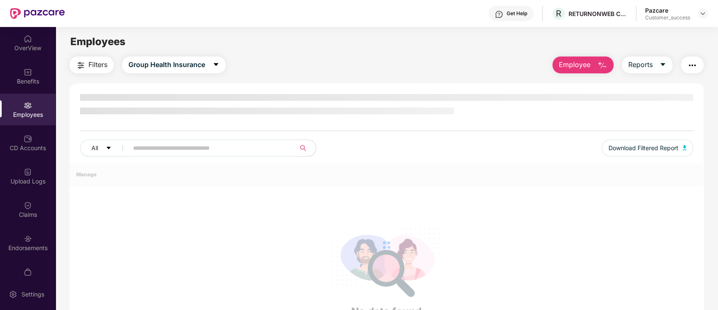
click at [24, 93] on div "Employees" at bounding box center [28, 109] width 56 height 32
click at [21, 74] on div "Benefits" at bounding box center [28, 76] width 56 height 32
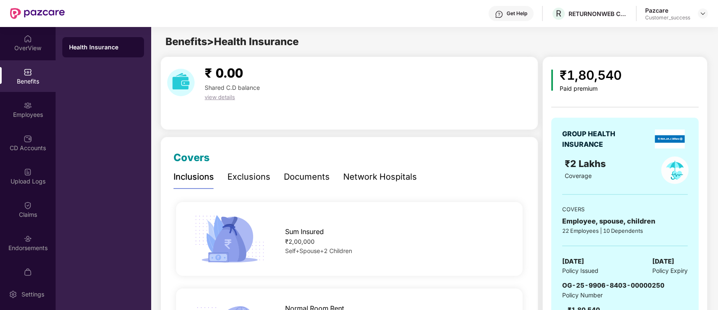
click at [578, 291] on span "Policy Number" at bounding box center [582, 294] width 40 height 7
click at [585, 284] on span "OG-25-9906-8403-00000250" at bounding box center [613, 285] width 102 height 8
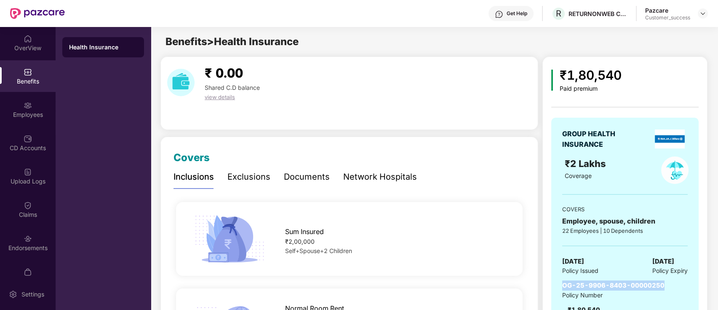
copy span "OG-25-9906-8403-00000250"
click at [703, 8] on div "Pazcare Customer_success" at bounding box center [676, 13] width 63 height 15
click at [702, 15] on img at bounding box center [703, 13] width 7 height 7
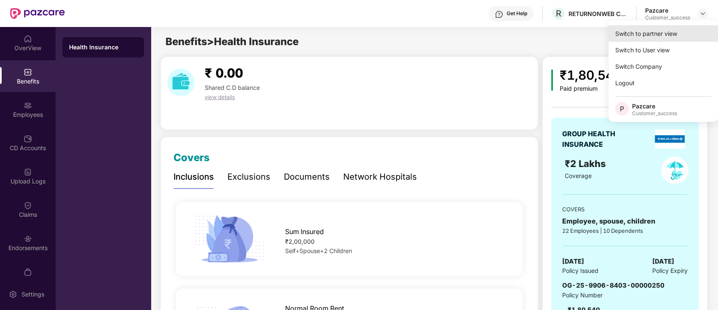
click at [664, 29] on div "Switch to partner view" at bounding box center [663, 33] width 109 height 16
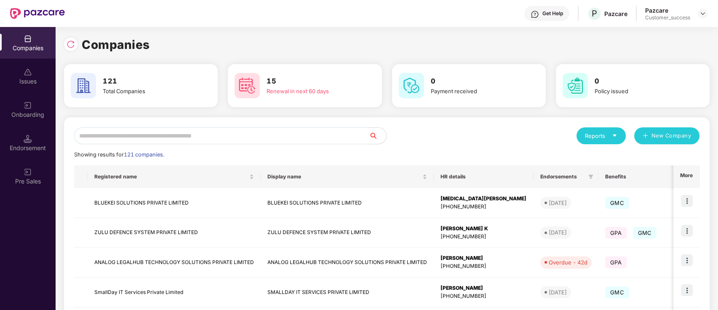
click at [218, 135] on input "text" at bounding box center [221, 135] width 295 height 17
type input "*"
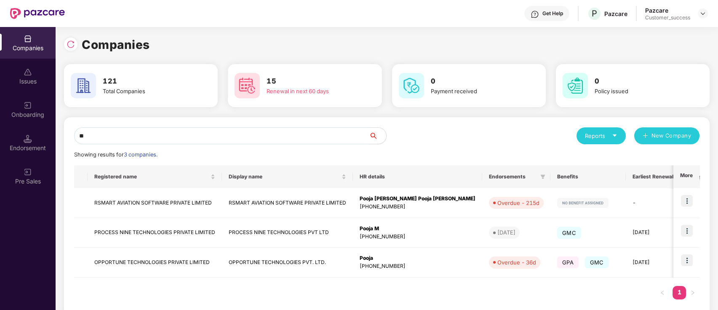
type input "*"
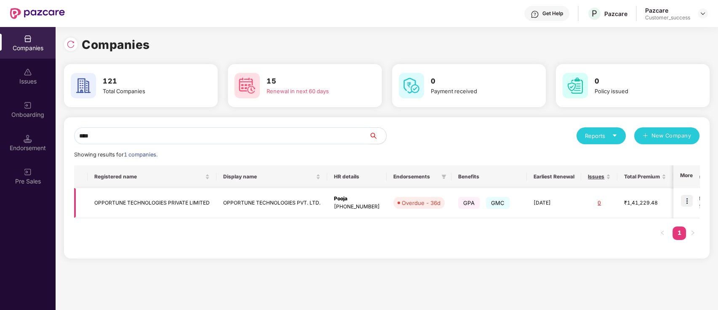
type input "****"
drag, startPoint x: 688, startPoint y: 201, endPoint x: 681, endPoint y: 217, distance: 17.2
click at [687, 202] on img at bounding box center [687, 201] width 12 height 12
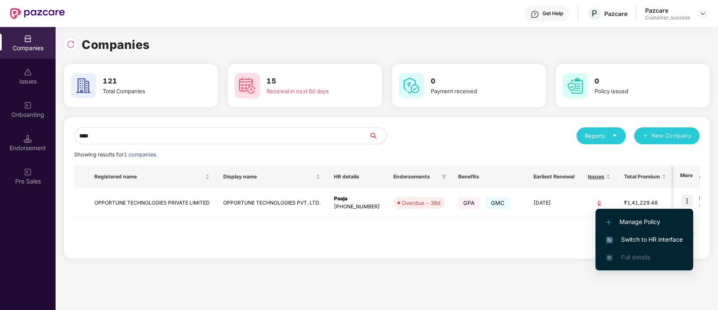
click at [651, 238] on span "Switch to HR interface" at bounding box center [644, 239] width 77 height 9
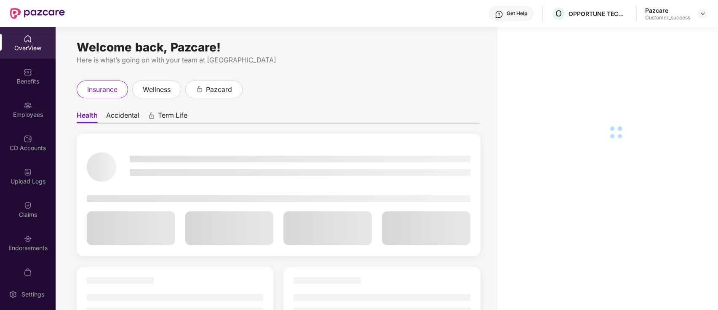
click at [15, 92] on div "OverView Benefits Employees CD Accounts Upload Logs Claims Endorsements My Orde…" at bounding box center [28, 152] width 56 height 251
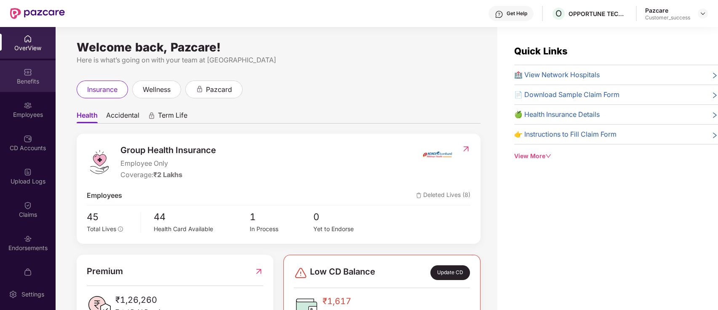
click at [22, 85] on div "Benefits" at bounding box center [28, 81] width 56 height 8
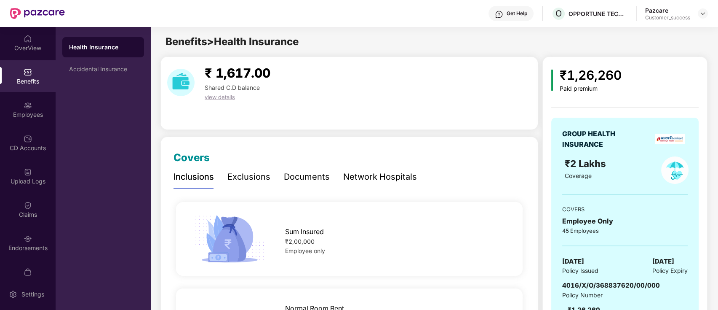
click at [589, 279] on div "GROUP HEALTH INSURANCE ₹2 Lakhs Coverage COVERS Employee Only 45 Employees [DAT…" at bounding box center [624, 225] width 147 height 217
copy span "4016/X/O/368837620/00/000"
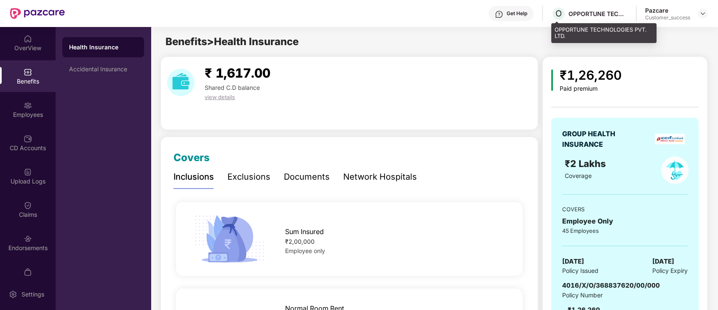
click at [601, 10] on div "OPPORTUNE TECHNOLOGIES PVT. LTD." at bounding box center [598, 14] width 59 height 8
copy div "OPPORTUNE TECHNOLOGIES PVT. LTD."
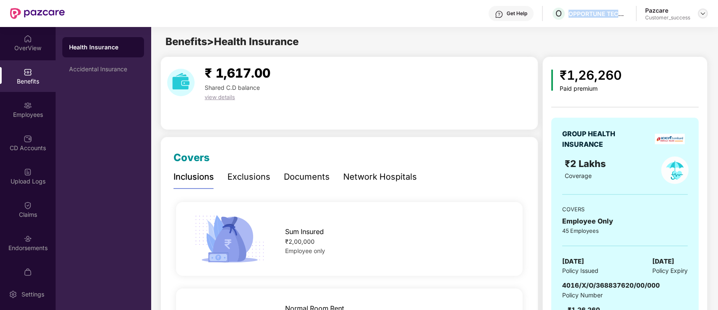
click at [702, 12] on img at bounding box center [703, 13] width 7 height 7
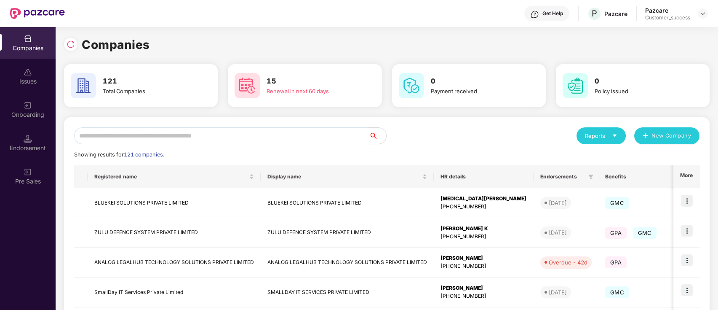
click at [189, 137] on input "text" at bounding box center [221, 135] width 295 height 17
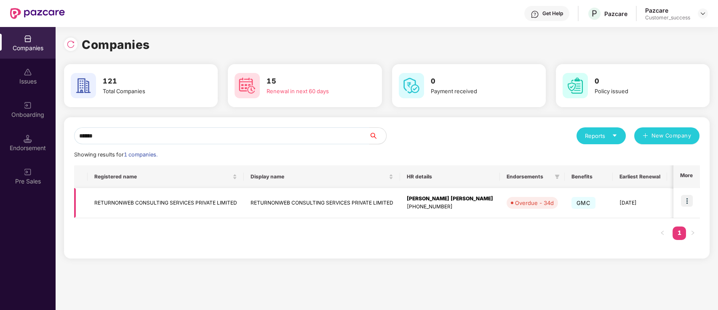
type input "******"
click at [690, 200] on img at bounding box center [687, 201] width 12 height 12
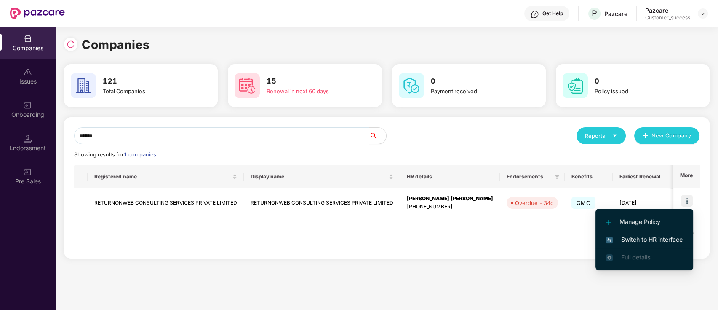
click at [672, 238] on span "Switch to HR interface" at bounding box center [644, 239] width 77 height 9
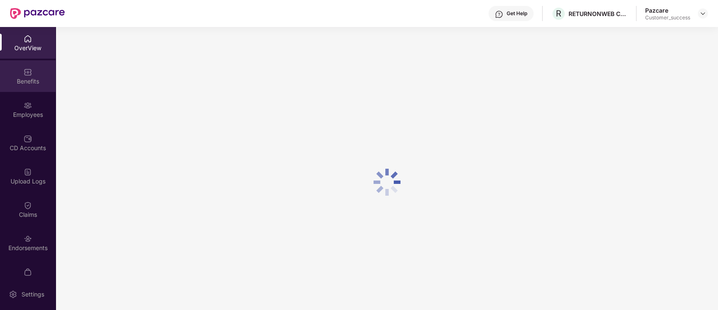
click at [21, 84] on div "Benefits" at bounding box center [28, 81] width 56 height 8
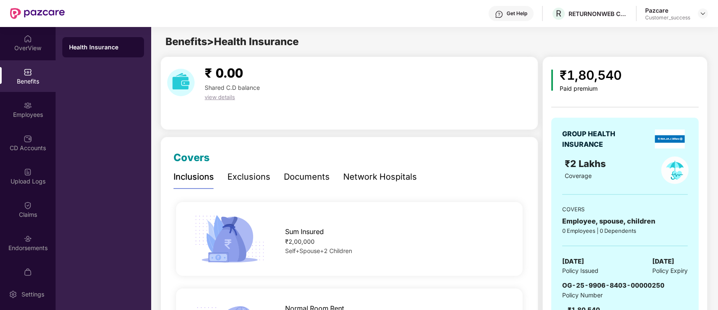
click at [586, 21] on div "Get Help R RETURNONWEB CONSULTING SERVICES PRIVATE LIMITED Pazcare Customer_suc…" at bounding box center [386, 13] width 643 height 27
copy div "RETURNONWEB CONSULTING SERVICES PRIVATE LIMITED"
click at [600, 290] on div "Policy Number" at bounding box center [613, 294] width 102 height 9
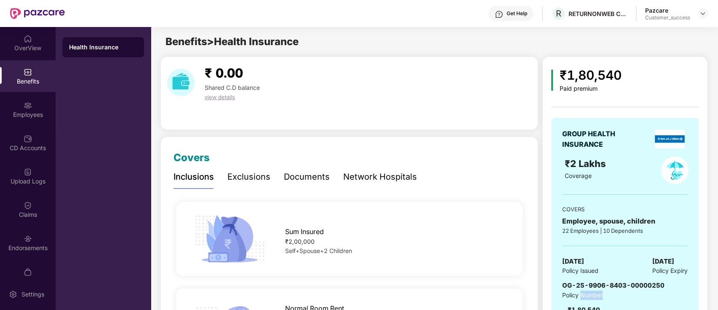
drag, startPoint x: 600, startPoint y: 290, endPoint x: 601, endPoint y: 284, distance: 6.4
click at [600, 290] on div "Policy Number" at bounding box center [613, 294] width 102 height 9
click at [601, 284] on span "OG-25-9906-8403-00000250" at bounding box center [613, 285] width 102 height 8
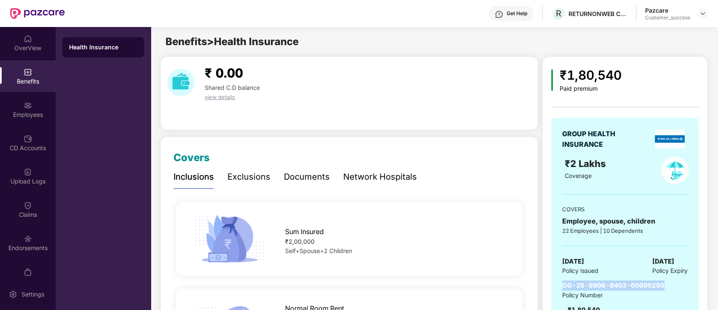
copy span "OG-25-9906-8403-00000250"
click at [704, 15] on img at bounding box center [703, 13] width 7 height 7
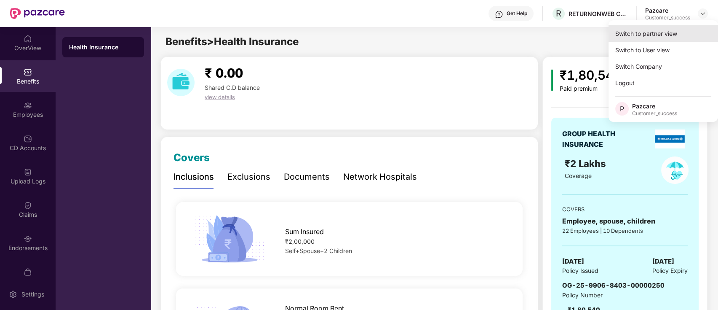
click at [675, 38] on div "Switch to partner view" at bounding box center [663, 33] width 109 height 16
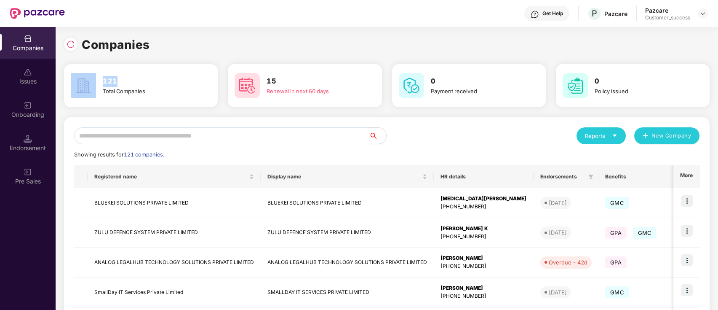
drag, startPoint x: 131, startPoint y: 78, endPoint x: 91, endPoint y: 79, distance: 40.9
click at [91, 79] on div "121 Total Companies" at bounding box center [140, 85] width 147 height 29
click at [28, 141] on img at bounding box center [28, 138] width 8 height 8
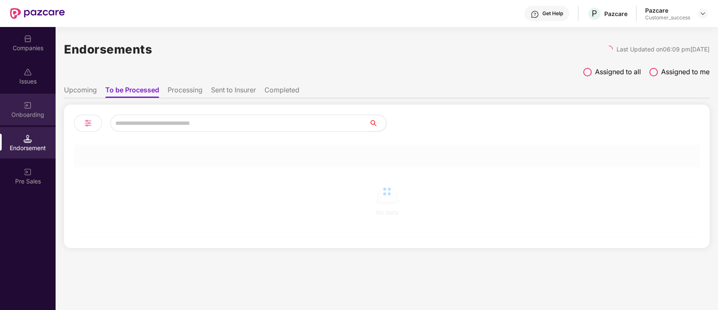
click at [30, 118] on div "Onboarding" at bounding box center [28, 114] width 56 height 8
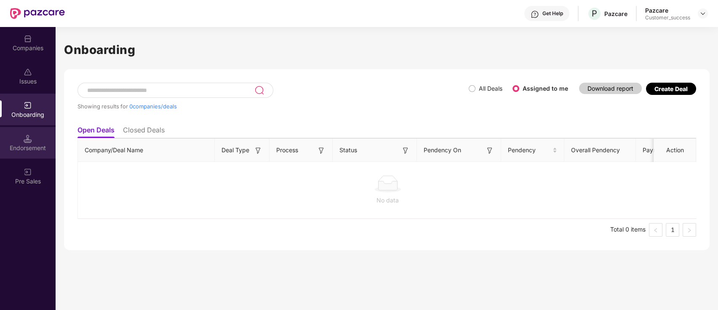
click at [37, 147] on div "Endorsement" at bounding box center [28, 148] width 56 height 8
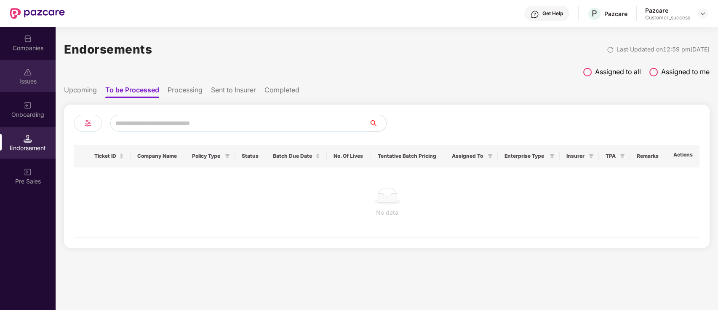
click at [16, 72] on div "Issues" at bounding box center [28, 76] width 56 height 32
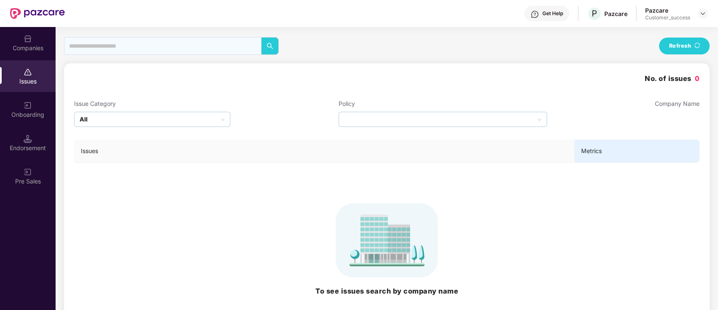
drag, startPoint x: 37, startPoint y: 39, endPoint x: 25, endPoint y: 6, distance: 35.4
click at [37, 39] on div "Companies" at bounding box center [28, 43] width 56 height 32
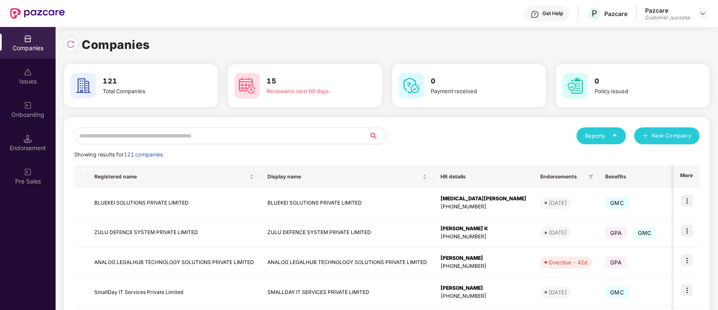
click at [178, 135] on input "text" at bounding box center [221, 135] width 295 height 17
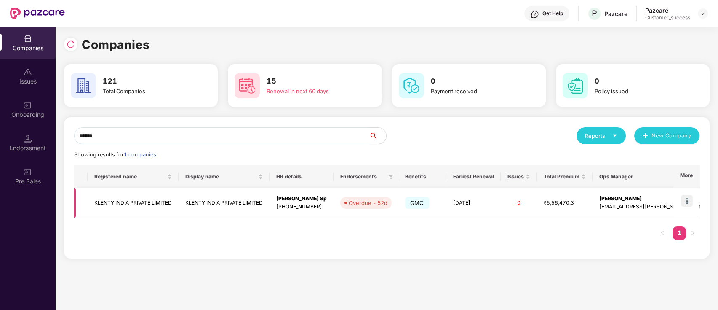
type input "******"
click at [686, 197] on img at bounding box center [687, 201] width 12 height 12
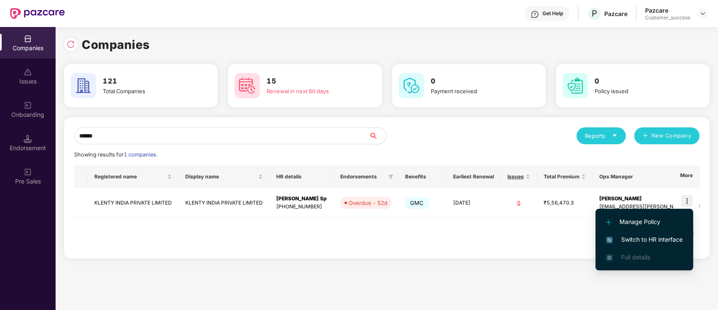
click at [641, 235] on span "Switch to HR interface" at bounding box center [644, 239] width 77 height 9
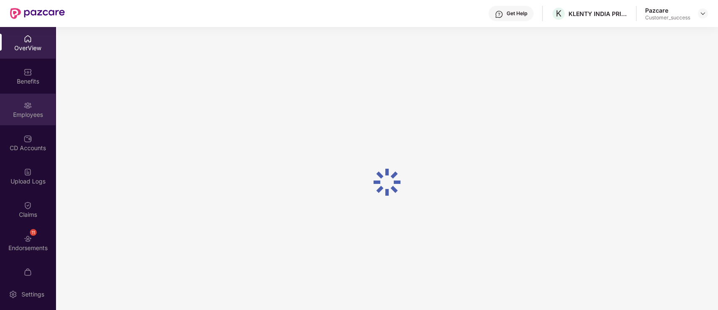
click at [35, 107] on div "Employees" at bounding box center [28, 109] width 56 height 32
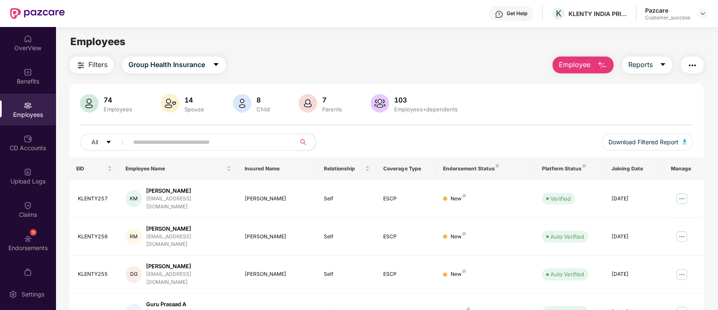
click at [404, 134] on div "All" at bounding box center [259, 141] width 358 height 17
click at [222, 140] on input "text" at bounding box center [208, 142] width 151 height 13
type input "****"
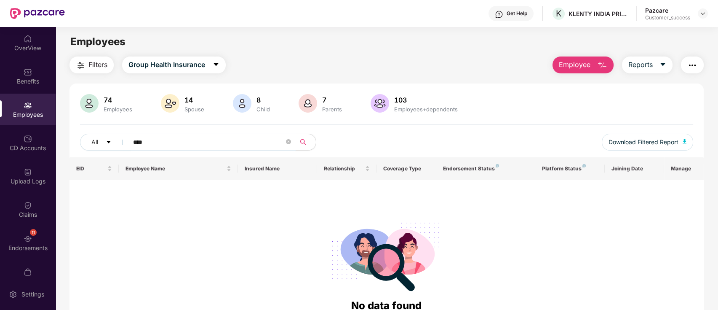
click at [233, 144] on input "****" at bounding box center [208, 142] width 151 height 13
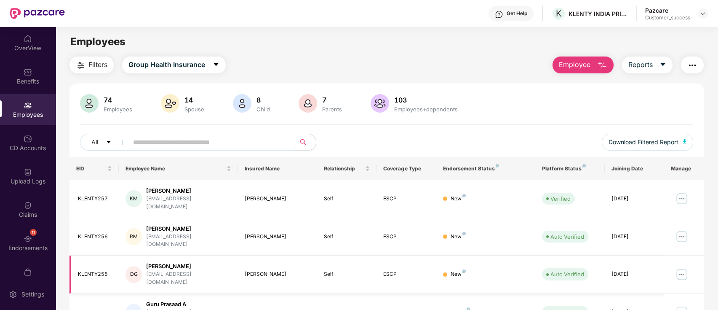
drag, startPoint x: 599, startPoint y: 222, endPoint x: 384, endPoint y: 245, distance: 215.6
drag, startPoint x: 384, startPoint y: 245, endPoint x: 302, endPoint y: 53, distance: 209.0
click at [302, 53] on main "Employees Filters Group Health Insurance Employee Reports 74 Employees 14 Spous…" at bounding box center [387, 182] width 662 height 310
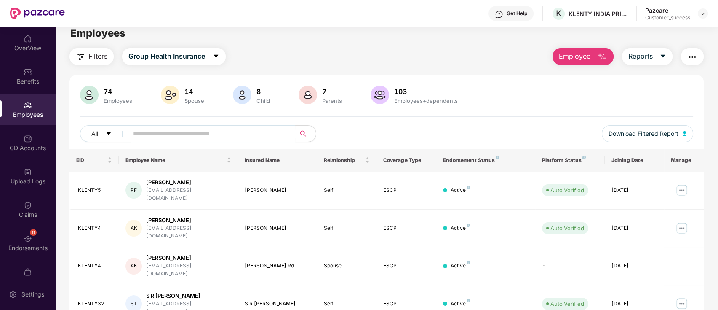
scroll to position [0, 0]
